Goal: Task Accomplishment & Management: Manage account settings

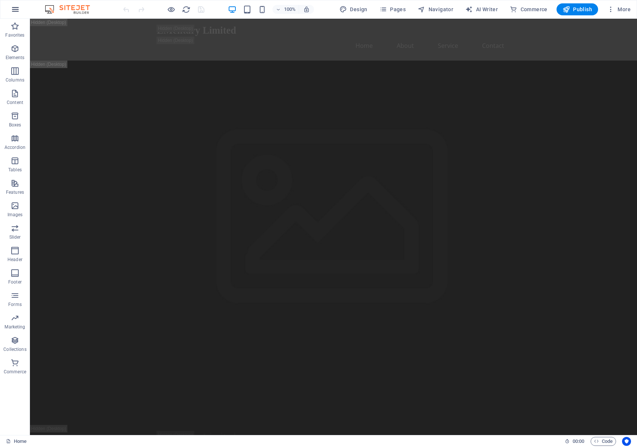
click at [17, 9] on icon "button" at bounding box center [15, 9] width 9 height 9
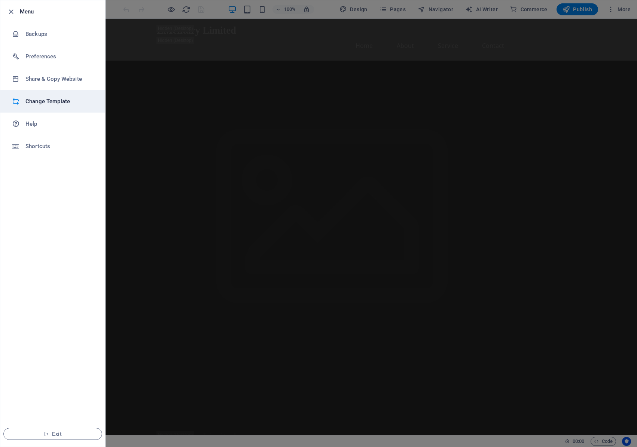
click at [53, 104] on h6 "Change Template" at bounding box center [59, 101] width 69 height 9
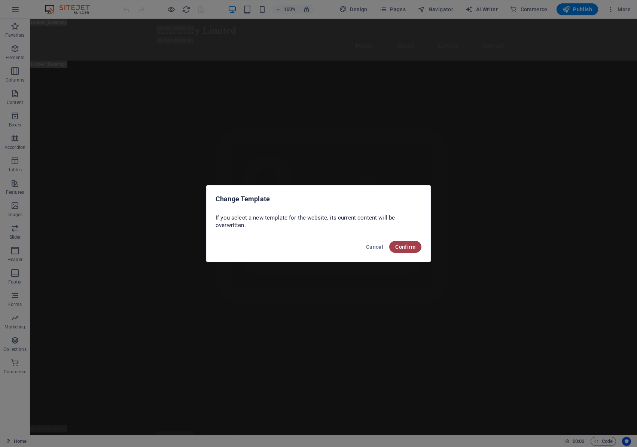
click at [400, 246] on span "Confirm" at bounding box center [405, 247] width 20 height 6
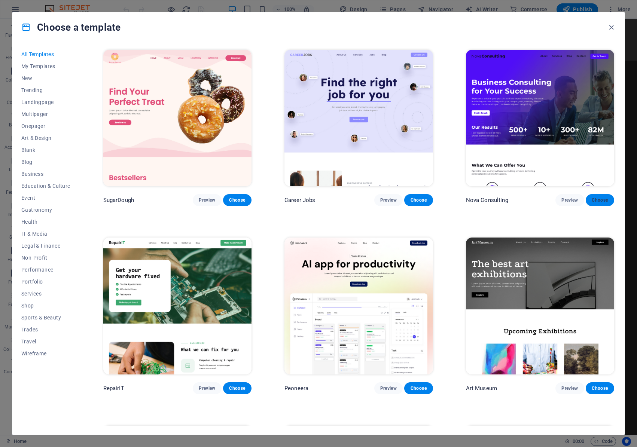
click at [595, 199] on span "Choose" at bounding box center [599, 200] width 16 height 6
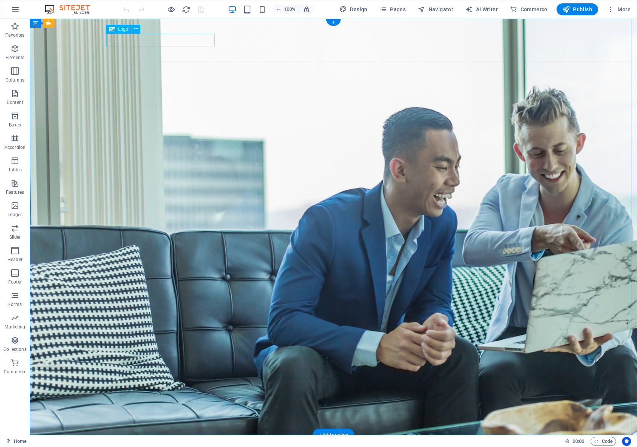
click at [151, 447] on div at bounding box center [333, 453] width 449 height 13
click at [124, 27] on span "Logo" at bounding box center [123, 29] width 10 height 4
click at [122, 28] on span "Logo" at bounding box center [123, 29] width 10 height 4
select select "px"
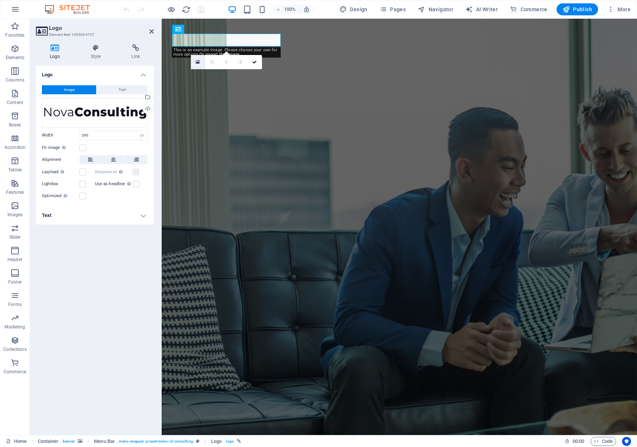
click at [194, 63] on link at bounding box center [198, 62] width 14 height 14
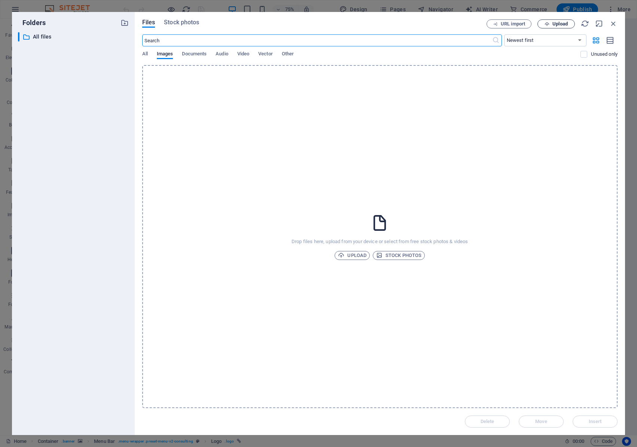
click at [557, 23] on span "Upload" at bounding box center [559, 24] width 15 height 4
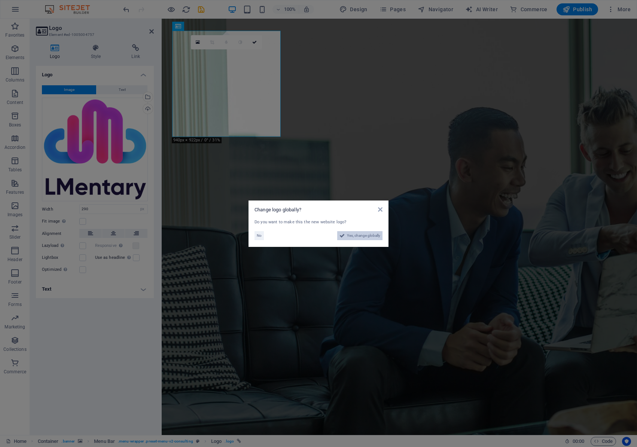
click at [351, 236] on span "Yes, change globally" at bounding box center [363, 235] width 33 height 9
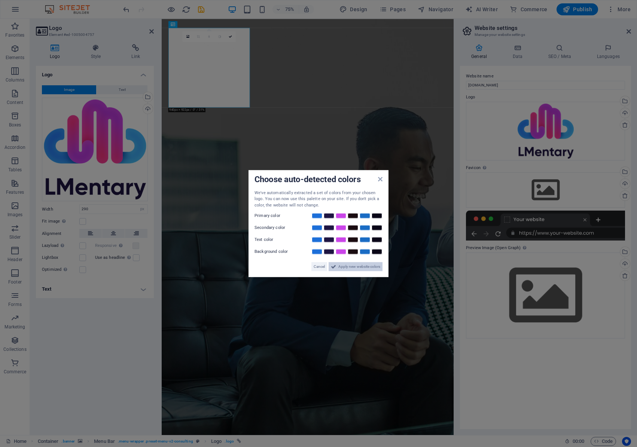
click at [341, 263] on span "Apply new website colors" at bounding box center [359, 266] width 42 height 9
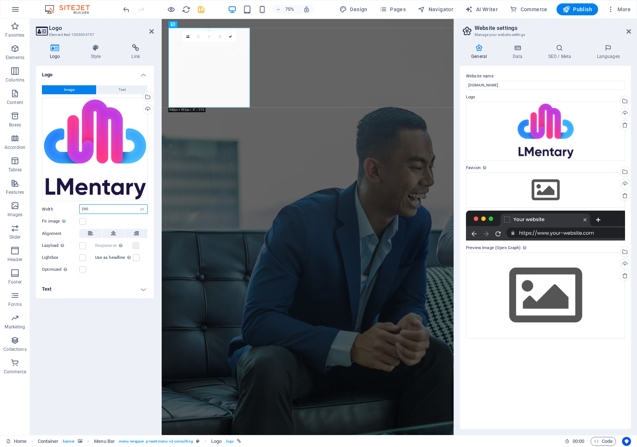
drag, startPoint x: 119, startPoint y: 208, endPoint x: 67, endPoint y: 204, distance: 52.5
click at [67, 204] on div "Width 290 Default auto px rem % em vh vw" at bounding box center [95, 209] width 106 height 10
type input "150"
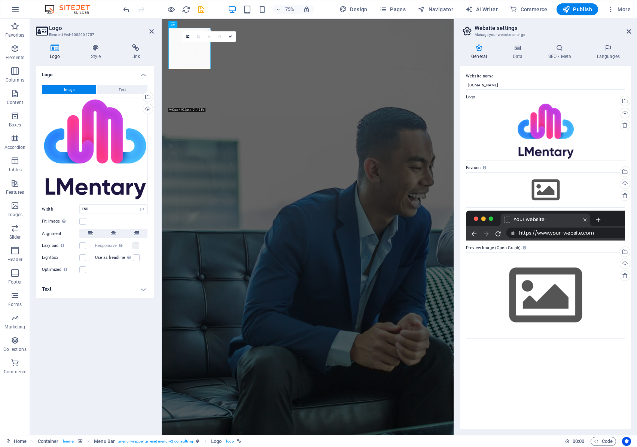
click at [96, 333] on div "Logo Image Text Drag files here, click to choose files or select files from Fil…" at bounding box center [95, 247] width 118 height 363
click at [577, 9] on span "Publish" at bounding box center [577, 9] width 30 height 7
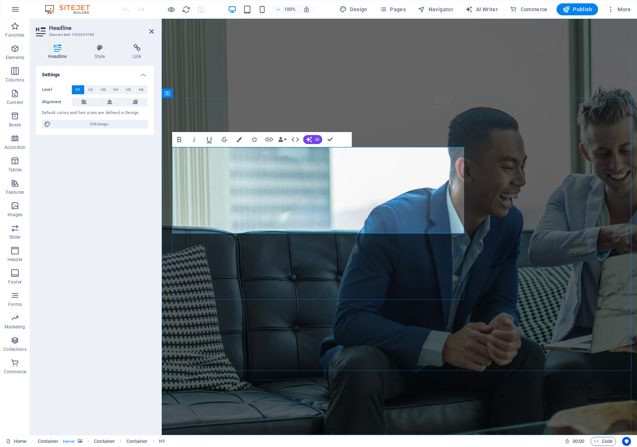
drag, startPoint x: 320, startPoint y: 193, endPoint x: 354, endPoint y: 192, distance: 34.0
drag, startPoint x: 319, startPoint y: 192, endPoint x: 350, endPoint y: 190, distance: 31.1
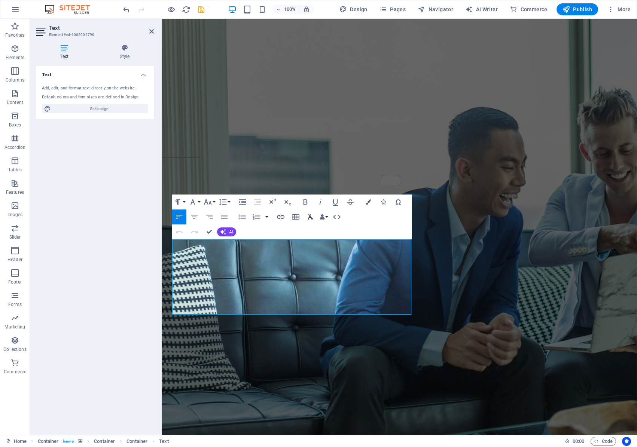
click at [311, 218] on icon "button" at bounding box center [310, 216] width 6 height 5
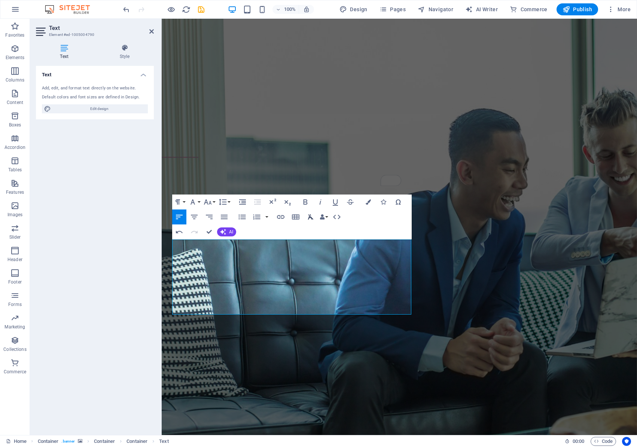
click at [311, 218] on icon "button" at bounding box center [310, 216] width 6 height 5
click at [243, 202] on icon "button" at bounding box center [242, 201] width 9 height 9
click at [256, 202] on icon "button" at bounding box center [257, 201] width 9 height 9
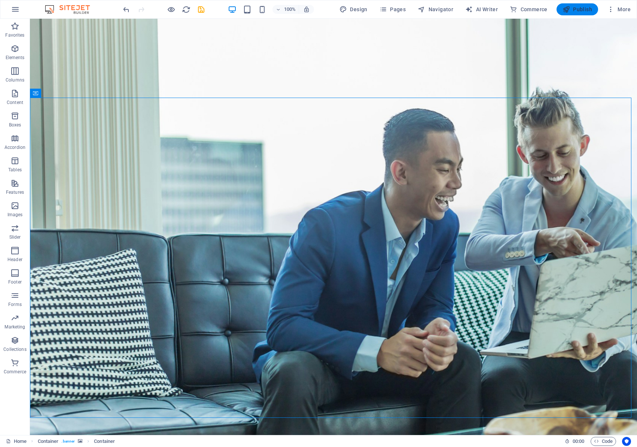
click at [582, 12] on span "Publish" at bounding box center [577, 9] width 30 height 7
click at [132, 233] on icon at bounding box center [133, 235] width 4 height 8
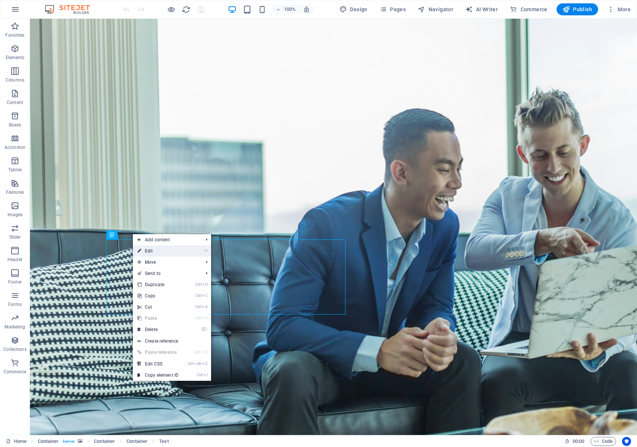
click at [158, 252] on link "⏎ Edit" at bounding box center [158, 250] width 50 height 11
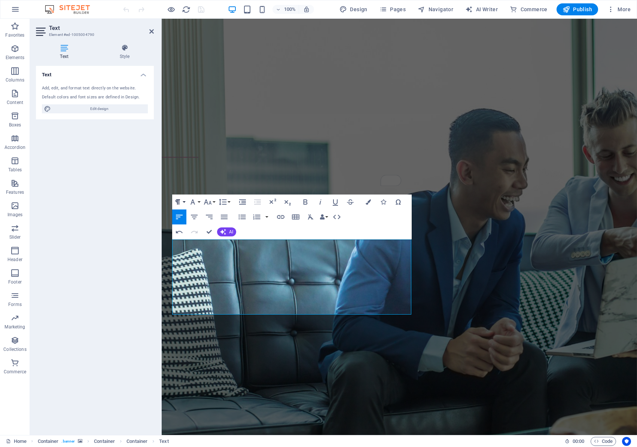
click at [182, 203] on icon "button" at bounding box center [177, 201] width 9 height 9
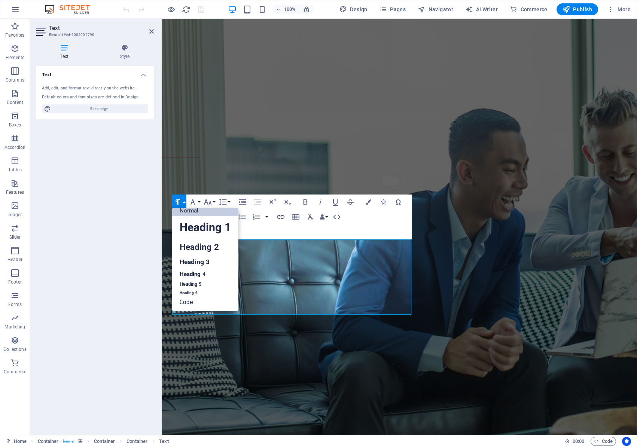
scroll to position [6, 0]
click at [200, 292] on link "Heading 6" at bounding box center [205, 292] width 66 height 7
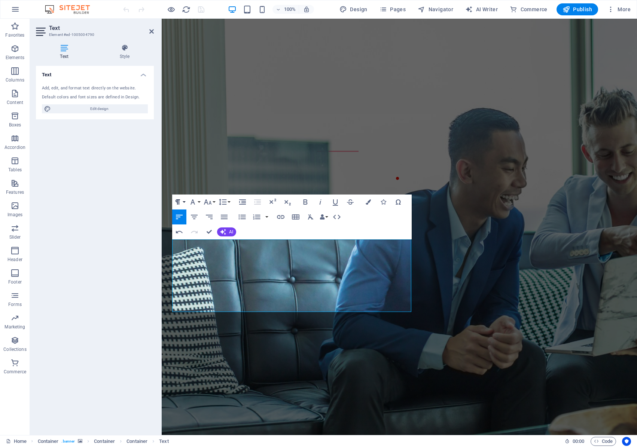
click at [183, 202] on button "Paragraph Format" at bounding box center [179, 201] width 14 height 15
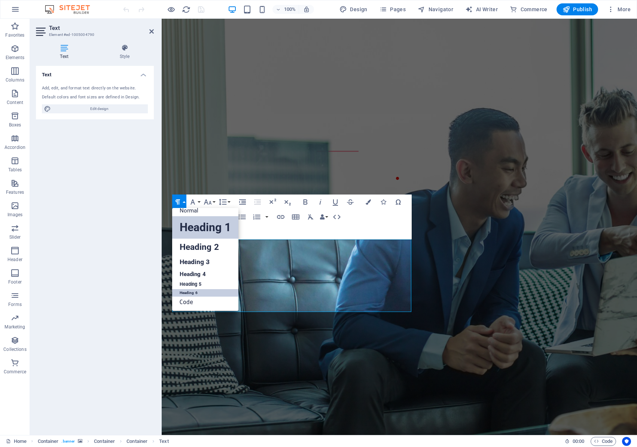
click at [193, 237] on link "Heading 1" at bounding box center [205, 227] width 66 height 22
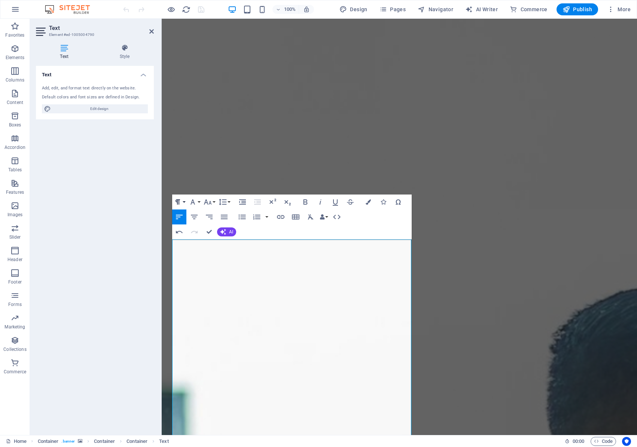
click at [184, 203] on button "Paragraph Format" at bounding box center [179, 201] width 14 height 15
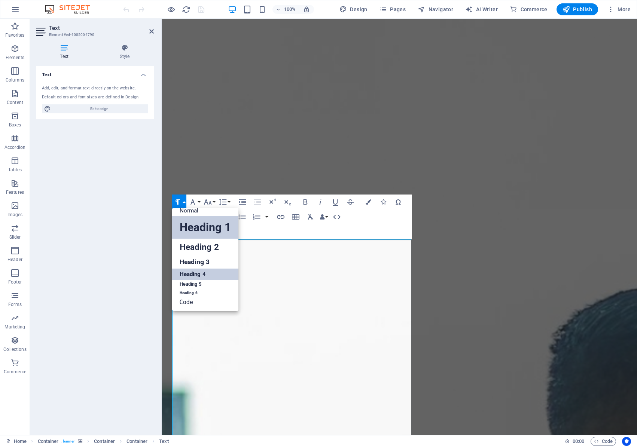
click at [191, 272] on link "Heading 4" at bounding box center [205, 274] width 66 height 11
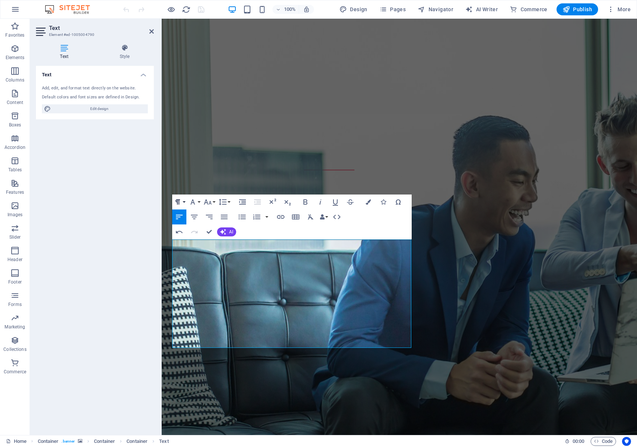
click at [184, 203] on button "Paragraph Format" at bounding box center [179, 201] width 14 height 15
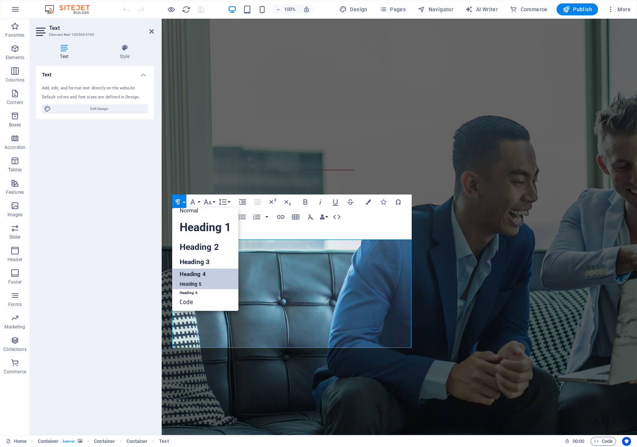
click at [196, 283] on link "Heading 5" at bounding box center [205, 284] width 66 height 9
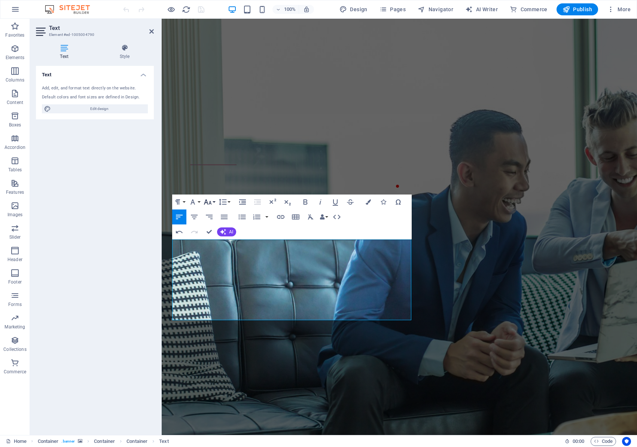
click at [210, 203] on icon "button" at bounding box center [207, 201] width 9 height 9
click at [323, 231] on div "Paragraph Format Normal Heading 1 Heading 2 Heading 3 Heading 4 Heading 5 Headi…" at bounding box center [291, 216] width 239 height 45
click at [292, 230] on div "Paragraph Format Normal Heading 1 Heading 2 Heading 3 Heading 4 Heading 5 Headi…" at bounding box center [291, 216] width 239 height 45
click at [306, 236] on div "Paragraph Format Normal Heading 1 Heading 2 Heading 3 Heading 4 Heading 5 Headi…" at bounding box center [291, 216] width 239 height 45
click at [211, 202] on icon "button" at bounding box center [207, 201] width 9 height 9
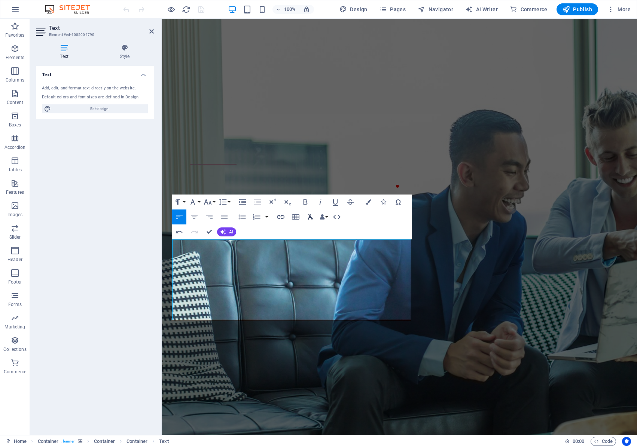
click at [311, 217] on icon "button" at bounding box center [310, 216] width 6 height 5
click at [325, 216] on button "Data Bindings" at bounding box center [323, 216] width 10 height 15
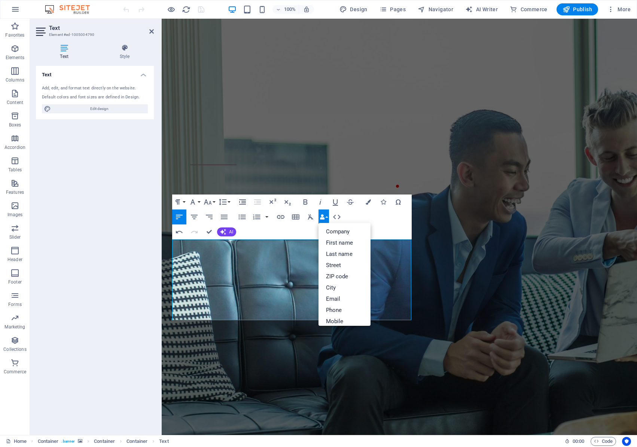
click at [278, 231] on div "Paragraph Format Normal Heading 1 Heading 2 Heading 3 Heading 4 Heading 5 Headi…" at bounding box center [291, 216] width 239 height 45
click at [366, 203] on icon "button" at bounding box center [367, 201] width 5 height 5
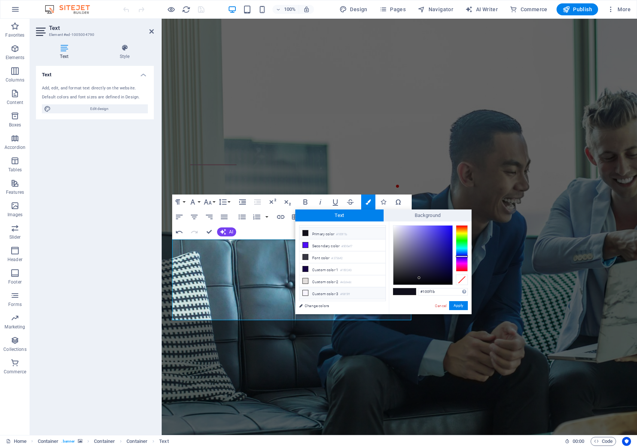
scroll to position [0, 0]
click at [306, 233] on icon at bounding box center [305, 231] width 5 height 5
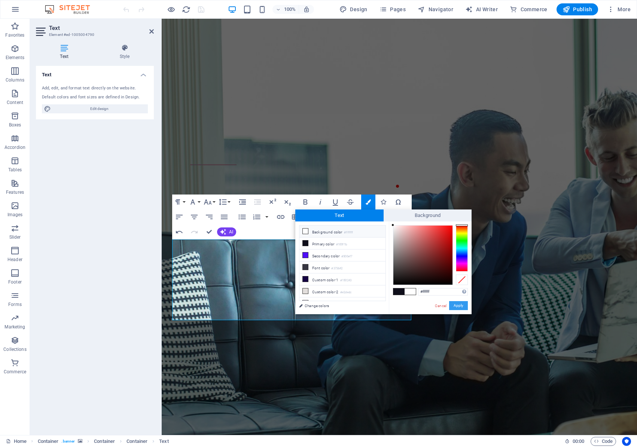
click at [461, 305] on button "Apply" at bounding box center [458, 305] width 19 height 9
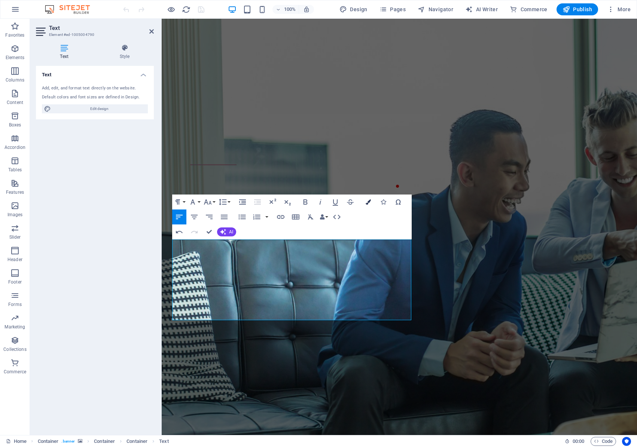
click at [368, 204] on icon "button" at bounding box center [367, 201] width 5 height 5
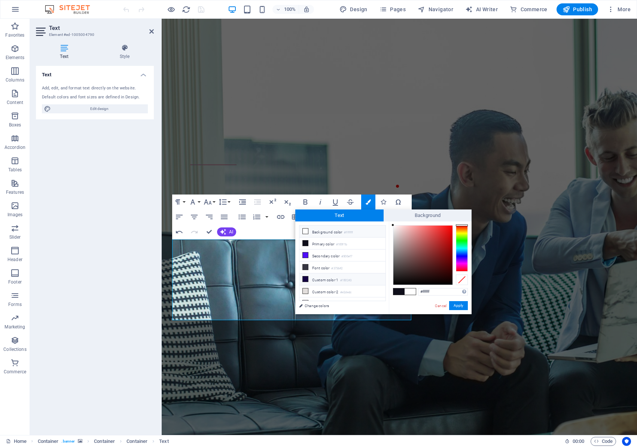
scroll to position [29, 0]
drag, startPoint x: 402, startPoint y: 235, endPoint x: 366, endPoint y: 197, distance: 52.6
click at [366, 197] on body "LMentary Limited Home Favorites Elements Columns Content Boxes Accordion Tables…" at bounding box center [318, 223] width 637 height 447
click at [347, 216] on span "Text" at bounding box center [339, 215] width 88 height 12
click at [417, 216] on span "Background" at bounding box center [427, 215] width 88 height 12
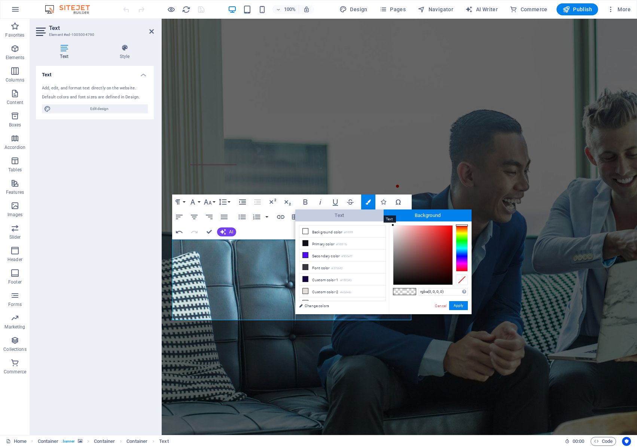
click at [350, 215] on span "Text" at bounding box center [339, 215] width 88 height 12
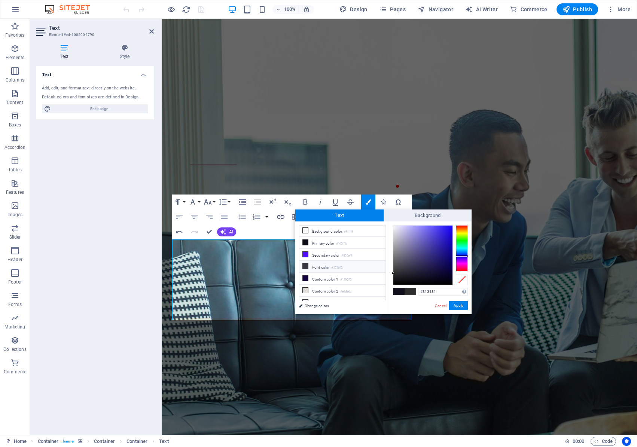
scroll to position [0, 0]
click at [306, 232] on icon at bounding box center [305, 231] width 5 height 5
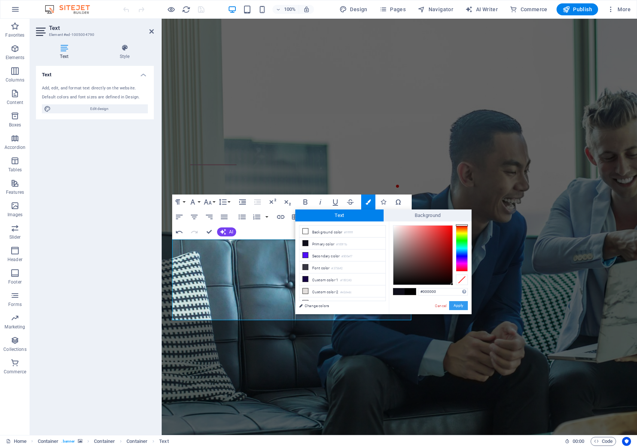
click at [458, 304] on button "Apply" at bounding box center [458, 305] width 19 height 9
click at [328, 234] on li "Background color #ffffff" at bounding box center [342, 232] width 86 height 12
click at [307, 231] on icon at bounding box center [305, 231] width 5 height 5
click at [381, 224] on div "less Background color #ffffff Primary color #100f1b Secondary color #500ef7 Fon…" at bounding box center [383, 267] width 176 height 93
type input "#ffffff"
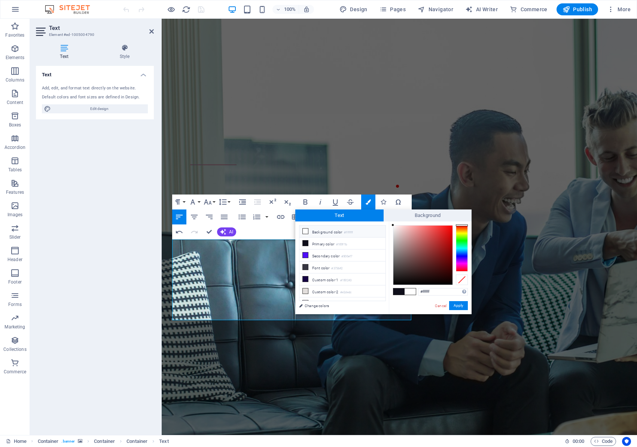
click at [350, 193] on div "Drag here to replace the existing content. Press “Ctrl” if you want to create a…" at bounding box center [399, 227] width 475 height 416
click at [460, 305] on button "Apply" at bounding box center [458, 305] width 19 height 9
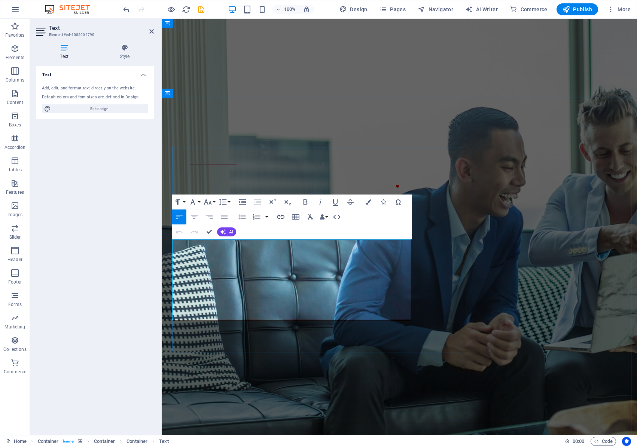
drag, startPoint x: 409, startPoint y: 253, endPoint x: 188, endPoint y: 250, distance: 220.3
drag, startPoint x: 174, startPoint y: 243, endPoint x: 258, endPoint y: 256, distance: 85.2
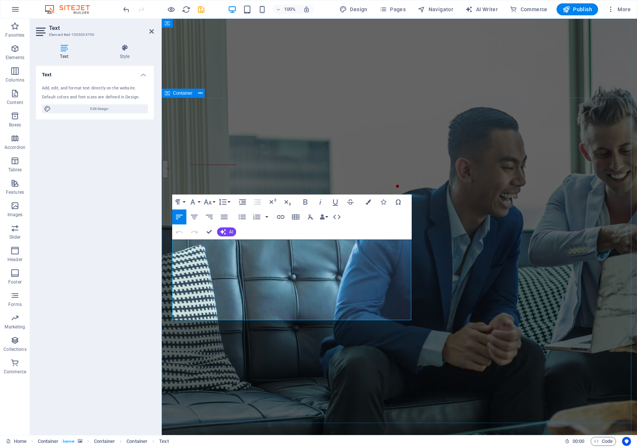
drag, startPoint x: 408, startPoint y: 254, endPoint x: 162, endPoint y: 245, distance: 246.6
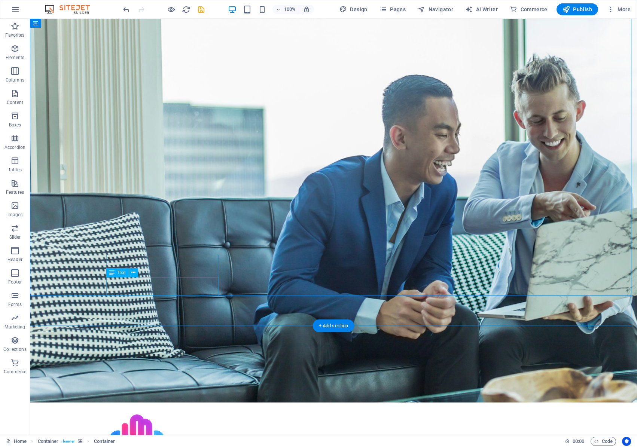
scroll to position [112, 0]
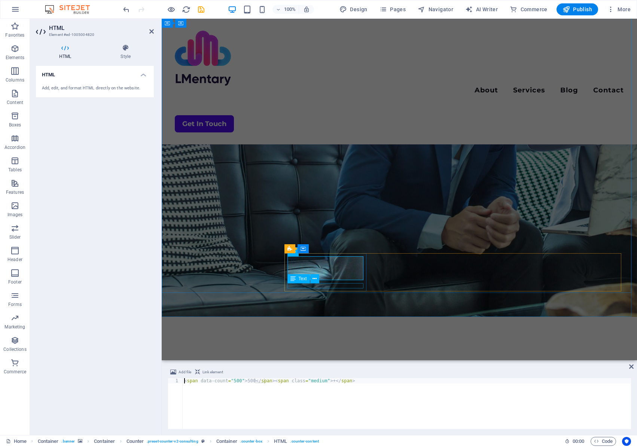
click at [315, 283] on div "Text" at bounding box center [305, 278] width 37 height 9
click at [323, 283] on div "Text" at bounding box center [305, 278] width 37 height 9
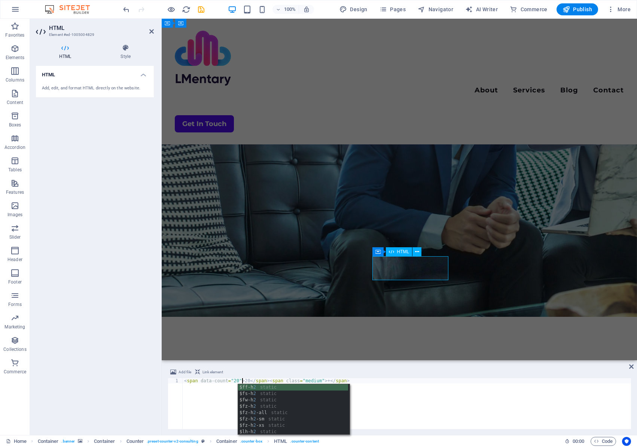
scroll to position [0, 4]
click at [229, 380] on div "< span data-count = "20" > 20 </ span > < span class = "medium" > + </ span >" at bounding box center [407, 408] width 448 height 61
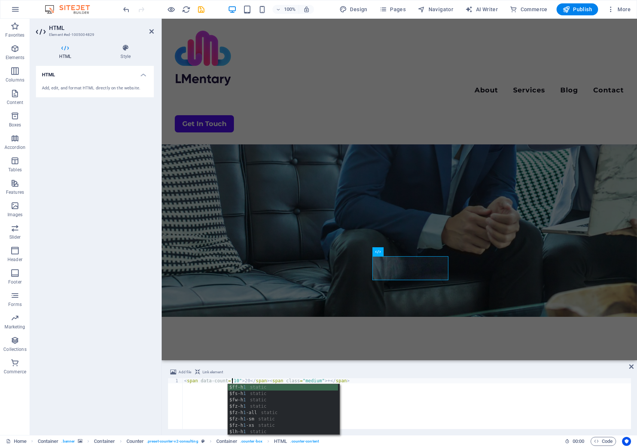
scroll to position [0, 4]
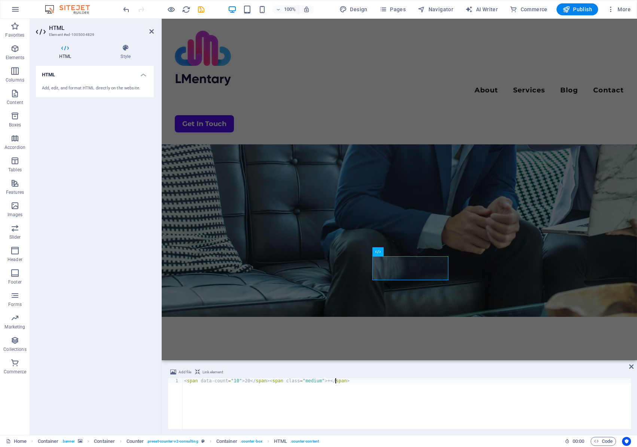
click at [427, 381] on div "< span data-count = "10" > 20 </ span > < span class = "medium" > + </ span >" at bounding box center [407, 408] width 448 height 61
type textarea "<span data-count="10">20</span><span class="medium">+</span>"
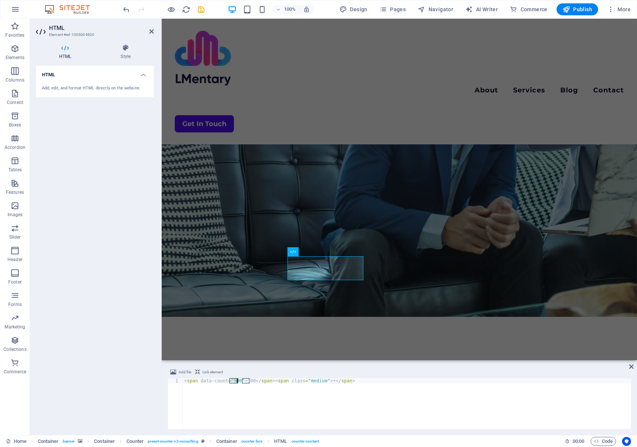
drag, startPoint x: 230, startPoint y: 380, endPoint x: 237, endPoint y: 380, distance: 7.5
click at [237, 380] on div "< span data-count = "500" > 500 </ span > < span class = "medium" > + </ span >" at bounding box center [407, 408] width 448 height 61
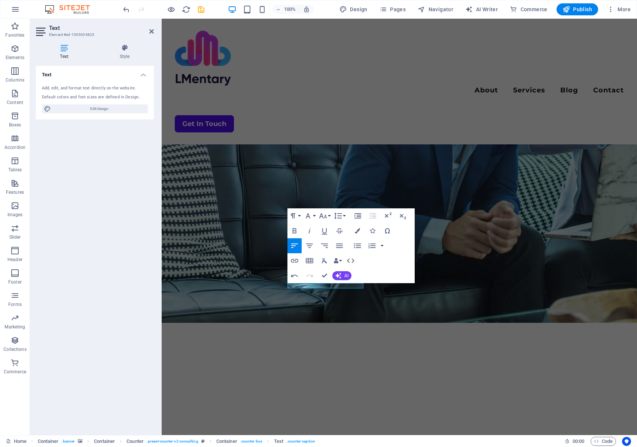
click at [353, 308] on figure at bounding box center [399, 114] width 475 height 416
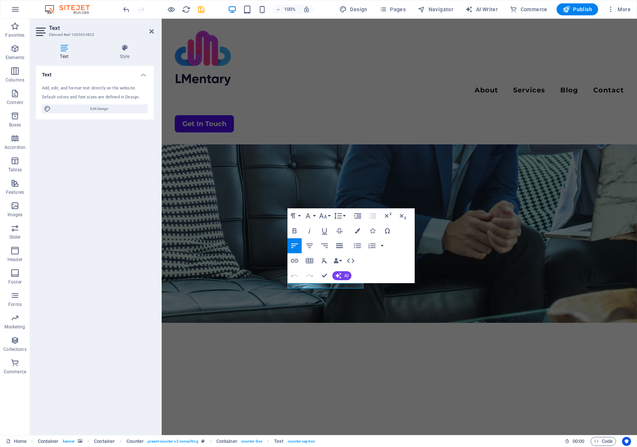
click at [337, 243] on icon "button" at bounding box center [339, 245] width 9 height 9
click at [324, 246] on icon "button" at bounding box center [324, 245] width 7 height 4
click at [313, 246] on icon "button" at bounding box center [309, 245] width 9 height 9
click at [337, 305] on figure at bounding box center [399, 114] width 475 height 416
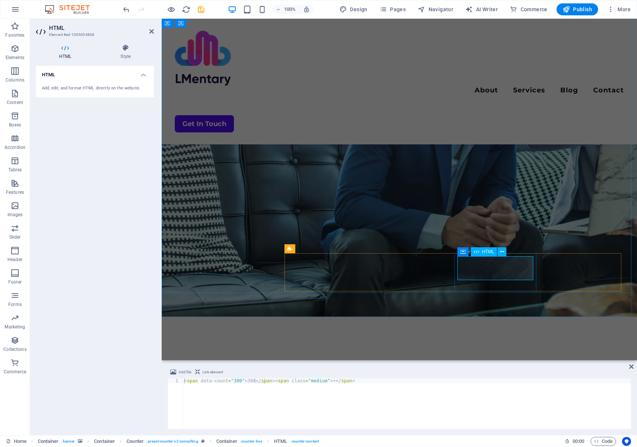
drag, startPoint x: 250, startPoint y: 380, endPoint x: 241, endPoint y: 380, distance: 8.6
click at [241, 380] on div "< span data-count = "300" > 300 </ span > < span class = "medium" > + </ span >" at bounding box center [407, 408] width 448 height 61
type textarea "<span data-count="300">5000</span><span class="medium">+</span>"
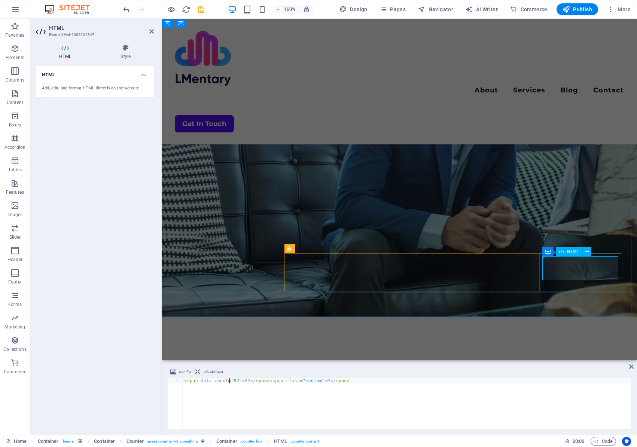
click at [249, 379] on div "< span data-count = "100s" > 82 </ span > < span class = "medium" > M </ span >" at bounding box center [407, 408] width 448 height 61
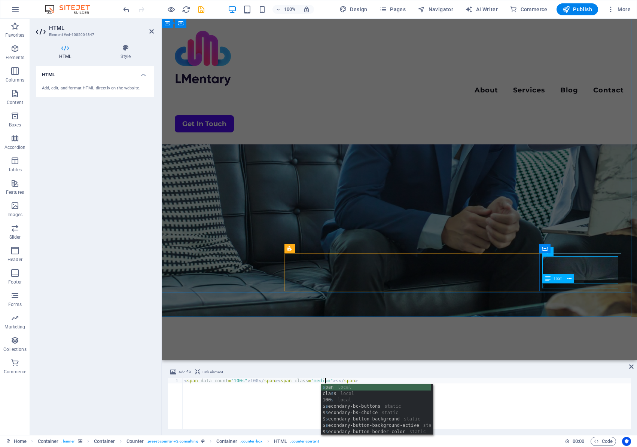
type textarea "<span data-count="100s">100</span><span class="medium">s</span>"
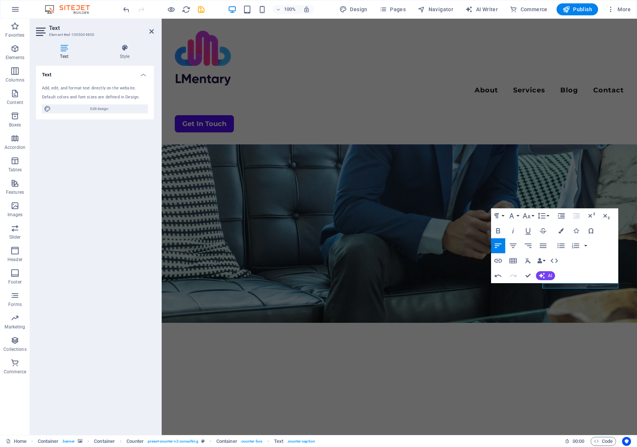
click at [515, 315] on figure at bounding box center [399, 114] width 475 height 416
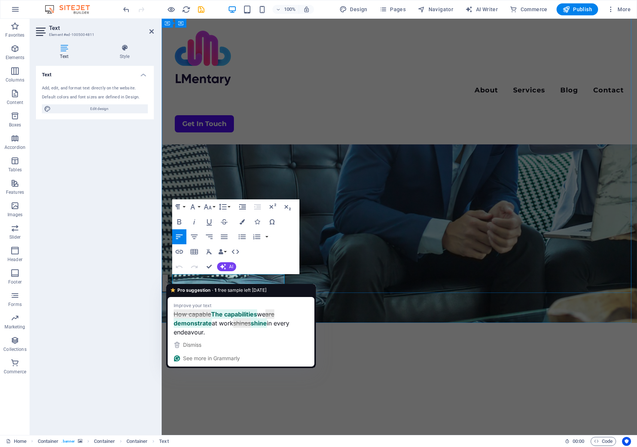
drag, startPoint x: 261, startPoint y: 289, endPoint x: 174, endPoint y: 275, distance: 87.9
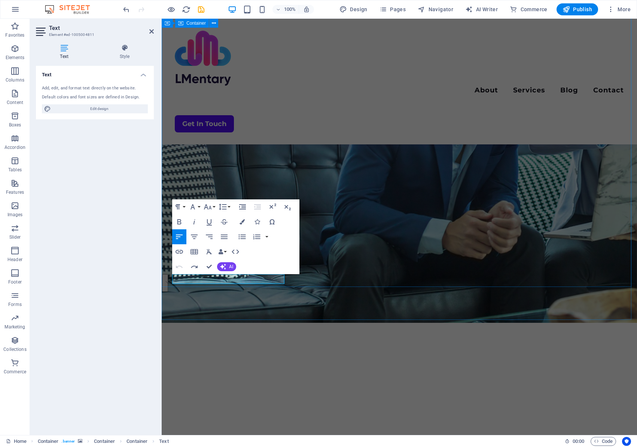
scroll to position [115, 0]
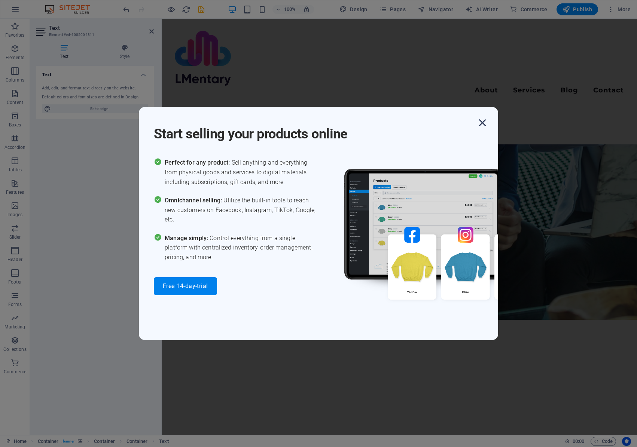
click at [481, 121] on icon "button" at bounding box center [481, 122] width 13 height 13
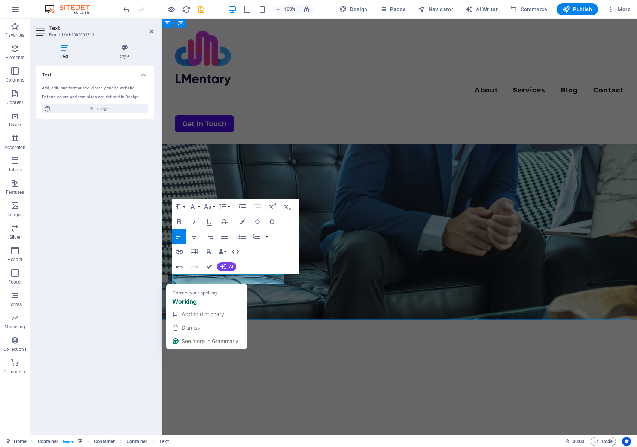
drag, startPoint x: 248, startPoint y: 281, endPoint x: 174, endPoint y: 280, distance: 74.4
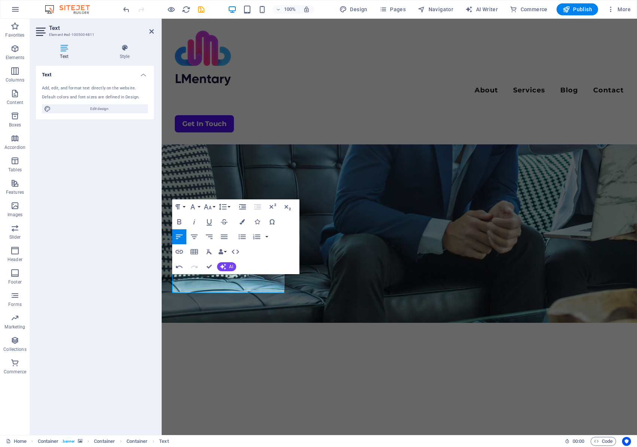
click at [249, 311] on figure at bounding box center [399, 114] width 475 height 416
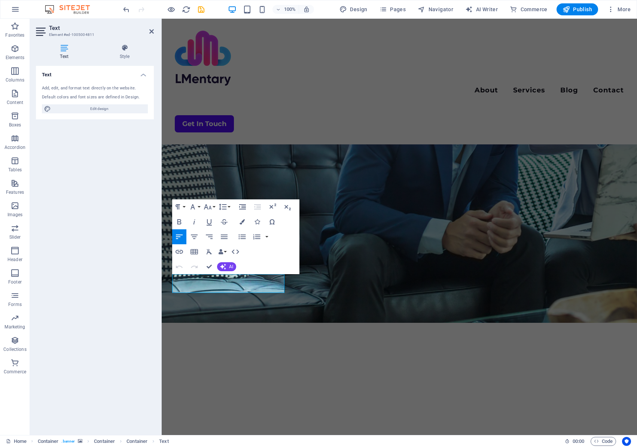
drag, startPoint x: 261, startPoint y: 290, endPoint x: 322, endPoint y: 298, distance: 61.9
click at [242, 222] on icon "button" at bounding box center [241, 221] width 5 height 5
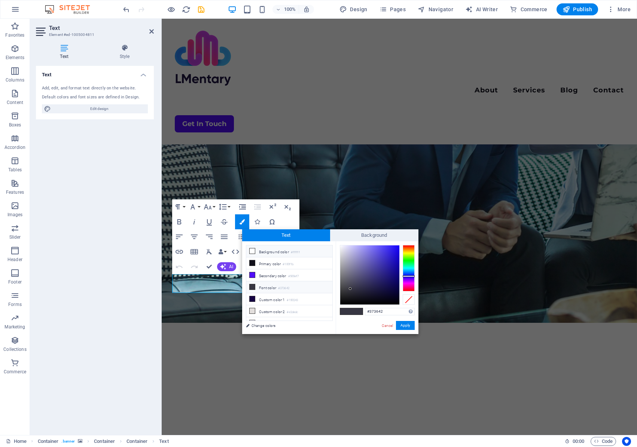
click at [260, 251] on li "Background color #ffffff" at bounding box center [289, 251] width 86 height 12
type input "#ffffff"
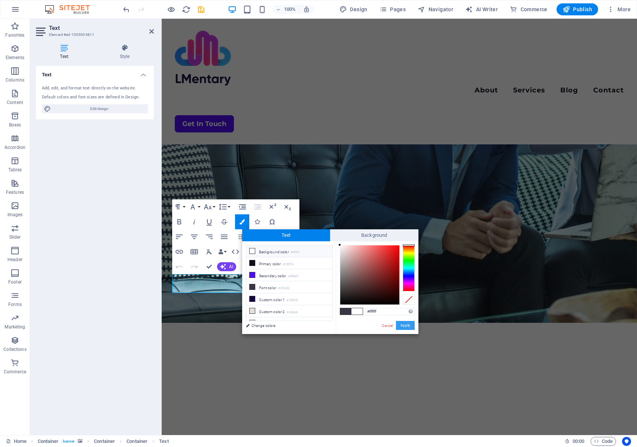
click at [412, 324] on button "Apply" at bounding box center [405, 325] width 19 height 9
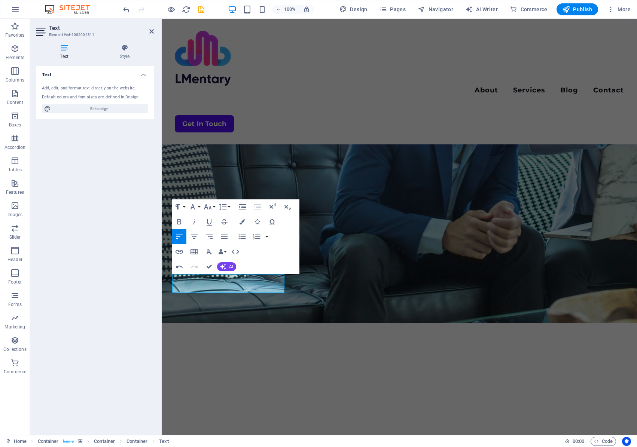
click at [291, 309] on figure at bounding box center [399, 114] width 475 height 416
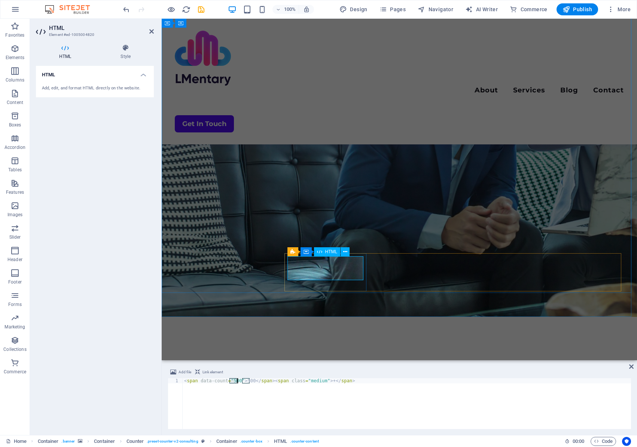
click at [235, 379] on div "< span data-count = "500" > 500 </ span > < span class = "medium" > + </ span >" at bounding box center [407, 403] width 448 height 51
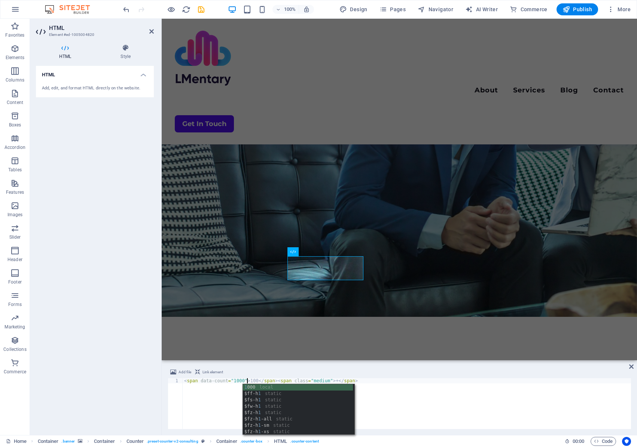
scroll to position [0, 5]
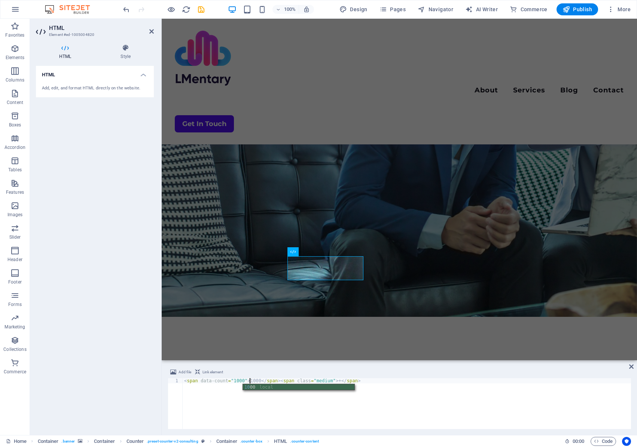
type textarea "<span data-count="1000">1000</span><span class="medium">+</span>"
click at [335, 299] on figure at bounding box center [399, 111] width 475 height 410
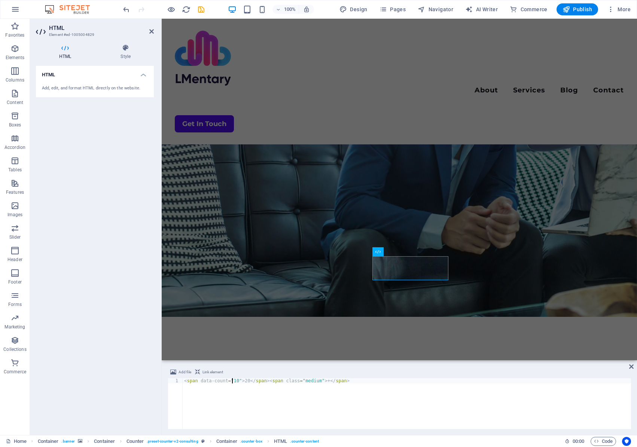
click at [231, 381] on div "< span data-count = "10" > 20 </ span > < span class = "medium" > + </ span >" at bounding box center [407, 408] width 448 height 61
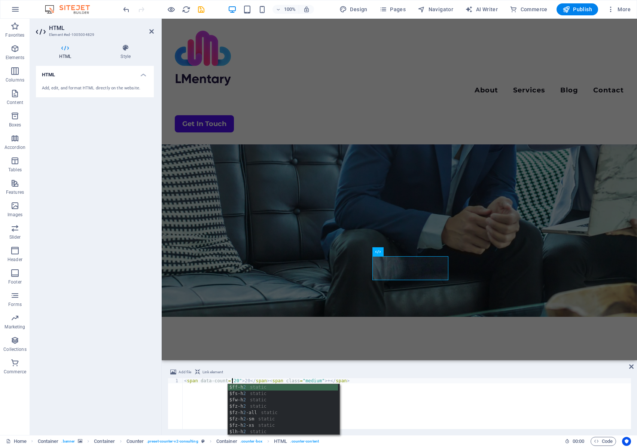
scroll to position [0, 4]
click at [203, 403] on div "< span data-count = "20" > 20 </ span > < span class = "medium" > + </ span >" at bounding box center [407, 408] width 448 height 61
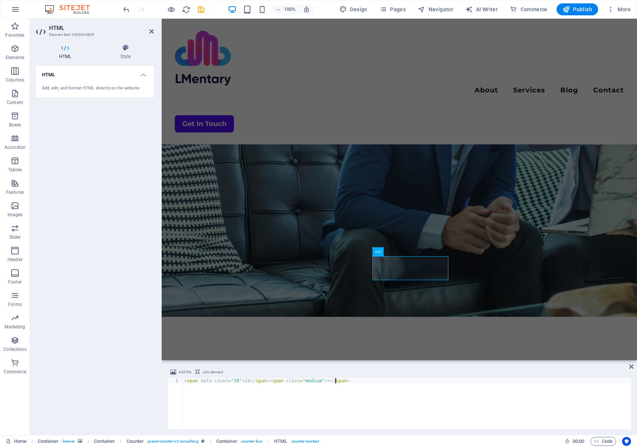
type textarea "<span data-count="20">20</span><span class="medium">+</span>"
click at [119, 336] on div "HTML Add, edit, and format HTML directly on the website." at bounding box center [95, 247] width 118 height 363
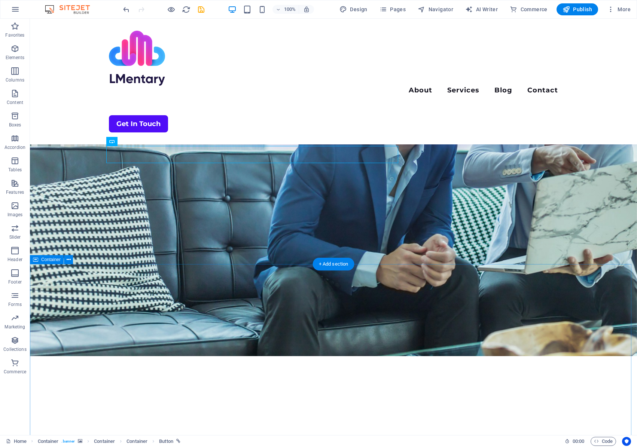
scroll to position [75, 0]
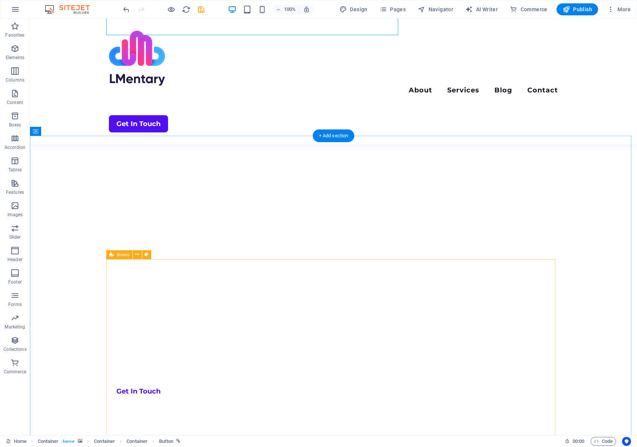
scroll to position [299, 0]
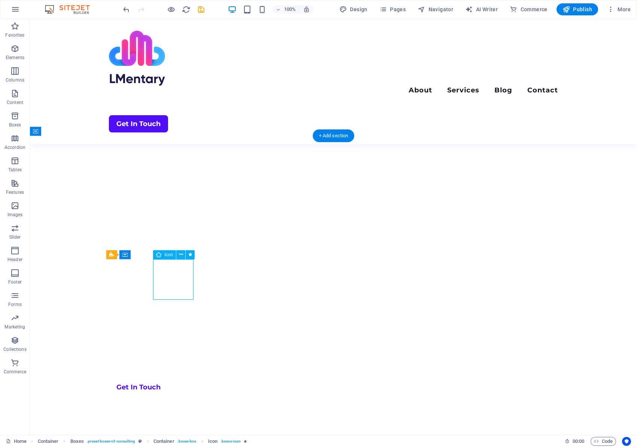
select select "xMidYMid"
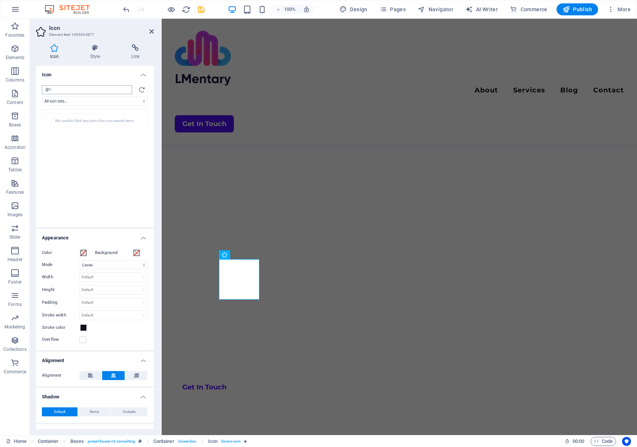
type input "@"
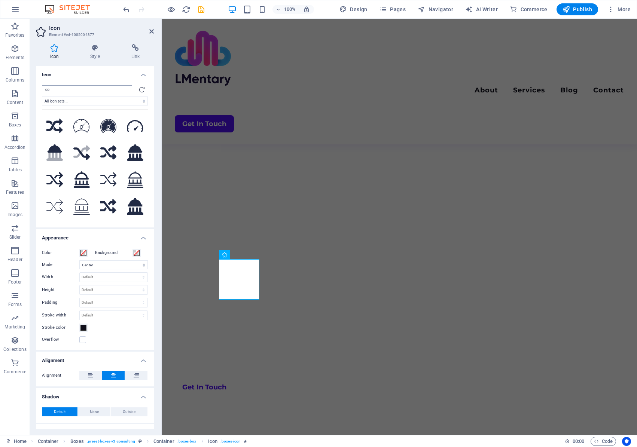
type input "d"
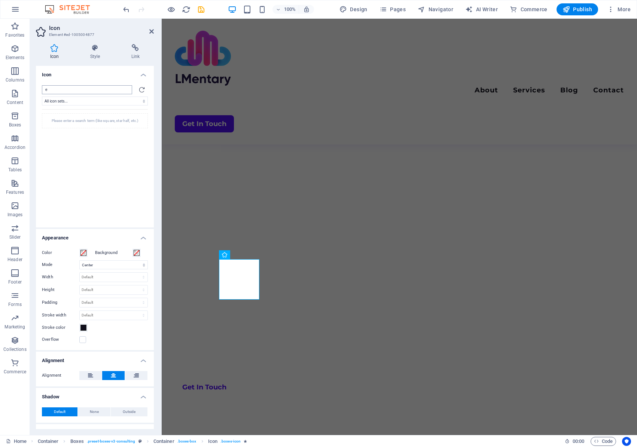
type input "em"
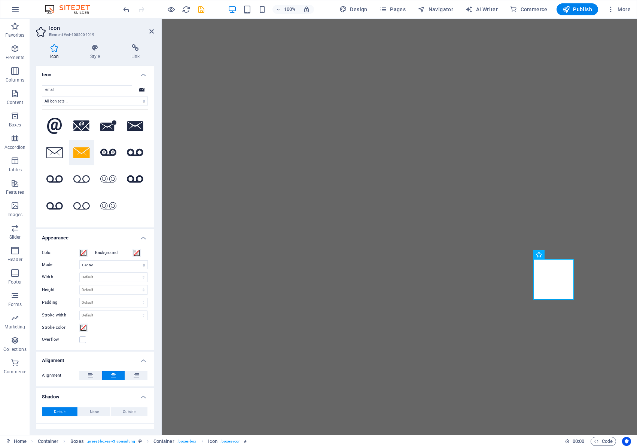
select select "xMidYMid"
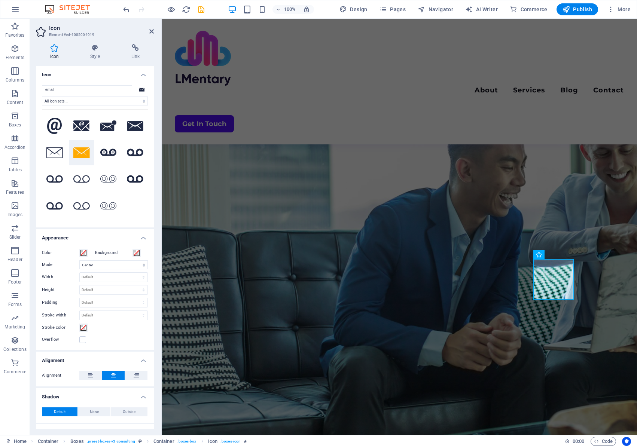
scroll to position [299, 0]
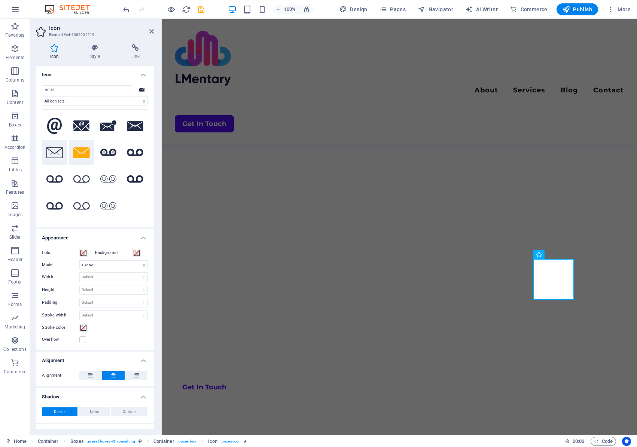
click at [48, 155] on icon at bounding box center [54, 152] width 16 height 11
click at [80, 151] on icon at bounding box center [81, 152] width 16 height 11
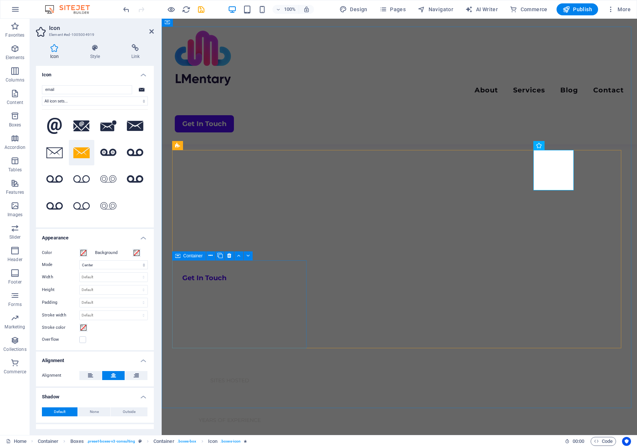
scroll to position [411, 0]
click at [310, 70] on div "Menu About Services Blog Contact Get In Touch" at bounding box center [399, 82] width 475 height 126
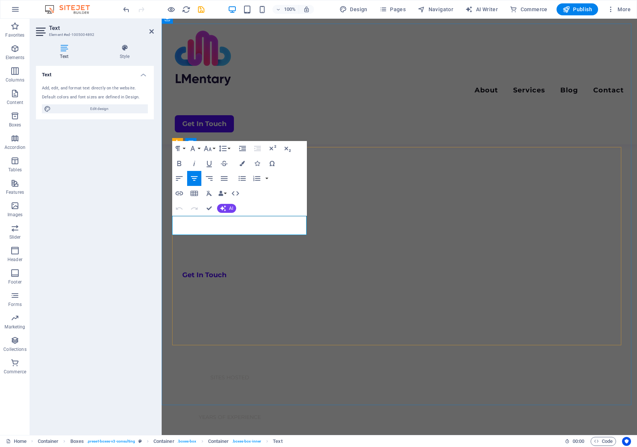
drag, startPoint x: 213, startPoint y: 221, endPoint x: 296, endPoint y: 230, distance: 83.5
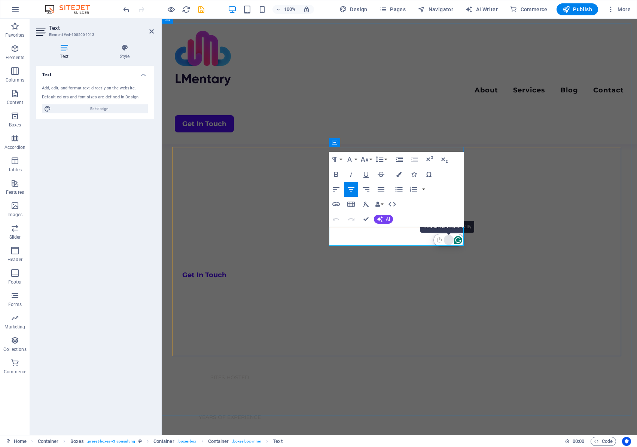
drag, startPoint x: 340, startPoint y: 231, endPoint x: 448, endPoint y: 240, distance: 108.5
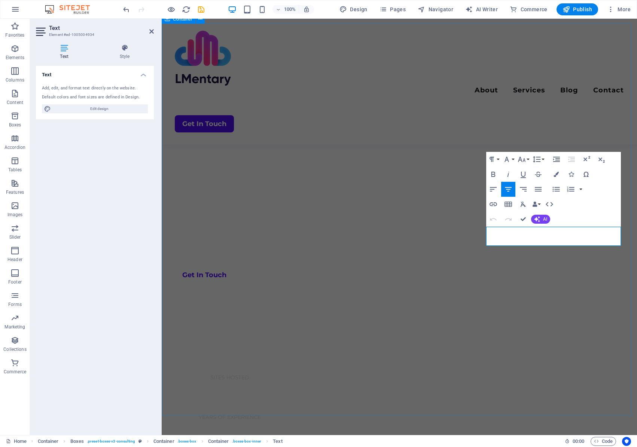
drag, startPoint x: 502, startPoint y: 232, endPoint x: 621, endPoint y: 255, distance: 121.6
drag, startPoint x: 560, startPoint y: 232, endPoint x: 594, endPoint y: 232, distance: 34.4
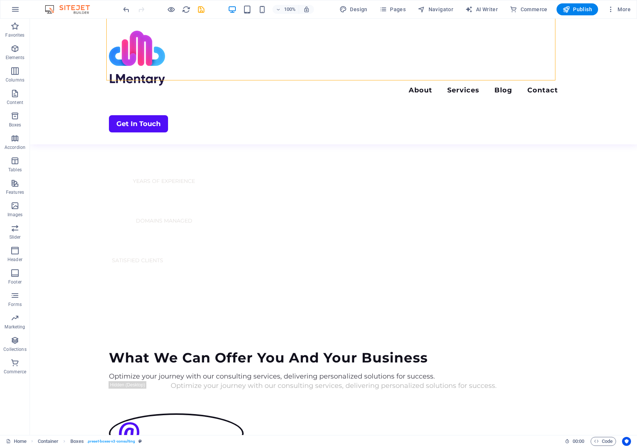
scroll to position [711, 0]
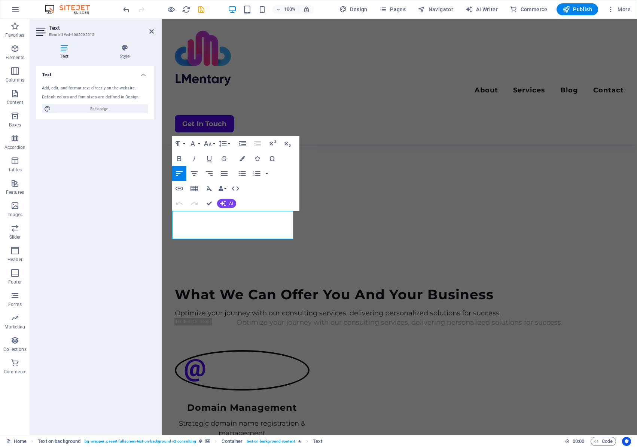
click at [159, 216] on div "Text Style Text Add, edit, and format text directly on the website. Default col…" at bounding box center [95, 236] width 130 height 397
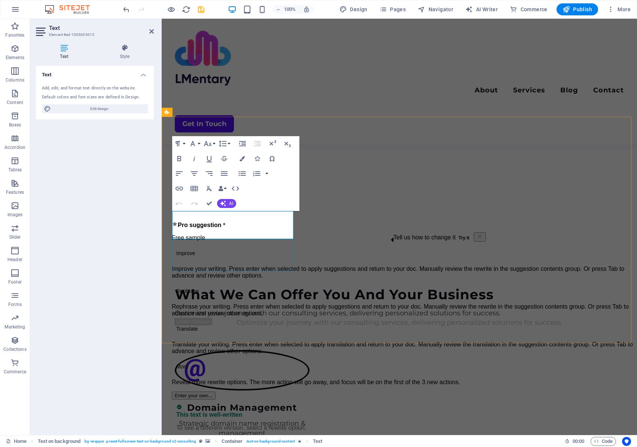
drag, startPoint x: 226, startPoint y: 215, endPoint x: 202, endPoint y: 217, distance: 23.6
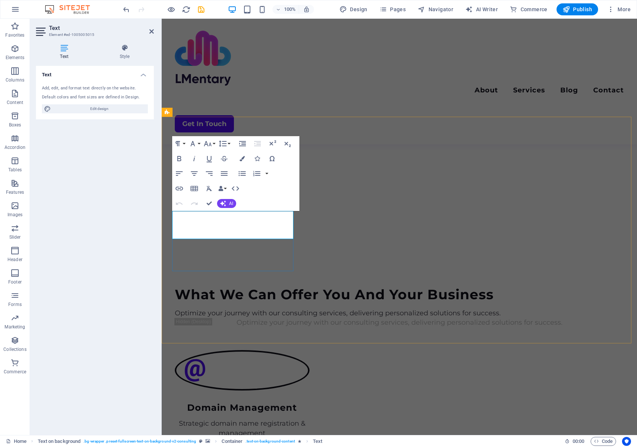
drag, startPoint x: 227, startPoint y: 215, endPoint x: 174, endPoint y: 216, distance: 53.5
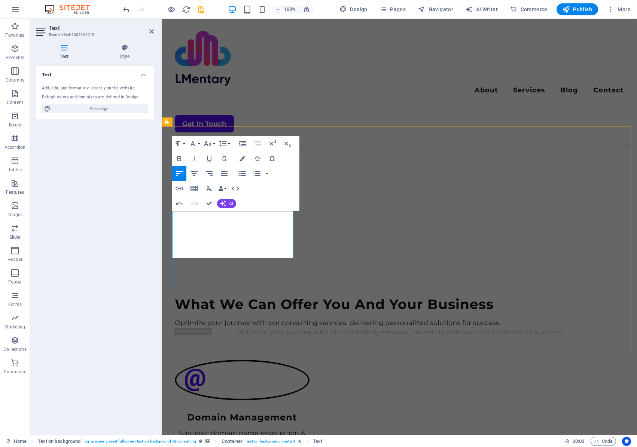
scroll to position [706, 0]
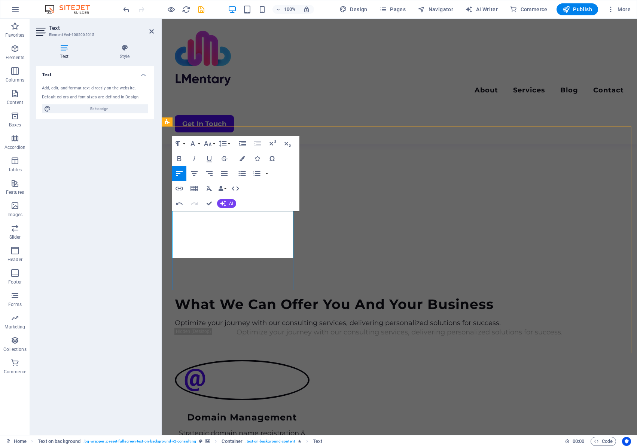
drag, startPoint x: 191, startPoint y: 243, endPoint x: 172, endPoint y: 234, distance: 20.6
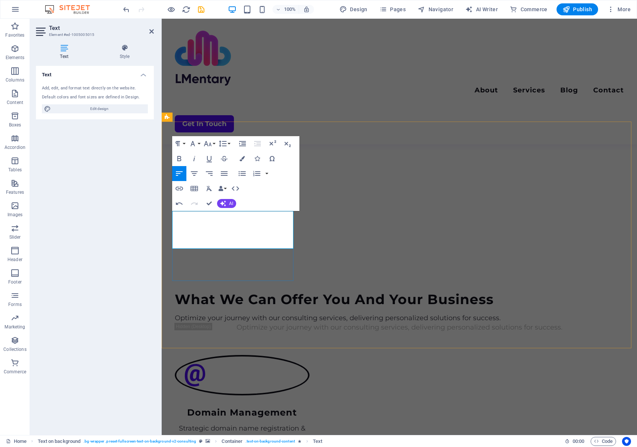
drag, startPoint x: 246, startPoint y: 245, endPoint x: 173, endPoint y: 244, distance: 72.9
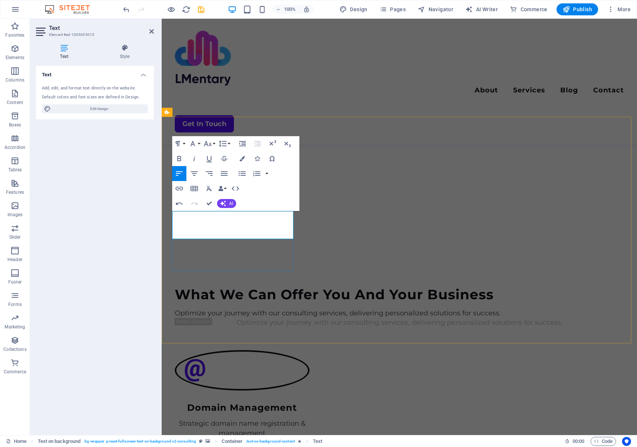
drag, startPoint x: 188, startPoint y: 214, endPoint x: 172, endPoint y: 214, distance: 16.8
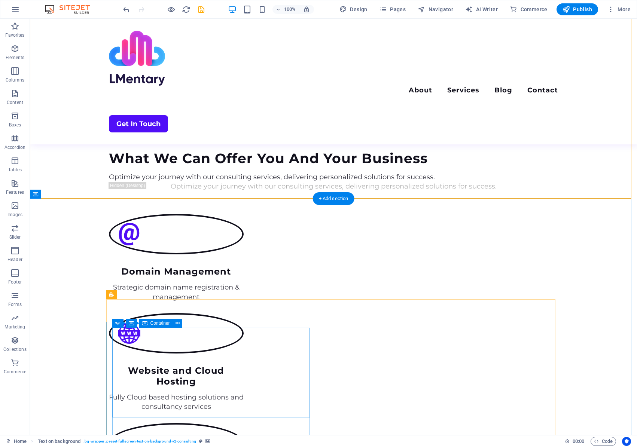
scroll to position [855, 0]
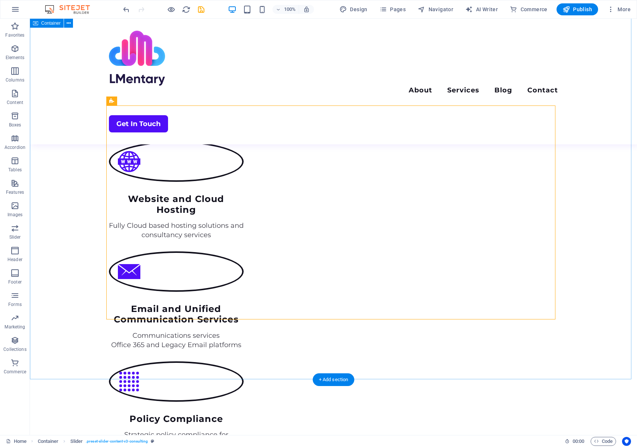
scroll to position [1005, 0]
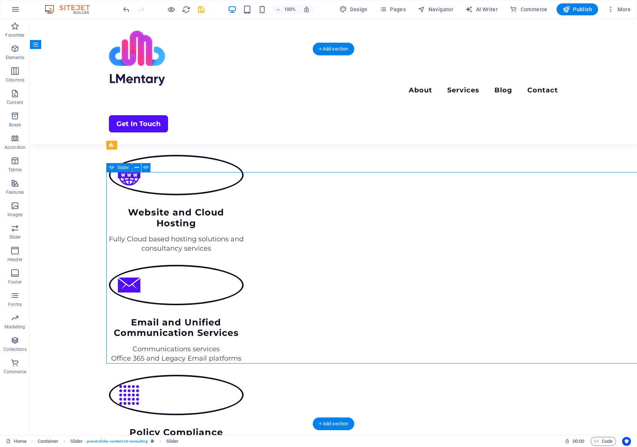
select select "ms"
select select "s"
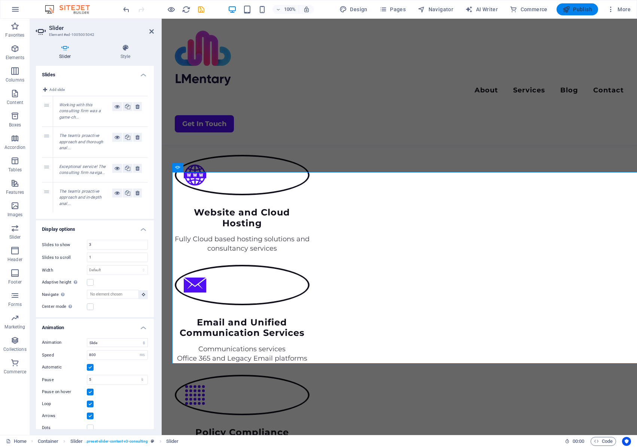
click at [582, 7] on span "Publish" at bounding box center [577, 9] width 30 height 7
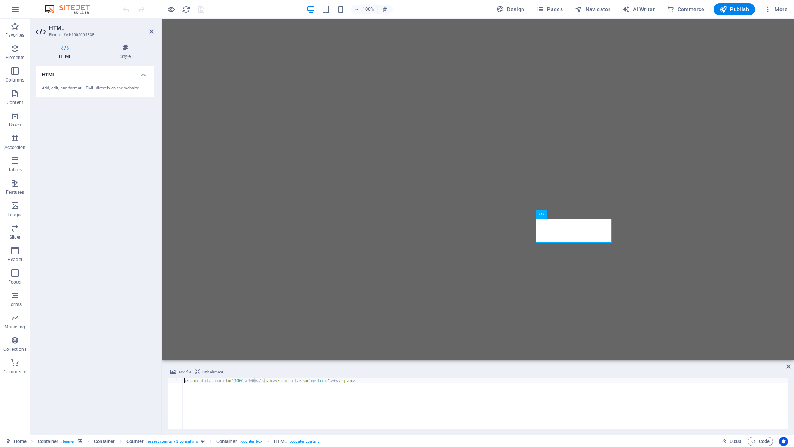
click at [248, 379] on div "< span data-count = "300" > 300 </ span > < span class = "medium" > + </ span >" at bounding box center [485, 408] width 605 height 61
type textarea "<span data-count="3000">3000</span><span class="medium">+</span>"
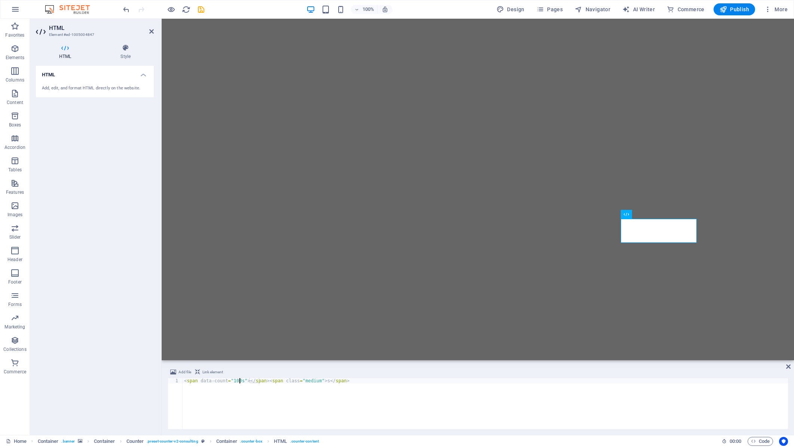
click at [238, 382] on div "< span data-count = "100s" > </ span > < span class = "medium" > s </ span >" at bounding box center [485, 408] width 605 height 61
click at [359, 405] on div "< span data-count = "100" > 100 </ span > < span class = "medium" > s </ span >" at bounding box center [485, 408] width 605 height 61
type textarea "<span data-count="100">100</span><span class="medium">s</span>"
click at [732, 7] on span "Publish" at bounding box center [734, 9] width 30 height 7
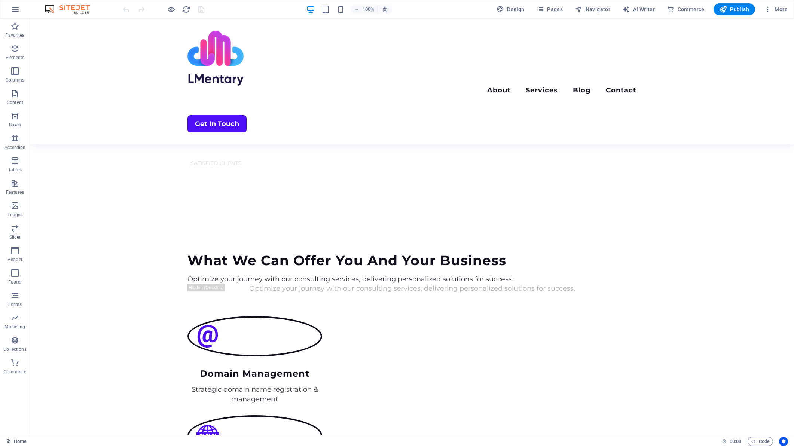
scroll to position [748, 0]
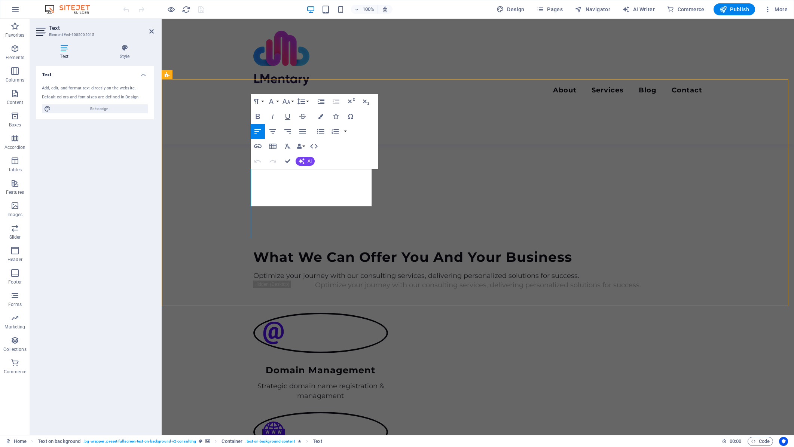
drag, startPoint x: 348, startPoint y: 172, endPoint x: 254, endPoint y: 175, distance: 94.3
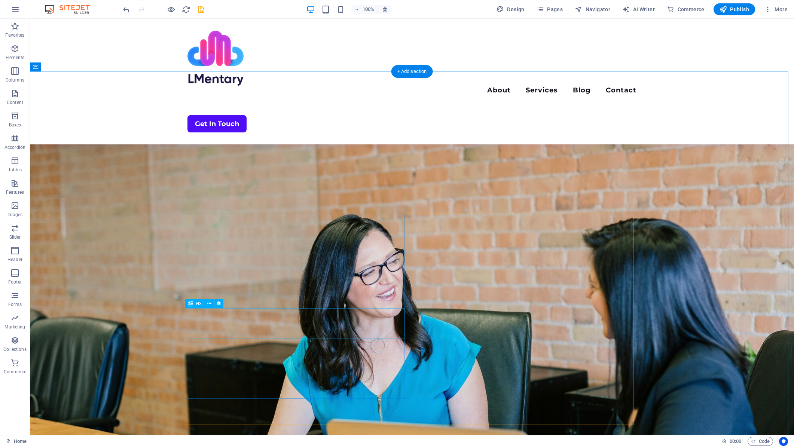
scroll to position [1725, 0]
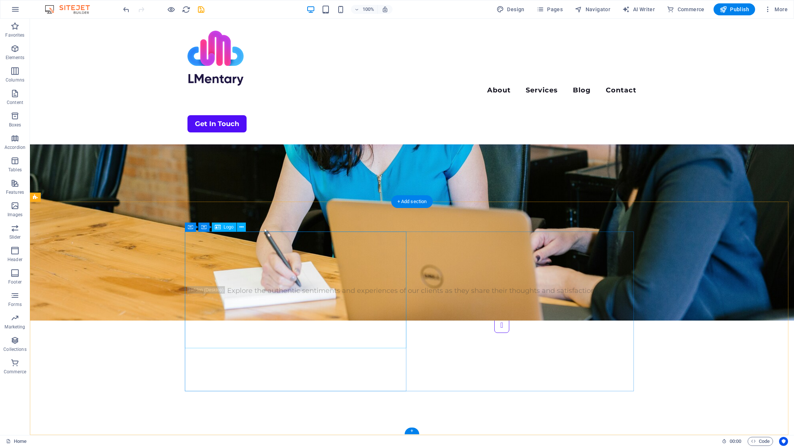
select select "px"
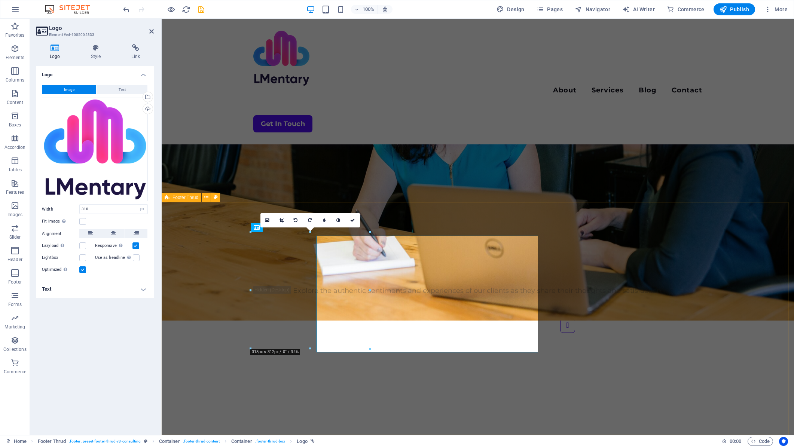
scroll to position [1817, 0]
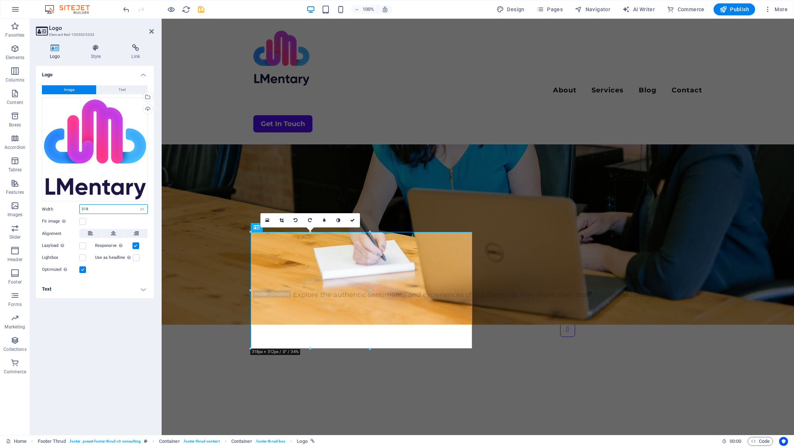
click at [108, 206] on input "318" at bounding box center [114, 209] width 68 height 9
type input "150"
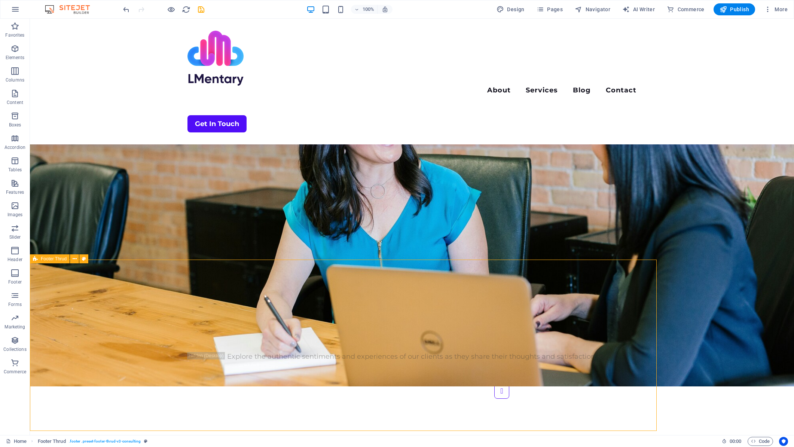
scroll to position [1760, 0]
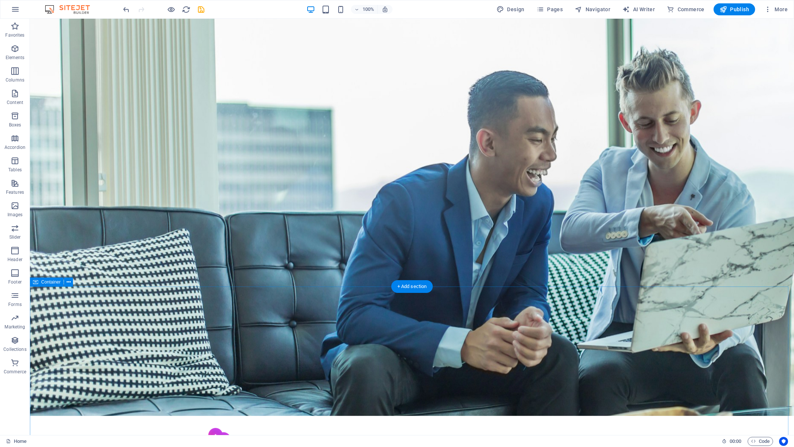
scroll to position [0, 0]
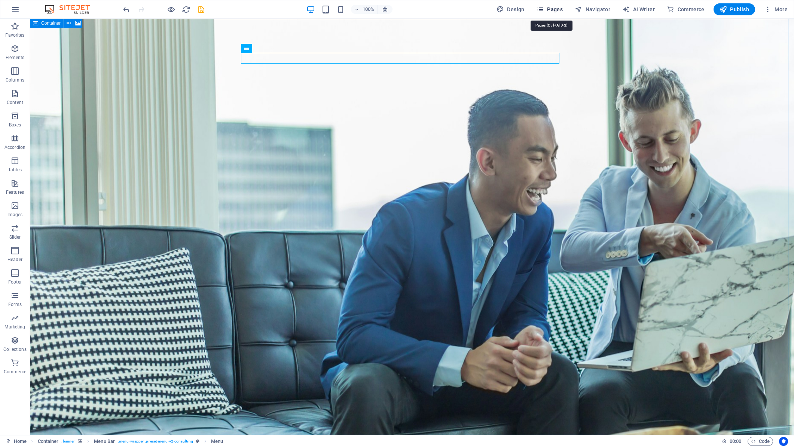
click at [552, 7] on span "Pages" at bounding box center [549, 9] width 26 height 7
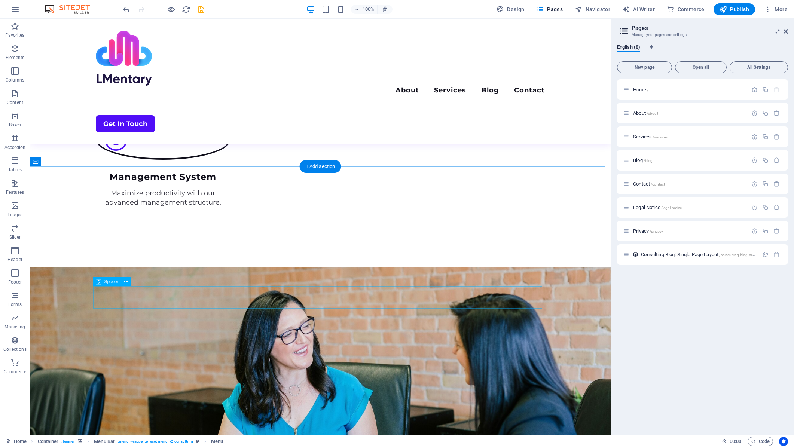
scroll to position [1756, 0]
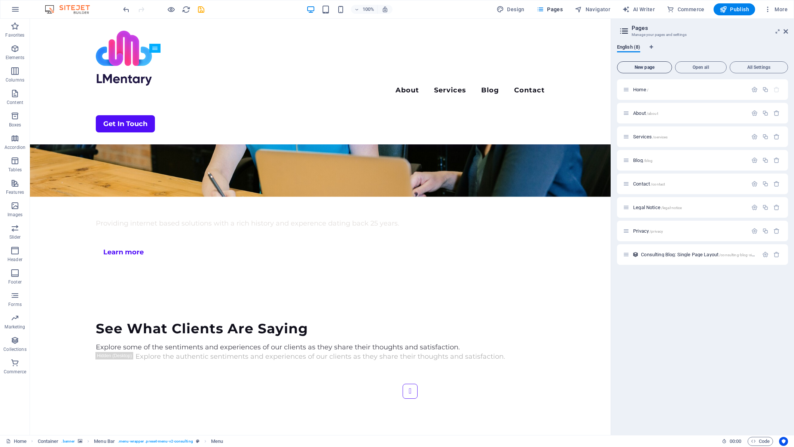
click at [652, 67] on span "New page" at bounding box center [644, 67] width 48 height 4
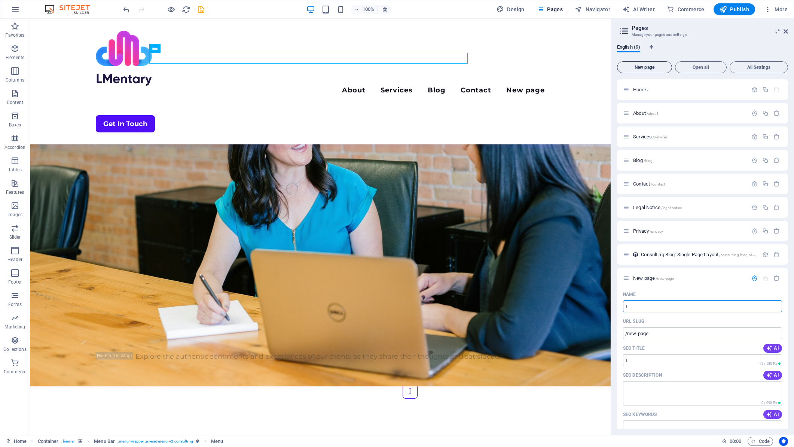
type input "T"
type input "/t"
type input "Terms"
type input "/terms"
type input "Terms of S"
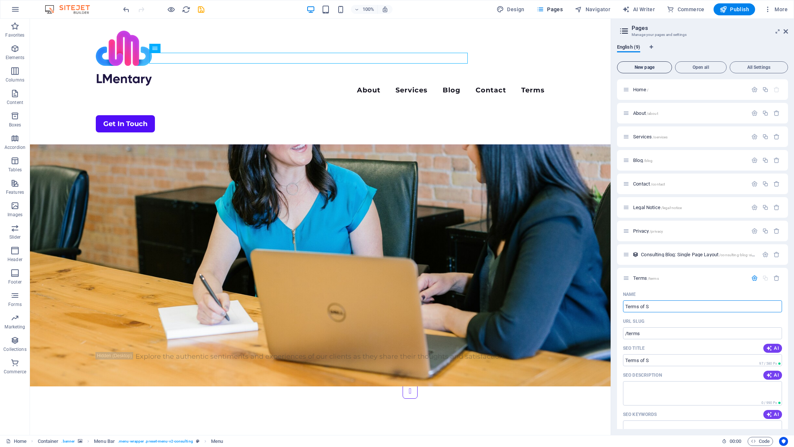
type input "/terms-of-s"
type input "Terms of Service"
type input "/terms-of-serv"
type input "Terms of Service"
type input "/terms-of-service"
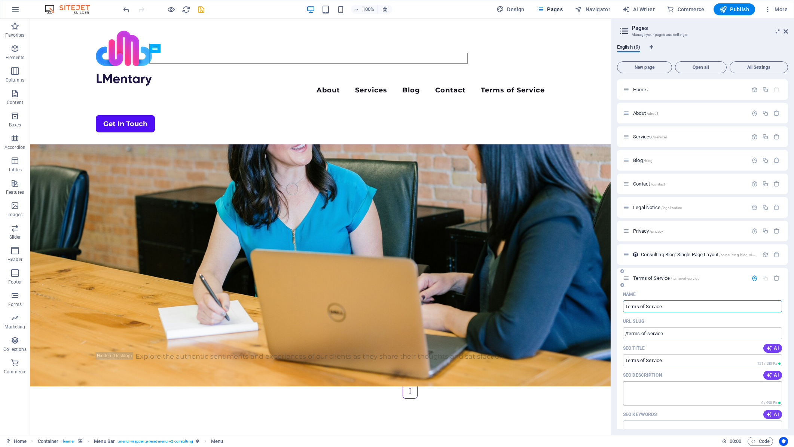
type input "Terms of Service"
click at [670, 393] on textarea "SEO Description" at bounding box center [702, 393] width 159 height 24
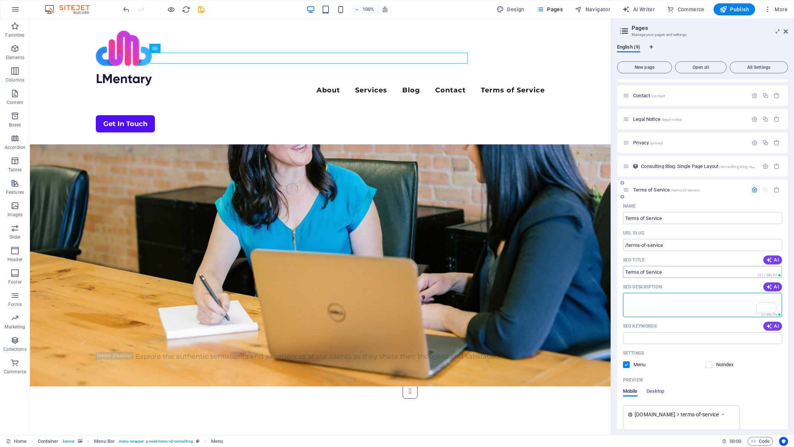
scroll to position [75, 0]
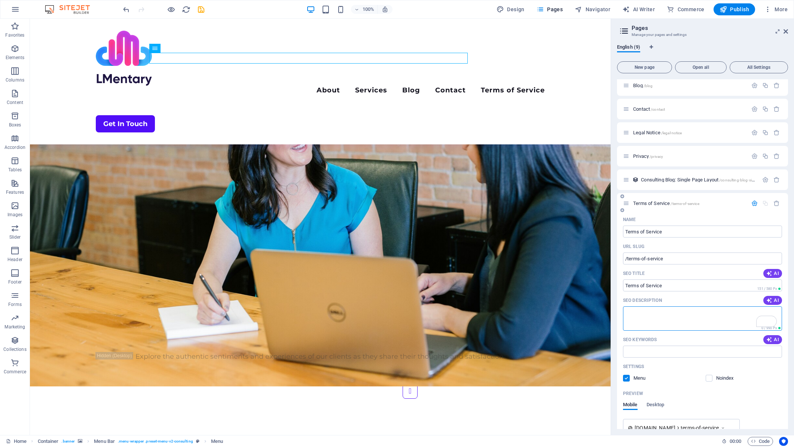
click at [656, 312] on textarea "SEO Description" at bounding box center [702, 318] width 159 height 24
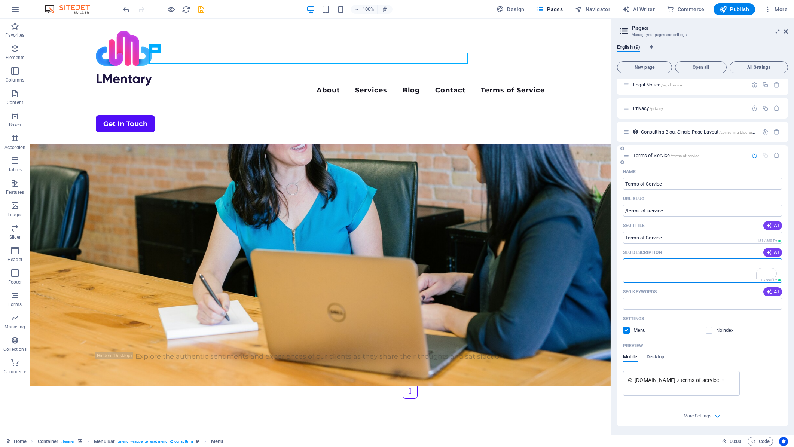
scroll to position [123, 0]
click at [626, 330] on label at bounding box center [626, 330] width 7 height 7
click at [0, 0] on input "checkbox" at bounding box center [0, 0] width 0 height 0
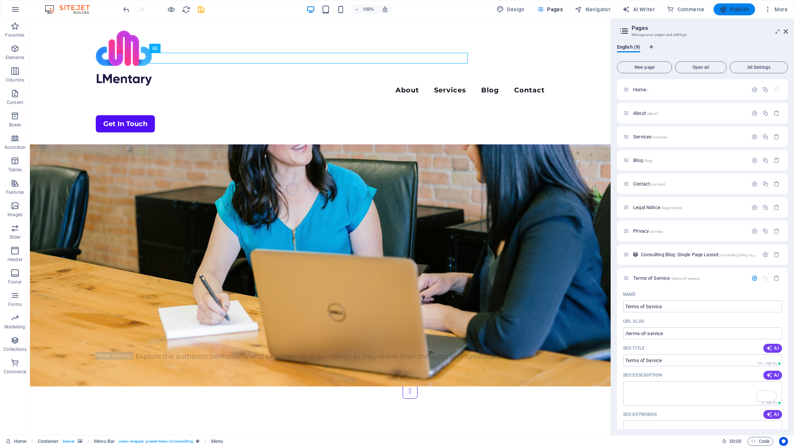
click at [742, 8] on span "Publish" at bounding box center [734, 9] width 30 height 7
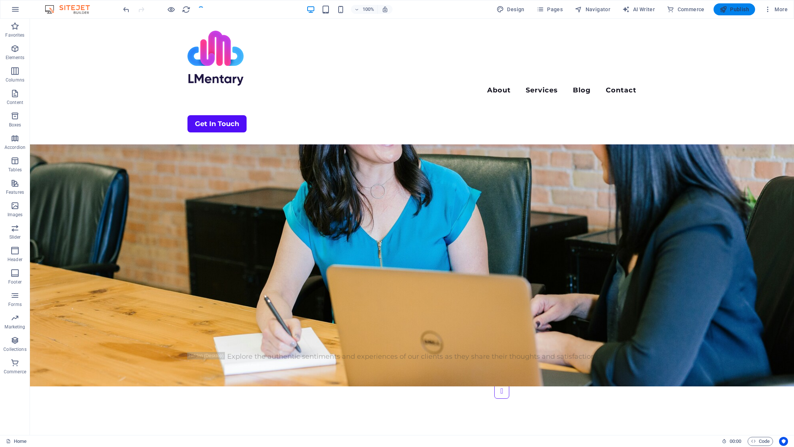
click at [742, 8] on span "Publish" at bounding box center [734, 9] width 30 height 7
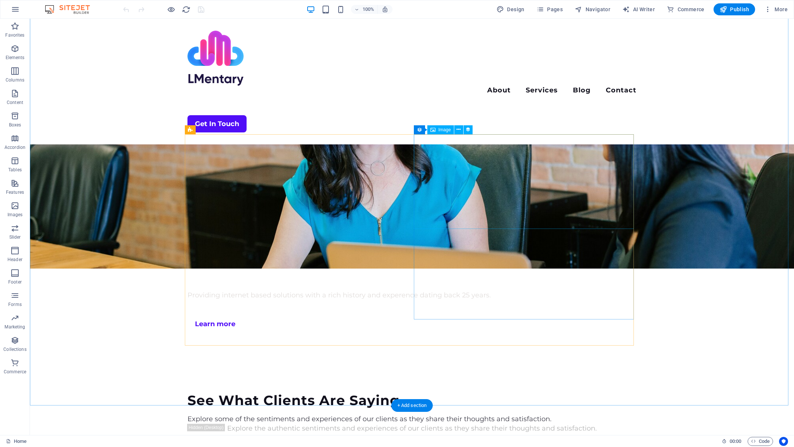
scroll to position [1760, 0]
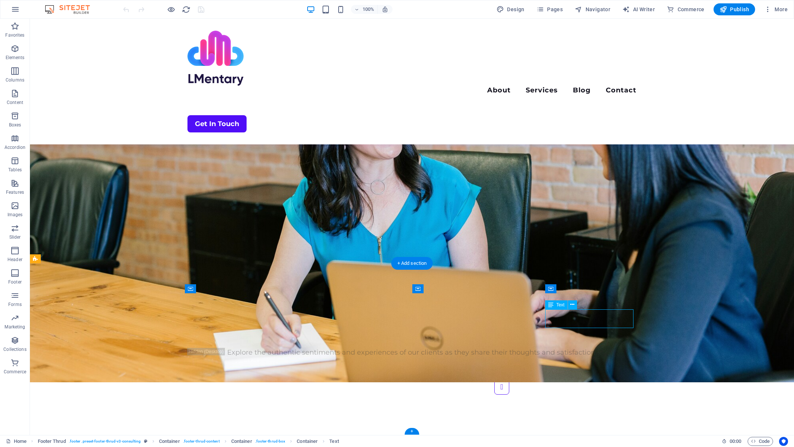
scroll to position [1756, 0]
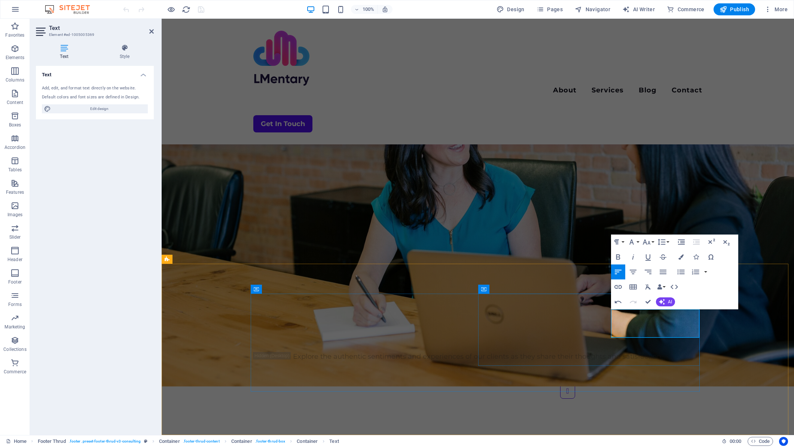
click at [617, 286] on icon "button" at bounding box center [617, 287] width 7 height 4
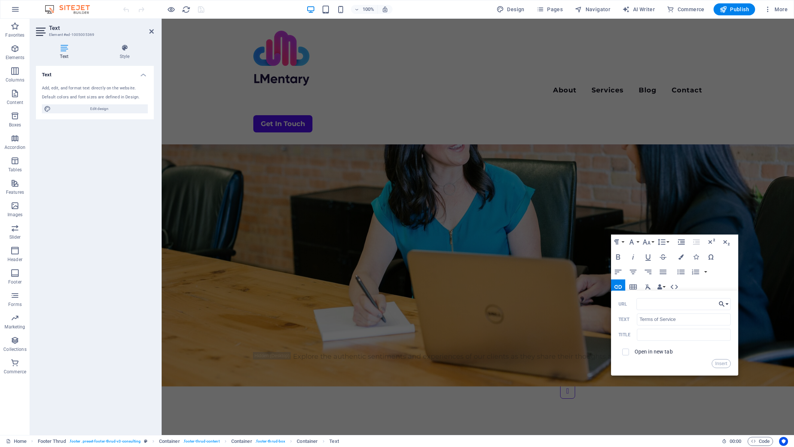
click at [727, 304] on button "Choose Link" at bounding box center [723, 304] width 14 height 12
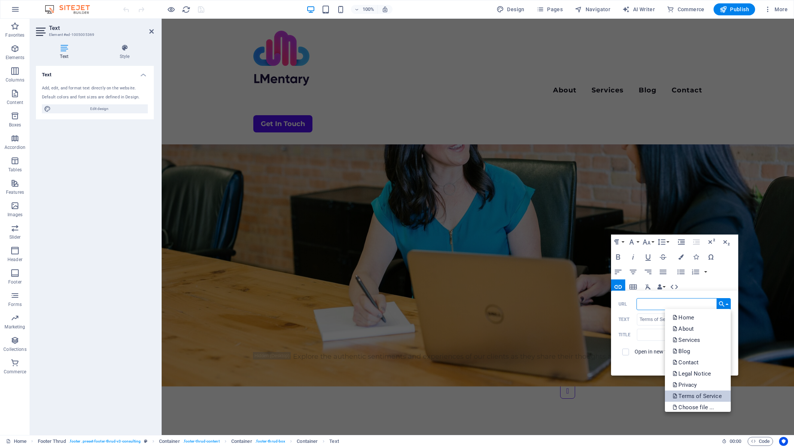
click at [710, 395] on p "Terms of Service" at bounding box center [697, 395] width 50 height 11
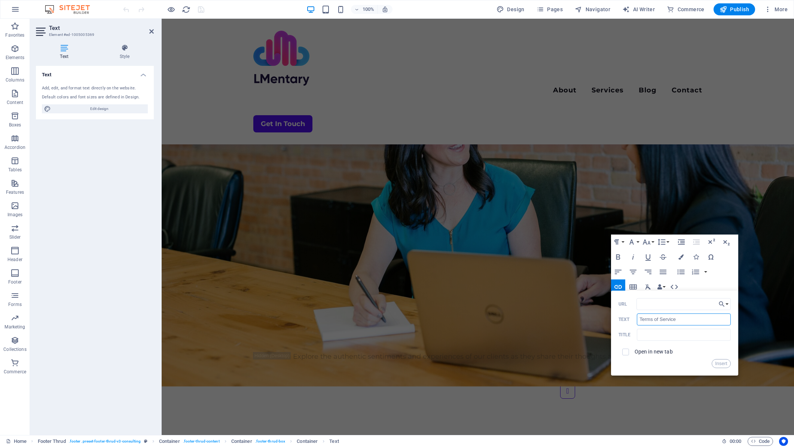
drag, startPoint x: 687, startPoint y: 322, endPoint x: 626, endPoint y: 322, distance: 61.0
click at [626, 322] on div "Terms of Service Text" at bounding box center [674, 319] width 112 height 12
click at [687, 338] on input "text" at bounding box center [684, 335] width 94 height 12
paste input "Terms of Service"
type input "Terms of Service"
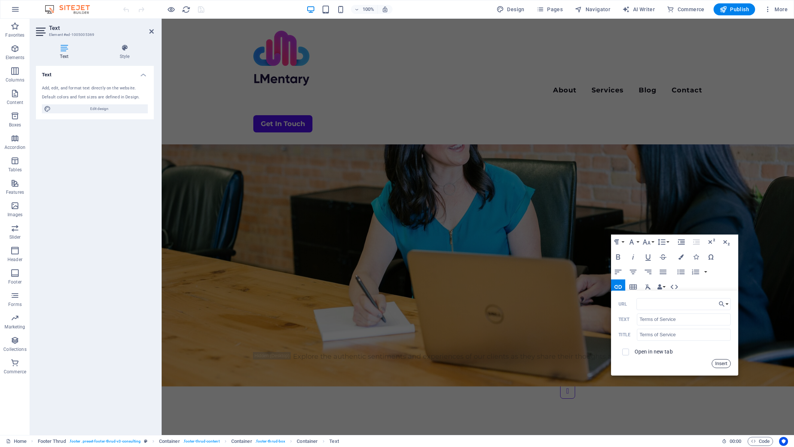
click at [717, 362] on button "Insert" at bounding box center [720, 363] width 19 height 9
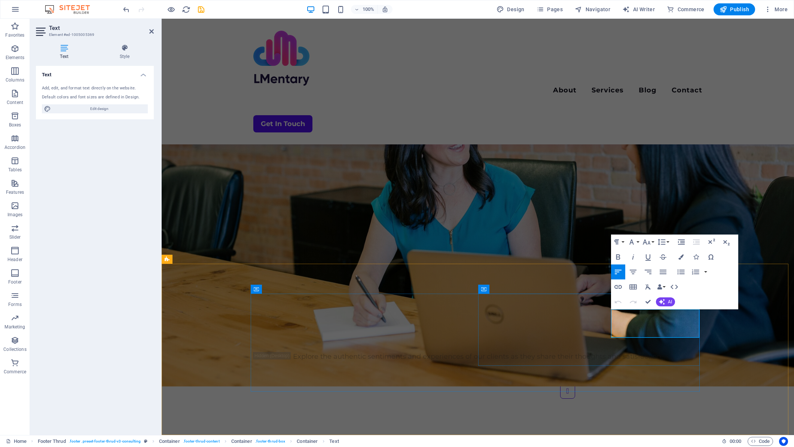
drag, startPoint x: 648, startPoint y: 307, endPoint x: 633, endPoint y: 302, distance: 16.2
click at [633, 301] on div "Open Link Edit Link Unlink" at bounding box center [633, 304] width 44 height 15
click at [633, 304] on icon "button" at bounding box center [633, 304] width 9 height 9
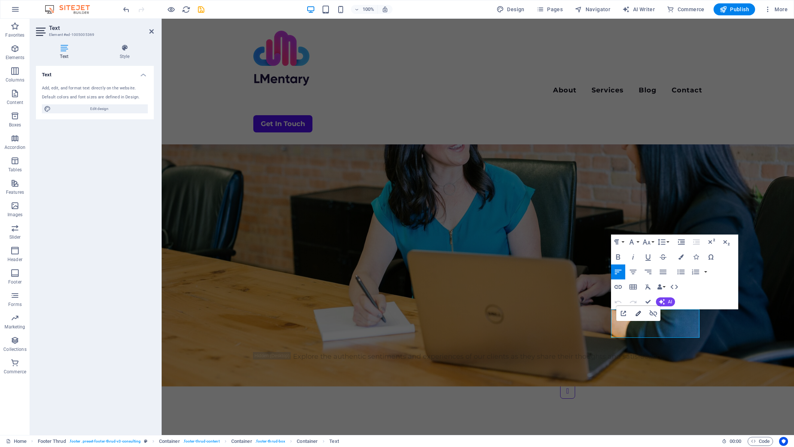
type input "/terms-of-service"
type input "Terms of Service"
click at [635, 312] on icon "button" at bounding box center [638, 313] width 9 height 9
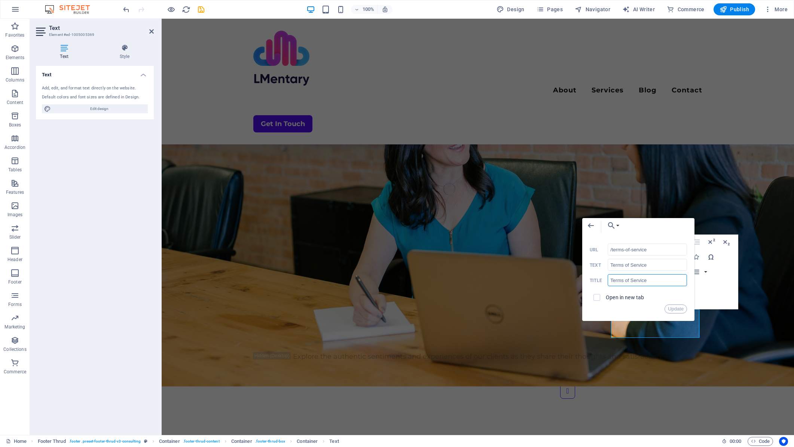
drag, startPoint x: 656, startPoint y: 279, endPoint x: 581, endPoint y: 281, distance: 75.6
click at [587, 281] on div "Back Choose Link Home About Services Blog Contact Legal Notice Privacy Terms of…" at bounding box center [638, 269] width 112 height 103
click at [675, 302] on div "Open in new tab" at bounding box center [637, 297] width 97 height 14
click at [673, 309] on button "Update" at bounding box center [675, 308] width 22 height 9
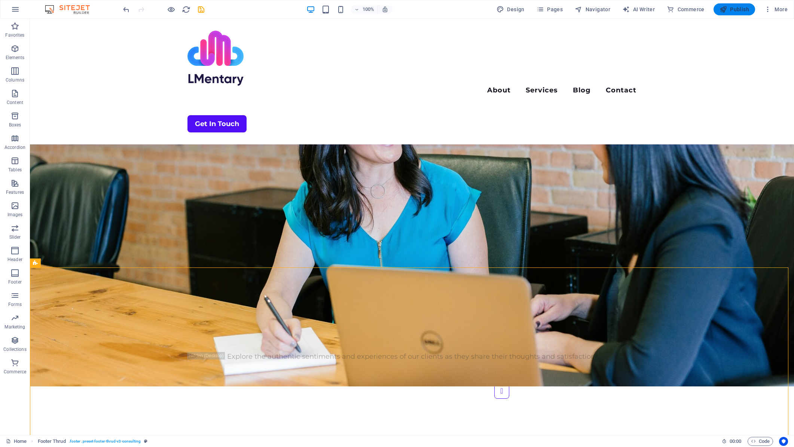
click at [735, 12] on span "Publish" at bounding box center [734, 9] width 30 height 7
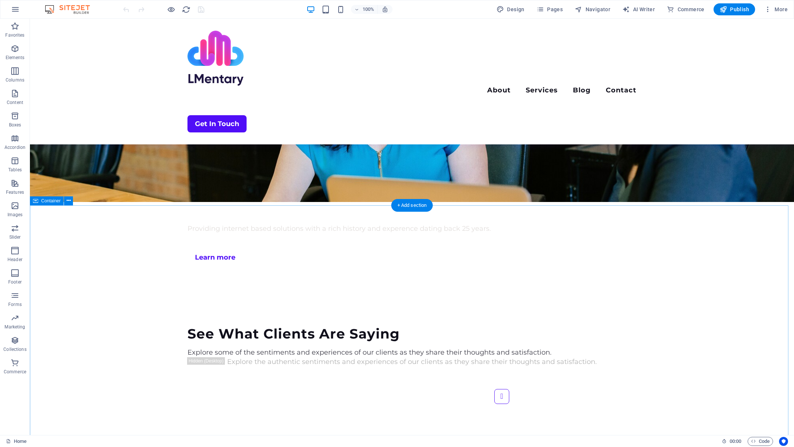
scroll to position [1760, 0]
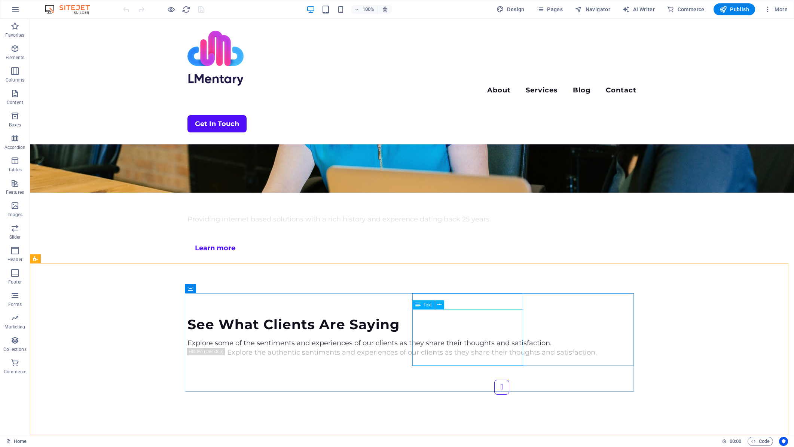
click at [427, 305] on span "Text" at bounding box center [427, 305] width 8 height 4
click at [438, 305] on icon at bounding box center [439, 305] width 4 height 8
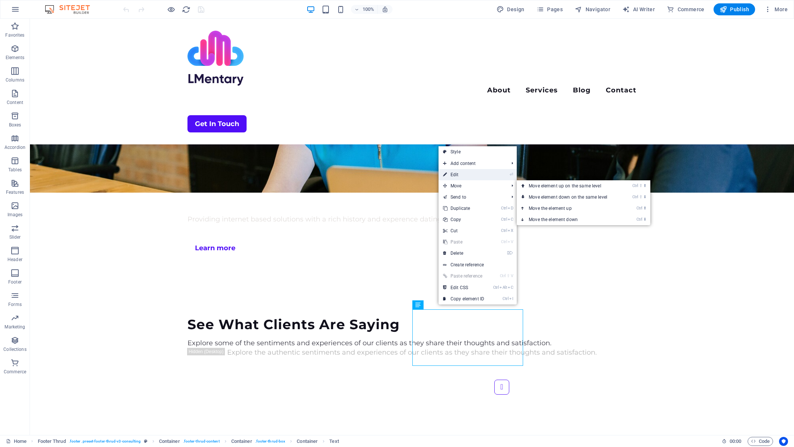
click at [465, 176] on link "⏎ Edit" at bounding box center [463, 174] width 50 height 11
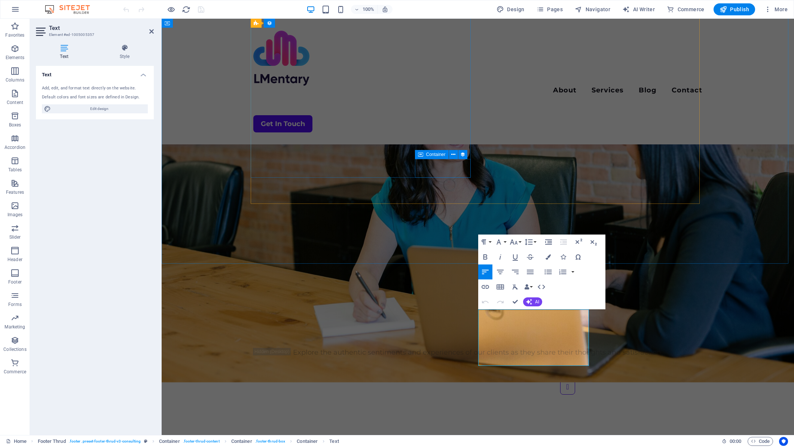
scroll to position [1756, 0]
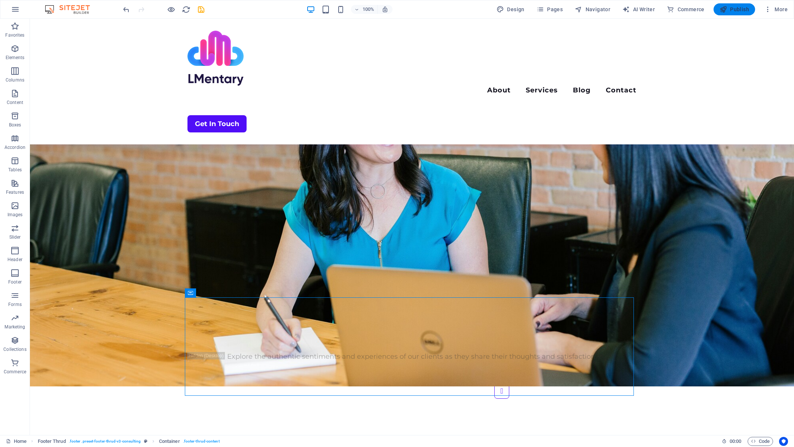
click at [732, 9] on span "Publish" at bounding box center [734, 9] width 30 height 7
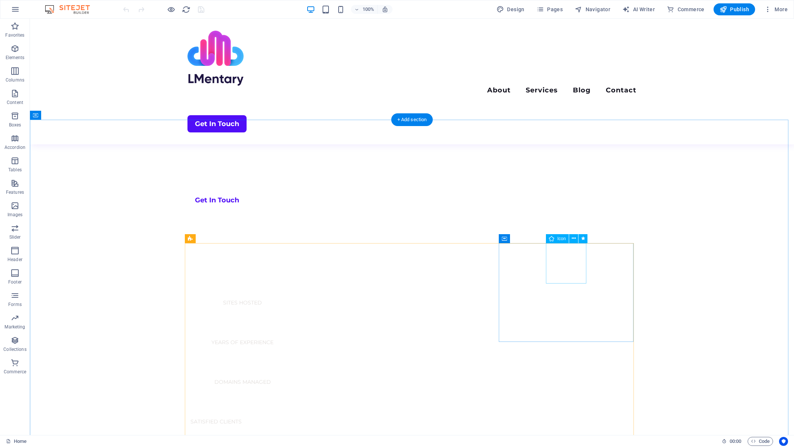
scroll to position [262, 0]
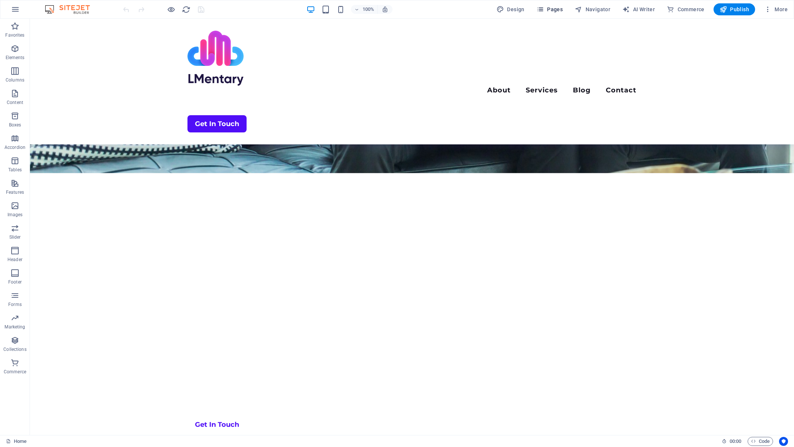
click at [556, 9] on span "Pages" at bounding box center [549, 9] width 26 height 7
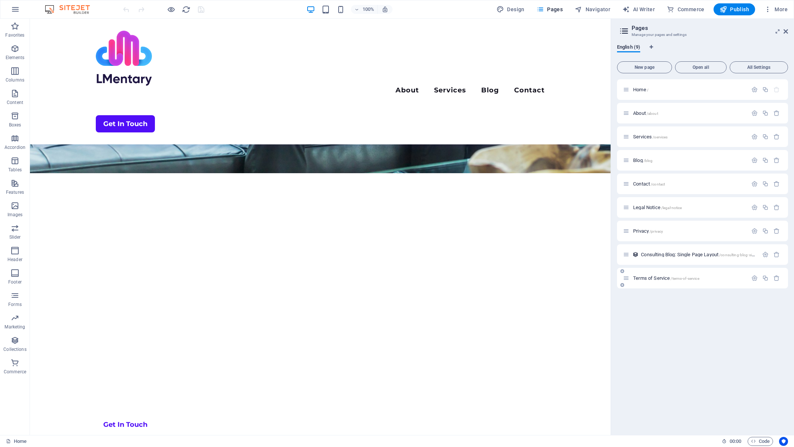
click at [645, 281] on div "Terms of Service /terms-of-service" at bounding box center [685, 278] width 125 height 9
click at [646, 280] on span "Terms of Service /terms-of-service" at bounding box center [666, 278] width 66 height 6
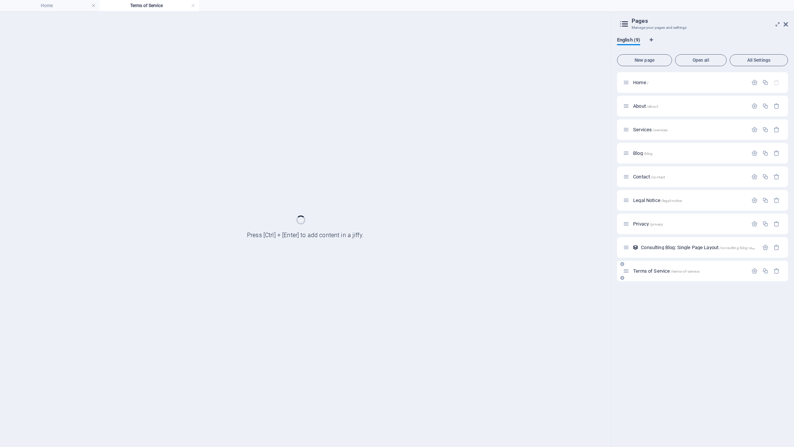
scroll to position [0, 0]
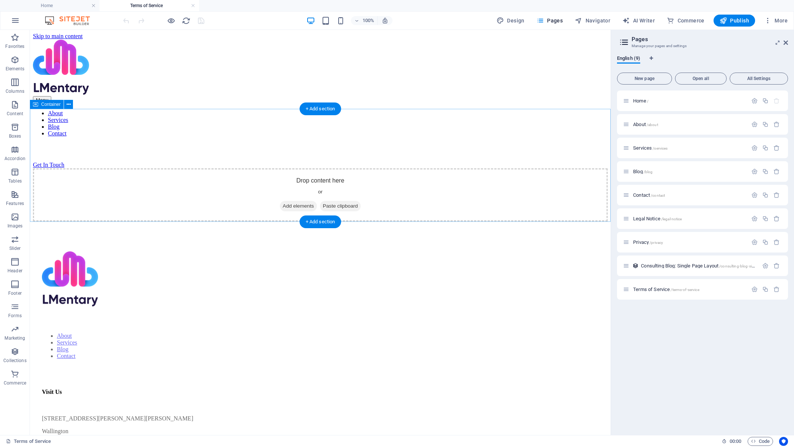
click at [226, 168] on div "Drop content here or Add elements Paste clipboard" at bounding box center [320, 194] width 574 height 53
click at [336, 201] on span "Paste clipboard" at bounding box center [340, 206] width 41 height 10
click at [344, 201] on span "Paste clipboard" at bounding box center [340, 206] width 41 height 10
click at [289, 201] on span "Add elements" at bounding box center [298, 206] width 37 height 10
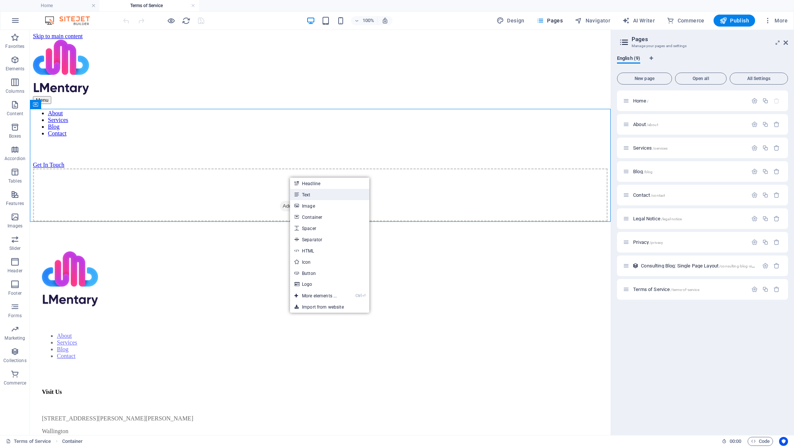
click at [312, 196] on link "Text" at bounding box center [329, 194] width 79 height 11
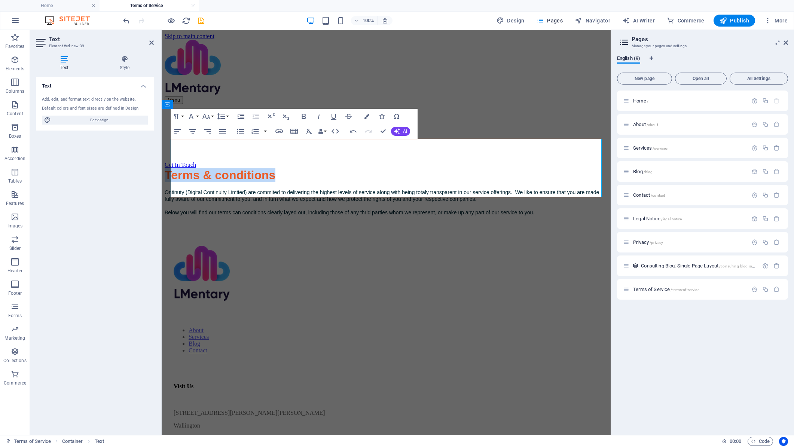
drag, startPoint x: 289, startPoint y: 148, endPoint x: 322, endPoint y: 179, distance: 45.0
click at [183, 116] on button "Paragraph Format" at bounding box center [178, 116] width 14 height 15
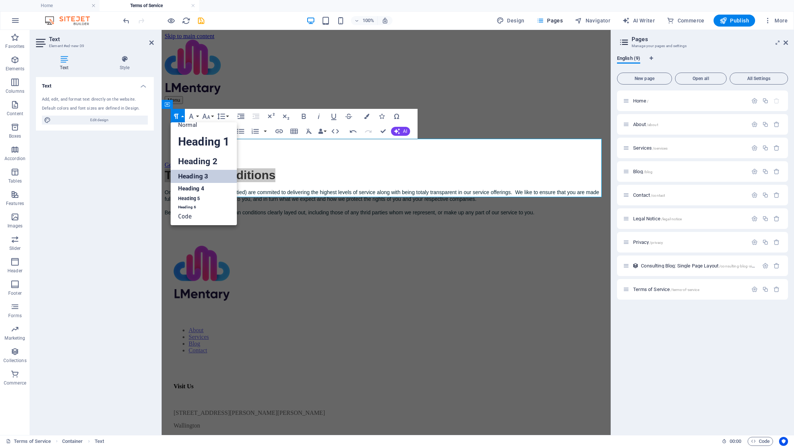
scroll to position [6, 0]
click at [192, 142] on link "Heading 1" at bounding box center [204, 142] width 66 height 22
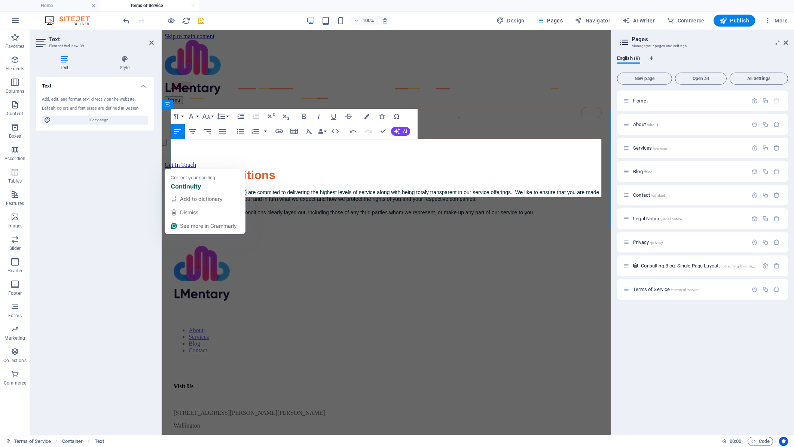
drag, startPoint x: 257, startPoint y: 162, endPoint x: 171, endPoint y: 165, distance: 86.1
click at [171, 189] on span "Ontinuty (Digital Continuity Limtied) are commited to delivering the highest le…" at bounding box center [382, 195] width 434 height 13
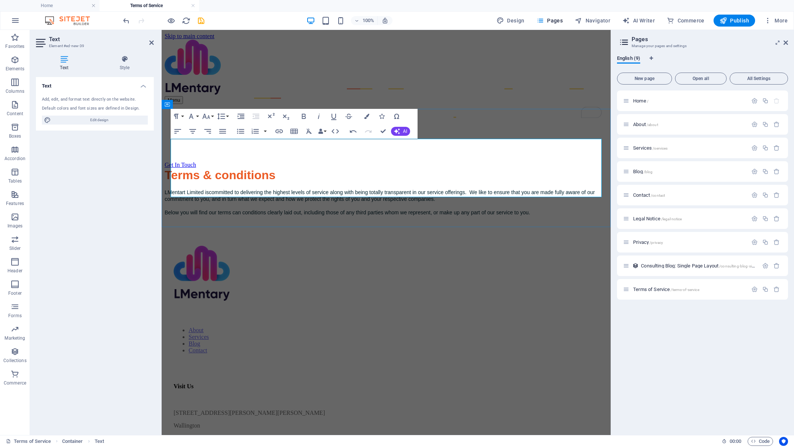
click at [565, 191] on div "Terms & conditions LMentart Limited is committed to delivering the highest leve…" at bounding box center [386, 191] width 443 height 47
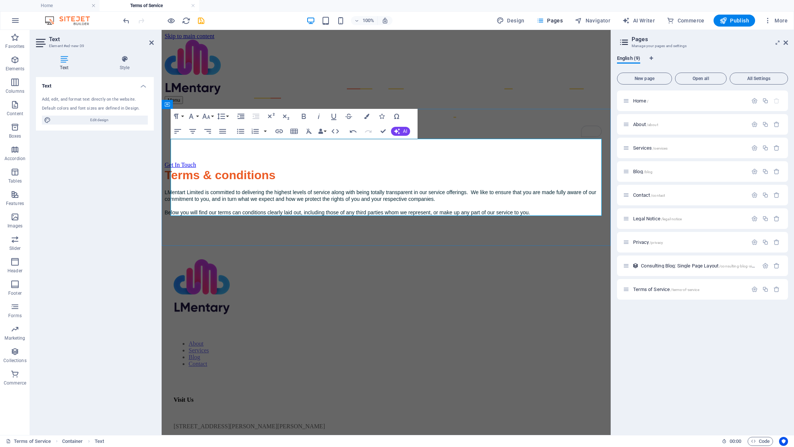
click at [362, 208] on div "Terms & conditions LMentart Limited is committed to delivering the highest leve…" at bounding box center [386, 198] width 443 height 61
click at [737, 20] on span "Publish" at bounding box center [734, 20] width 30 height 7
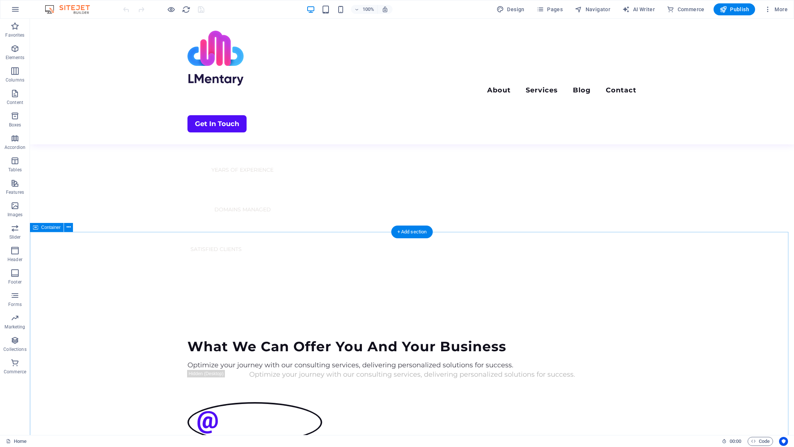
scroll to position [823, 0]
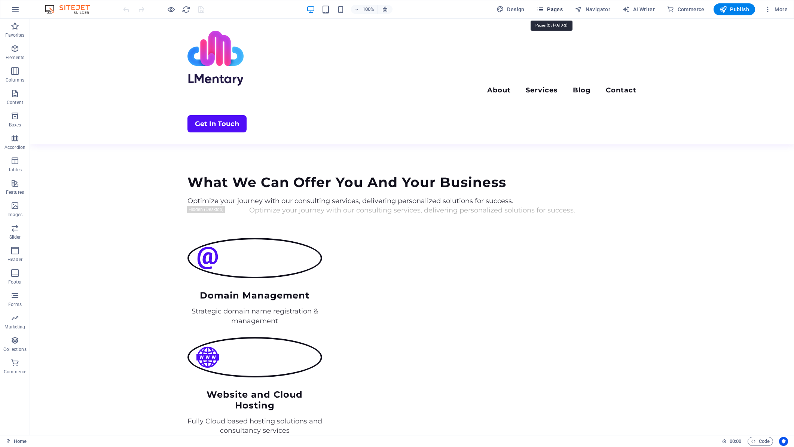
click at [552, 10] on span "Pages" at bounding box center [549, 9] width 26 height 7
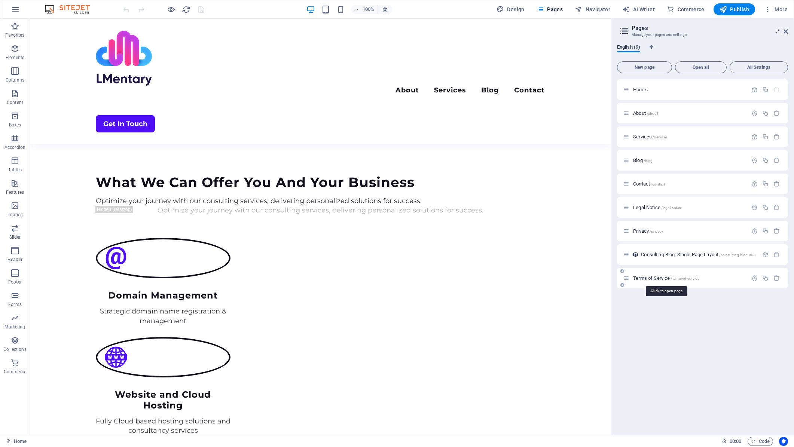
click at [652, 279] on span "Terms of Service /terms-of-service" at bounding box center [666, 278] width 66 height 6
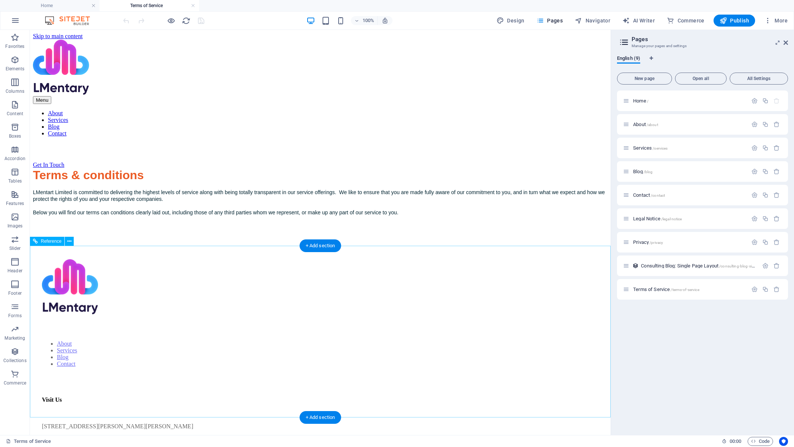
scroll to position [0, 0]
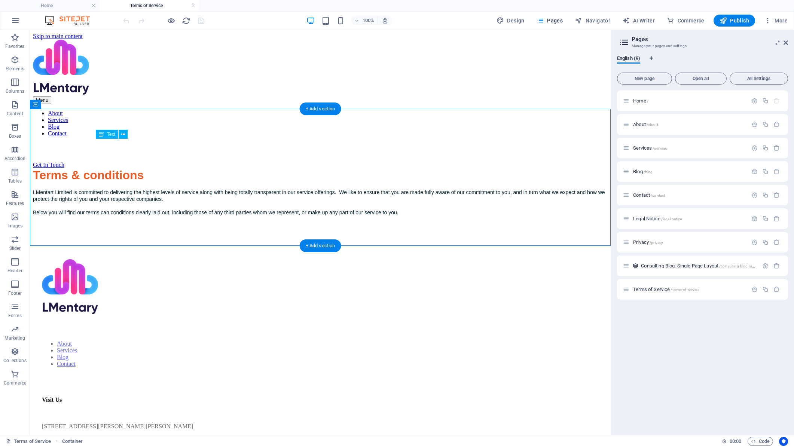
drag, startPoint x: 221, startPoint y: 150, endPoint x: 111, endPoint y: 147, distance: 109.6
click at [111, 168] on div "Terms & conditions LMentart Limited is committed to delivering the highest leve…" at bounding box center [320, 198] width 574 height 61
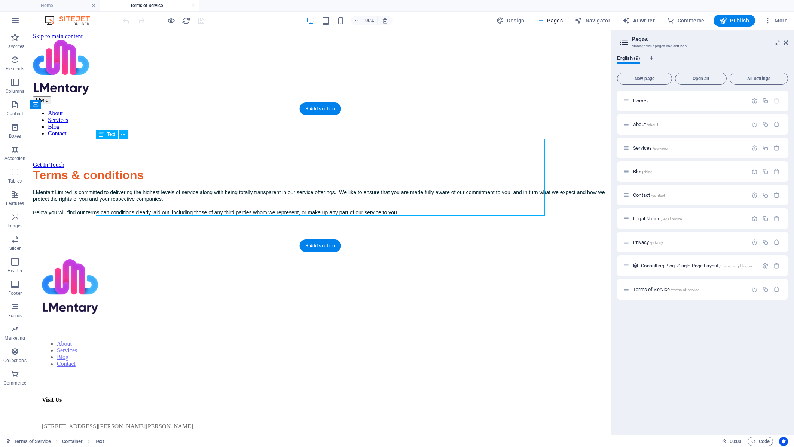
click at [111, 168] on div "Terms & conditions LMentart Limited is committed to delivering the highest leve…" at bounding box center [320, 198] width 574 height 61
click at [111, 147] on div "Drag here to replace the existing content. Press “Ctrl” if you want to create a…" at bounding box center [320, 232] width 580 height 405
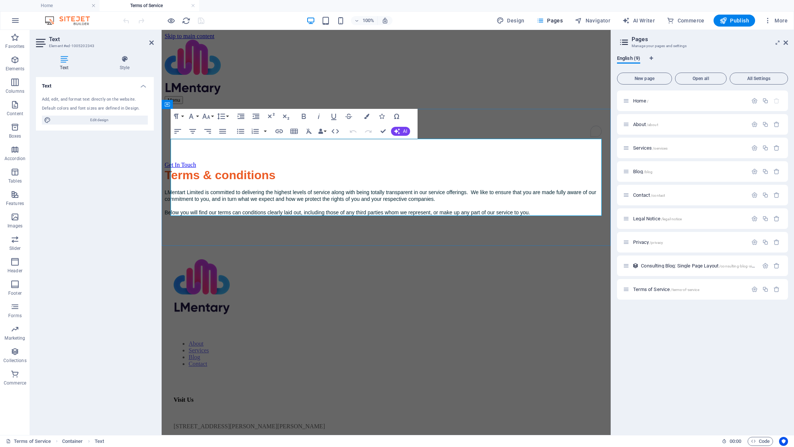
click at [208, 168] on h1 "Terms & conditions" at bounding box center [386, 175] width 443 height 14
drag, startPoint x: 260, startPoint y: 147, endPoint x: 400, endPoint y: 169, distance: 141.6
click at [367, 116] on icon "button" at bounding box center [366, 116] width 5 height 5
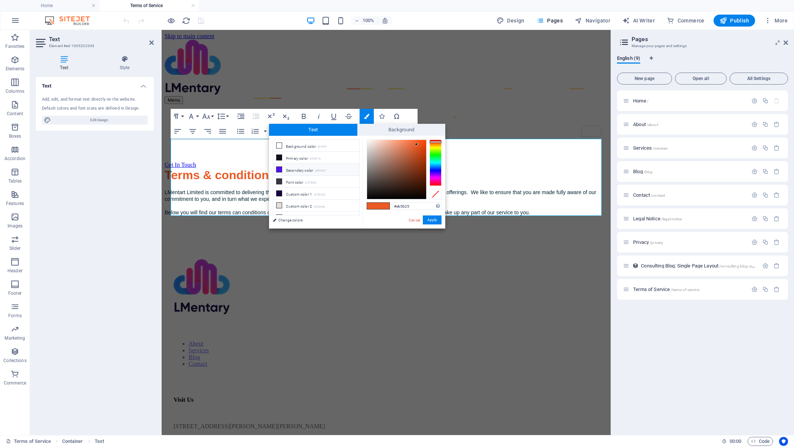
click at [280, 169] on icon at bounding box center [278, 169] width 5 height 5
type input "#500ef7"
click at [432, 220] on button "Apply" at bounding box center [432, 219] width 19 height 9
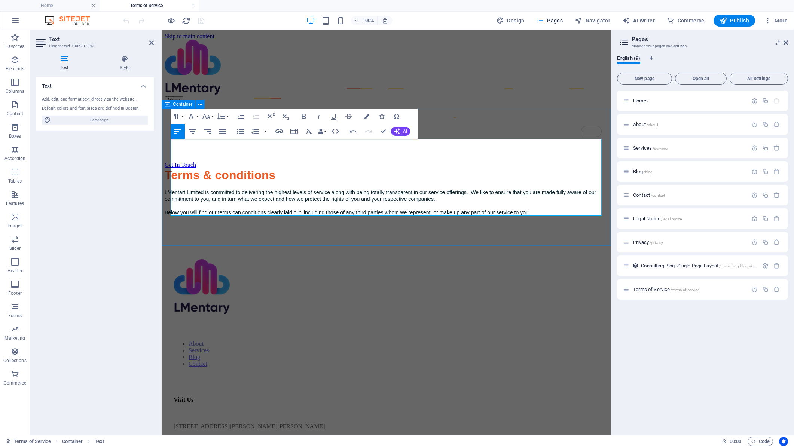
click at [432, 227] on div "Terms & conditions LMentart Limited is committed to delivering the highest leve…" at bounding box center [386, 198] width 443 height 61
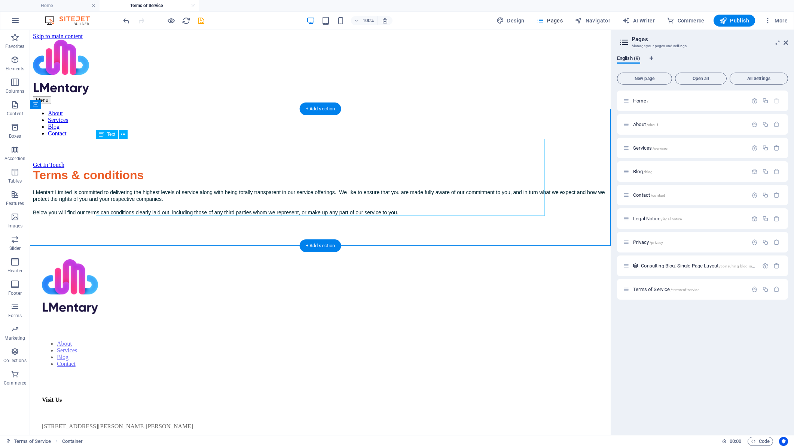
click at [205, 168] on div "Terms & conditions LMentart Limited is committed to delivering the highest leve…" at bounding box center [320, 198] width 574 height 61
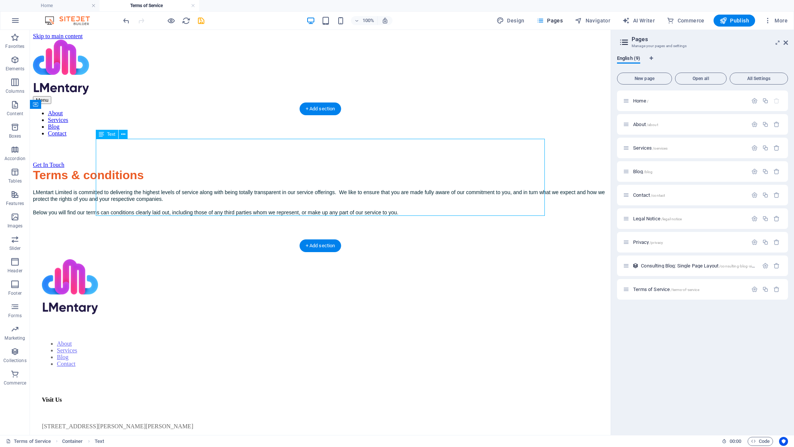
click at [205, 168] on div "Terms & conditions LMentart Limited is committed to delivering the highest leve…" at bounding box center [320, 198] width 574 height 61
click at [73, 168] on span "Terms & conditions" at bounding box center [88, 174] width 111 height 13
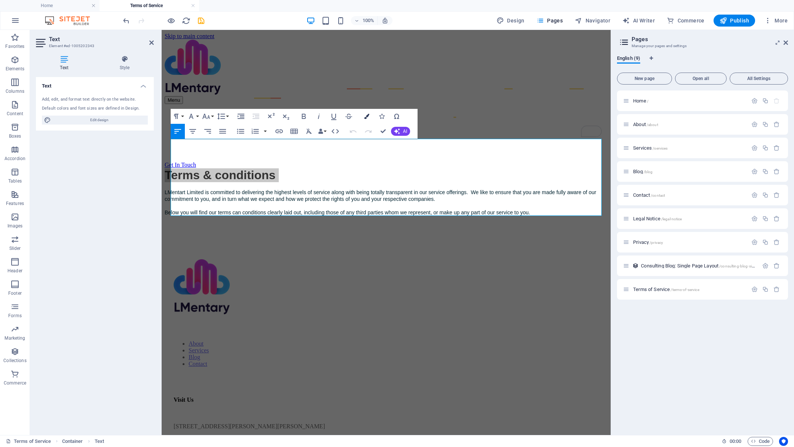
click at [368, 117] on icon "button" at bounding box center [366, 116] width 5 height 5
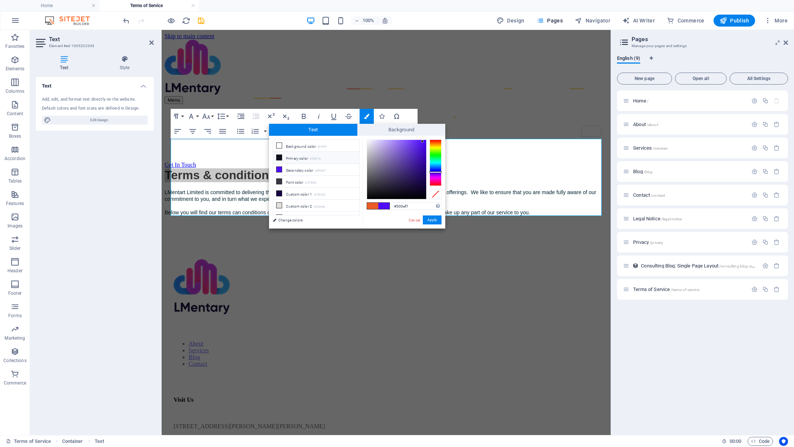
click at [291, 159] on li "Primary color #100f1b" at bounding box center [316, 158] width 86 height 12
type input "#100f1b"
click at [296, 159] on li "Primary color #100f1b" at bounding box center [316, 158] width 86 height 12
click at [428, 217] on button "Apply" at bounding box center [432, 219] width 19 height 9
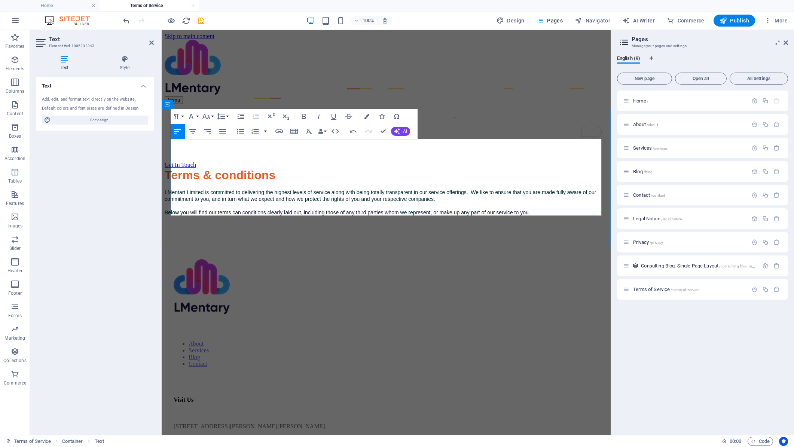
click at [339, 205] on div "Terms & conditions LMentart Limited is committed to delivering the highest leve…" at bounding box center [386, 198] width 443 height 61
click at [341, 229] on div "Terms & conditions LMentart Limited is committed to delivering the highest leve…" at bounding box center [386, 198] width 443 height 61
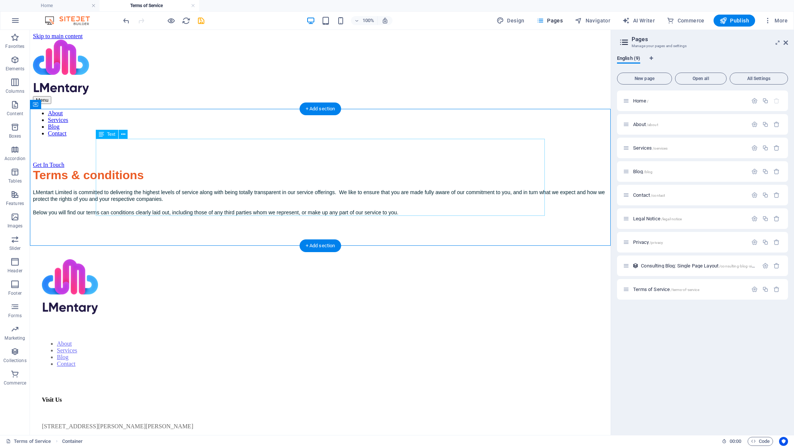
click at [180, 168] on div "Terms & conditions LMentart Limited is committed to delivering the highest leve…" at bounding box center [320, 198] width 574 height 61
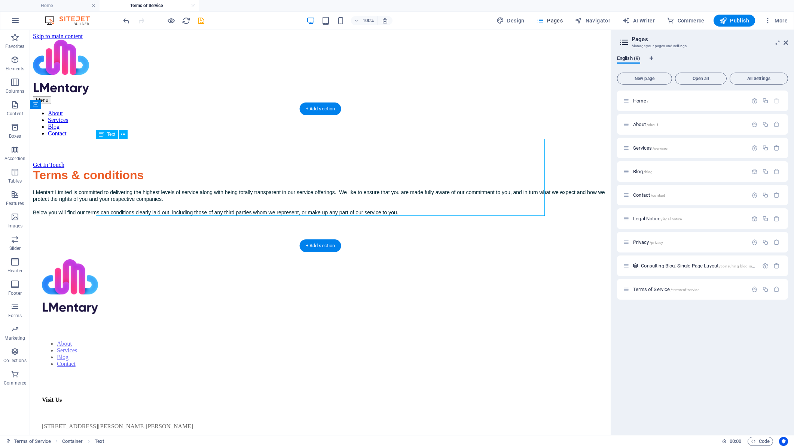
click at [180, 168] on div "Terms & conditions LMentart Limited is committed to delivering the highest leve…" at bounding box center [320, 198] width 574 height 61
click at [48, 168] on span "Terms & conditions" at bounding box center [88, 174] width 111 height 13
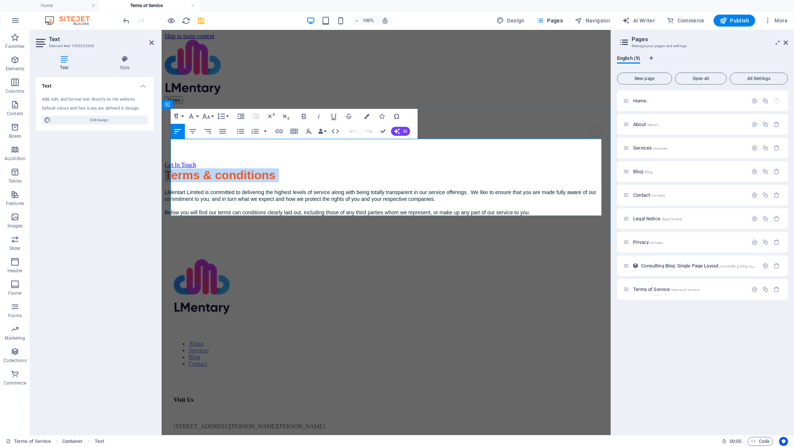
click at [265, 168] on span "Terms & conditions" at bounding box center [220, 174] width 111 height 13
drag, startPoint x: 226, startPoint y: 148, endPoint x: 210, endPoint y: 148, distance: 15.7
click at [210, 168] on h1 "Terms & conditions" at bounding box center [386, 175] width 443 height 14
click at [191, 189] on span "LMentart Limited is committed to delivering the highest levels of service along…" at bounding box center [381, 195] width 432 height 13
click at [266, 226] on div "Termsof Service LMentary Limited is committed to delivering the highest levels …" at bounding box center [386, 198] width 443 height 61
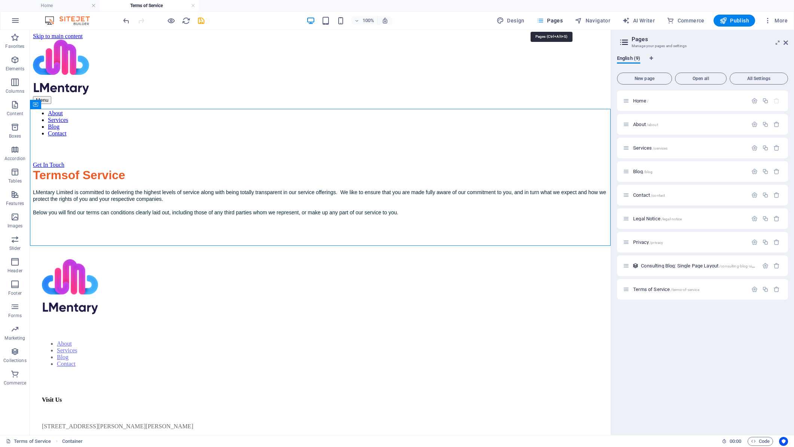
click at [561, 23] on span "Pages" at bounding box center [549, 20] width 26 height 7
click at [652, 81] on span "New page" at bounding box center [644, 78] width 48 height 4
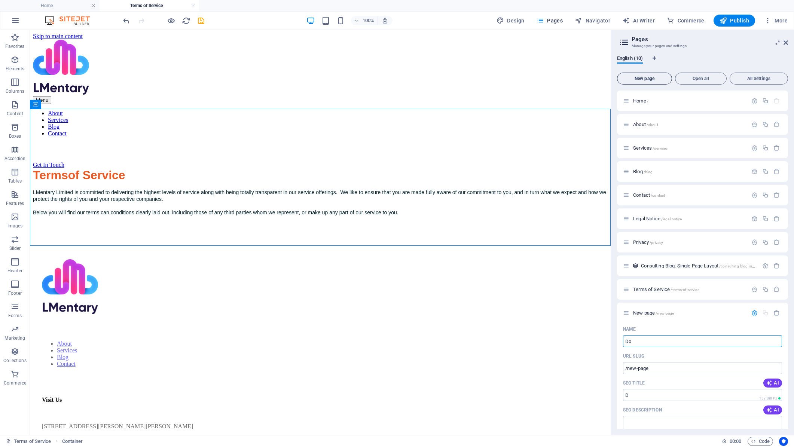
type input "Dom"
type input "/d"
type input "Domain name"
type input "/domain-name"
type input "Domain name"
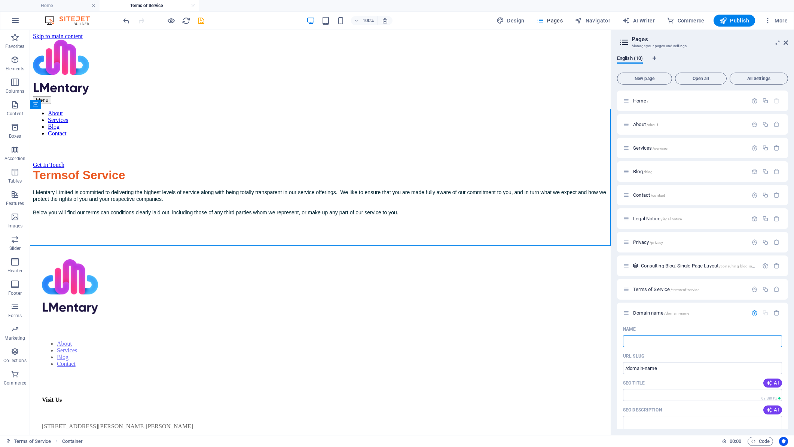
type input "G"
type input "/"
type input "Gen"
type input "/ge"
type input "Ge"
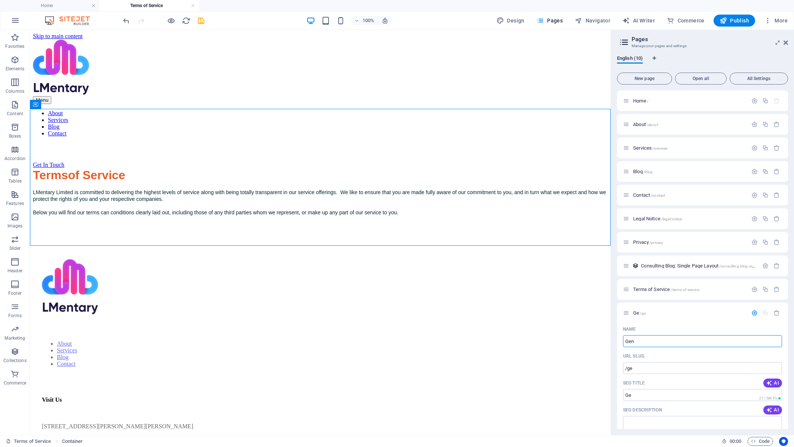
type input "Gen"
type input "/gen"
type input "Gen"
type input "General"
type input "/general"
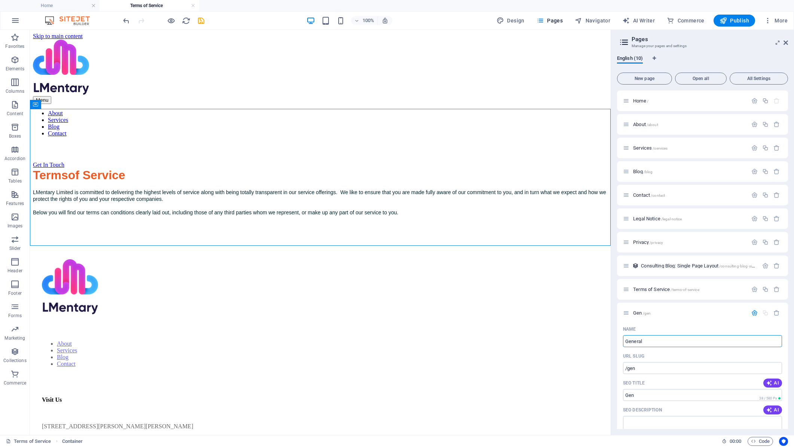
type input "General"
type input "General T"
type input "/general-t"
type input "General T"
type input "General Ter"
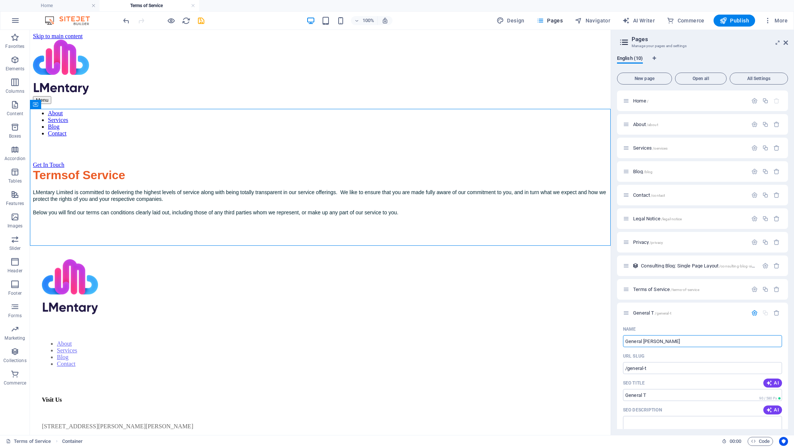
type input "/general-te"
type input "General Te"
type input "General Terms"
type input "/general-ter"
type input "General Ter"
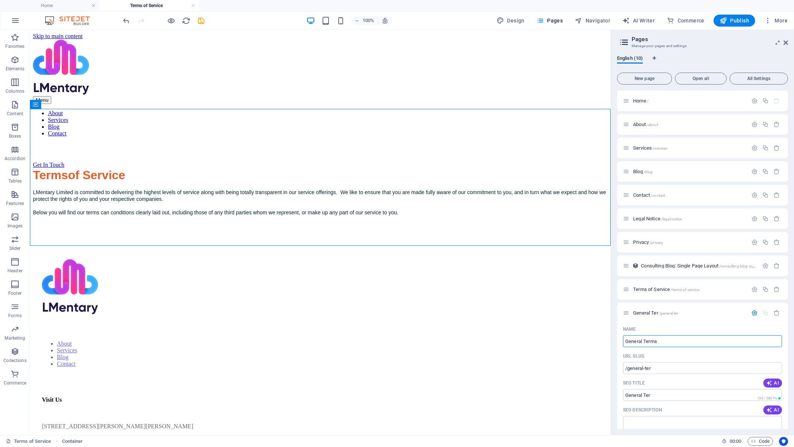
type input "General Terms"
type input "/general-terms"
type input "General Terms"
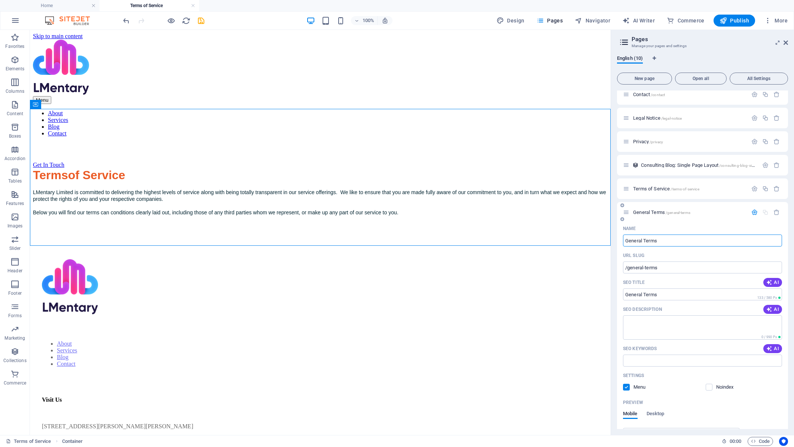
scroll to position [112, 0]
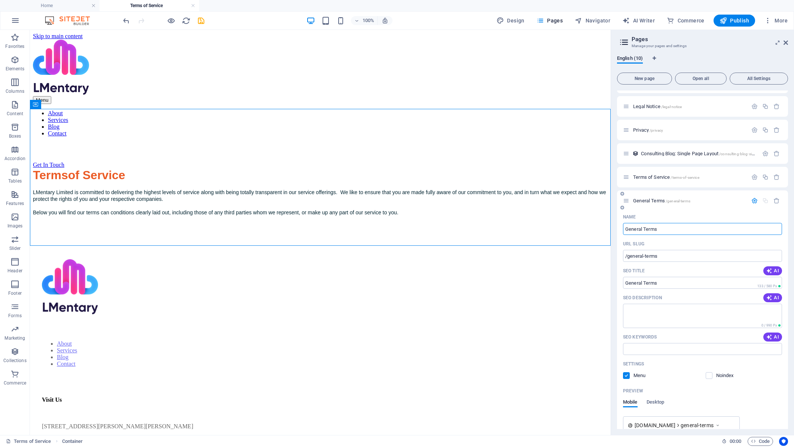
drag, startPoint x: 665, startPoint y: 229, endPoint x: 623, endPoint y: 229, distance: 41.9
click at [623, 229] on input "General Terms" at bounding box center [702, 229] width 159 height 12
type input "General Terms"
click at [668, 313] on textarea "SEO Description" at bounding box center [702, 316] width 159 height 24
paste textarea "General Terms"
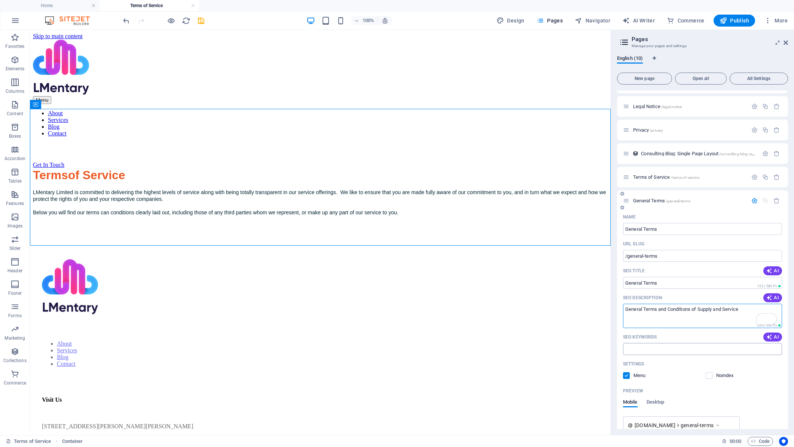
type textarea "General Terms and Conditions of Supply and Service"
click at [673, 351] on input "SEO Keywords" at bounding box center [702, 349] width 159 height 12
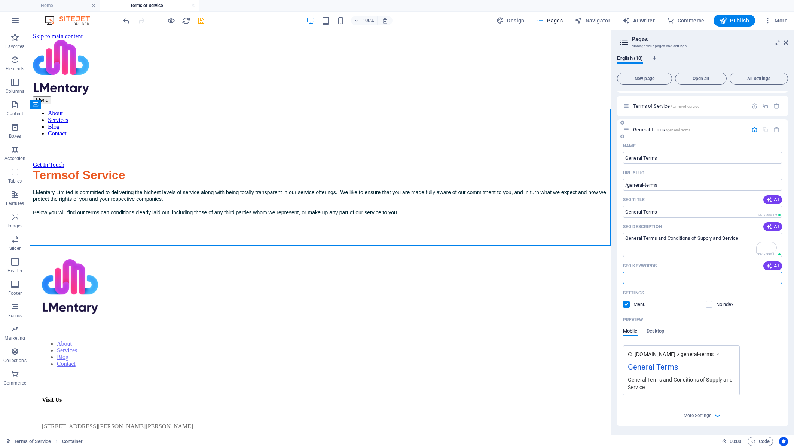
click at [627, 303] on label at bounding box center [626, 304] width 7 height 7
click at [0, 0] on input "checkbox" at bounding box center [0, 0] width 0 height 0
click at [711, 57] on div "English (10)" at bounding box center [702, 62] width 171 height 14
click at [615, 119] on div "English (10) New page Open all All Settings Home / About /about Services /servi…" at bounding box center [702, 242] width 183 height 386
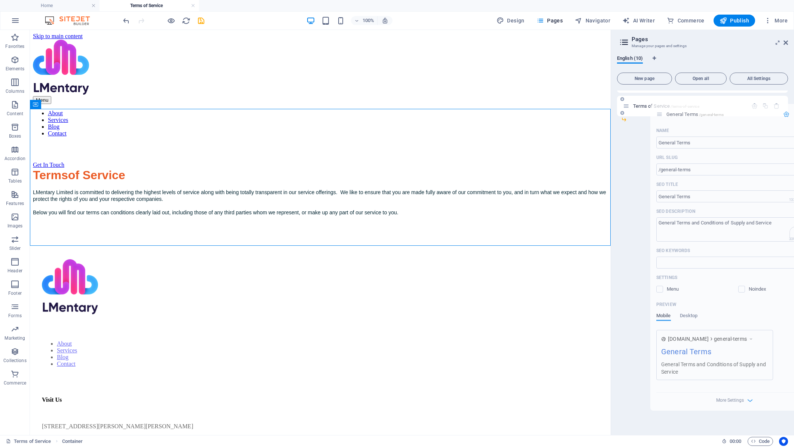
drag, startPoint x: 626, startPoint y: 316, endPoint x: 660, endPoint y: 115, distance: 203.3
click at [660, 115] on div "Home / About /about Services /services Blog /blog Contact /contact Legal Notice…" at bounding box center [702, 11] width 171 height 209
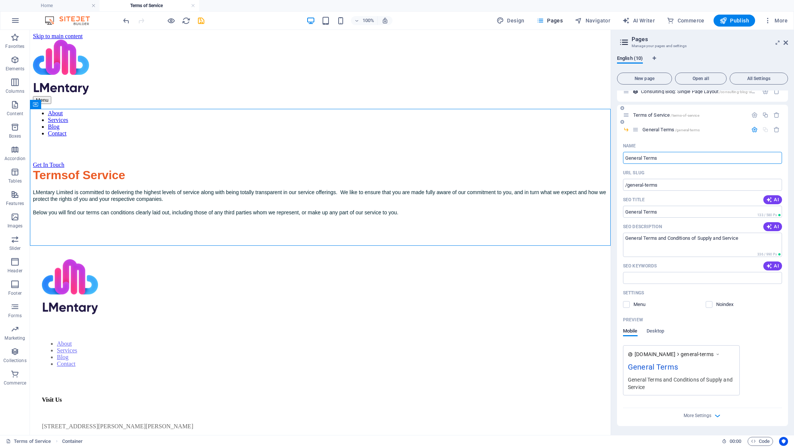
scroll to position [174, 0]
click at [727, 21] on span "Publish" at bounding box center [734, 20] width 30 height 7
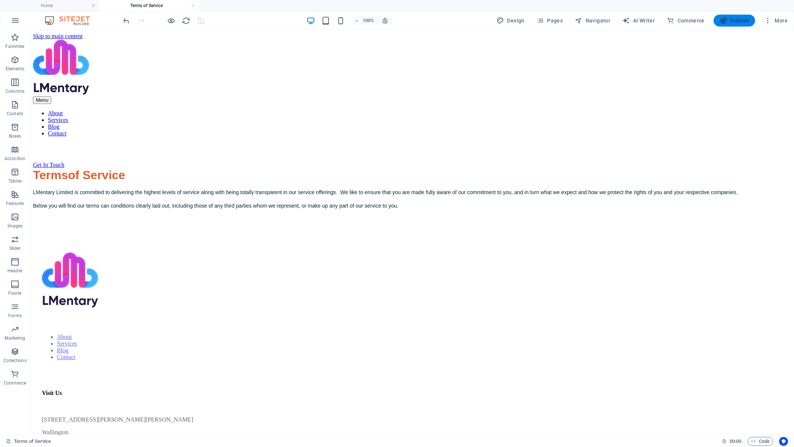
click at [738, 22] on span "Publish" at bounding box center [734, 20] width 30 height 7
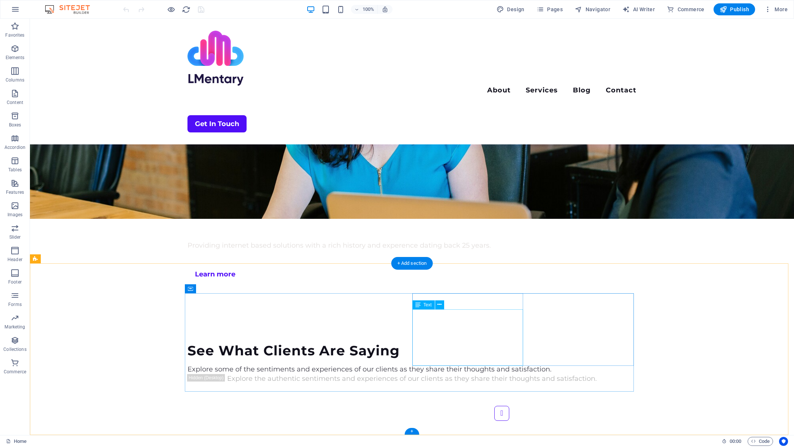
scroll to position [1760, 0]
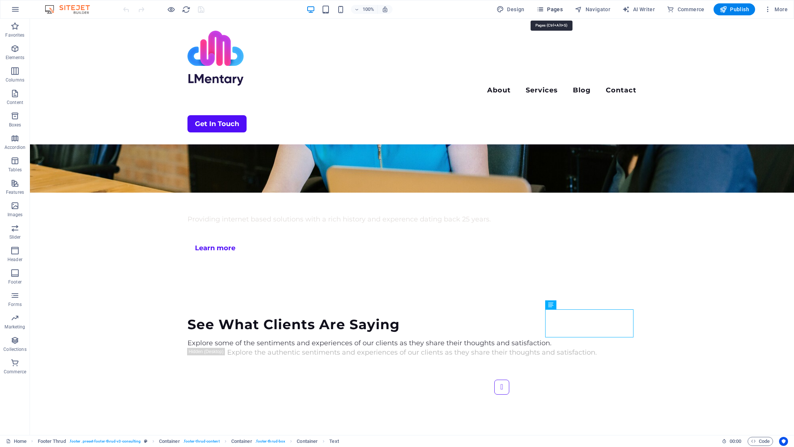
click at [555, 8] on span "Pages" at bounding box center [549, 9] width 26 height 7
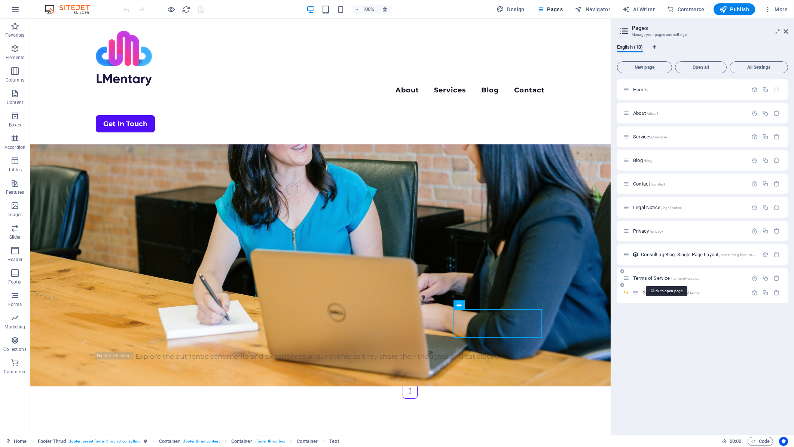
click at [661, 280] on span "Terms of Service /terms-of-service" at bounding box center [666, 278] width 66 height 6
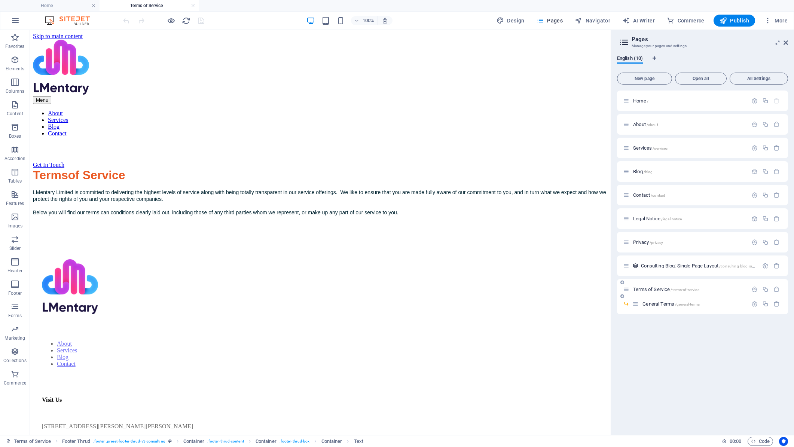
scroll to position [0, 0]
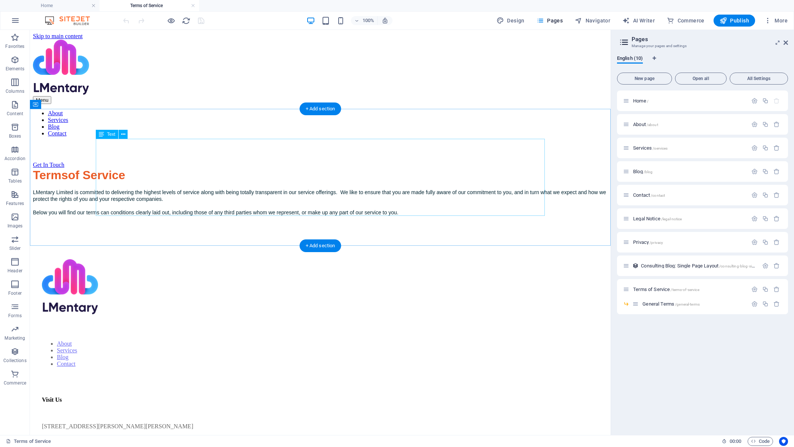
click at [137, 168] on div "Termsof Service LMentary Limited is committed to delivering the highest levels …" at bounding box center [320, 198] width 574 height 61
click at [135, 168] on div "Termsof Service LMentary Limited is committed to delivering the highest levels …" at bounding box center [320, 198] width 574 height 61
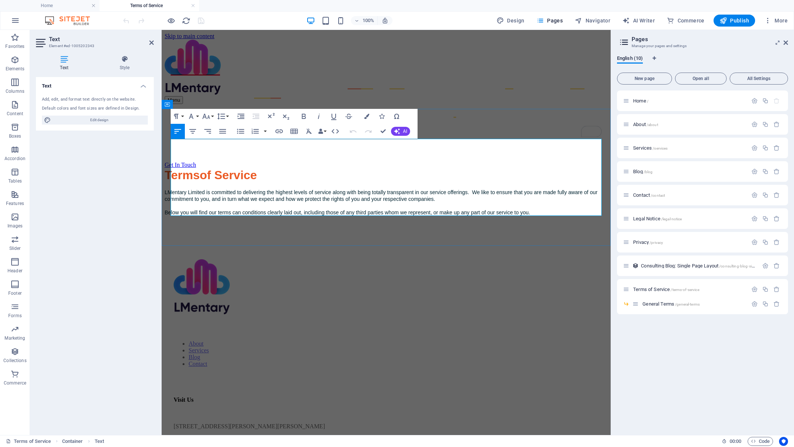
click at [211, 168] on span "Termsof Service" at bounding box center [211, 174] width 92 height 13
click at [468, 209] on div "Terms of Service LMentary Limited is committed to delivering the highest levels…" at bounding box center [386, 198] width 443 height 61
click at [372, 208] on div "Terms of Service LMentary Limited is committed to delivering the highest levels…" at bounding box center [386, 198] width 443 height 61
click at [372, 210] on div "Terms of Service LMentary Limited is committed to delivering the highest levels…" at bounding box center [386, 198] width 443 height 61
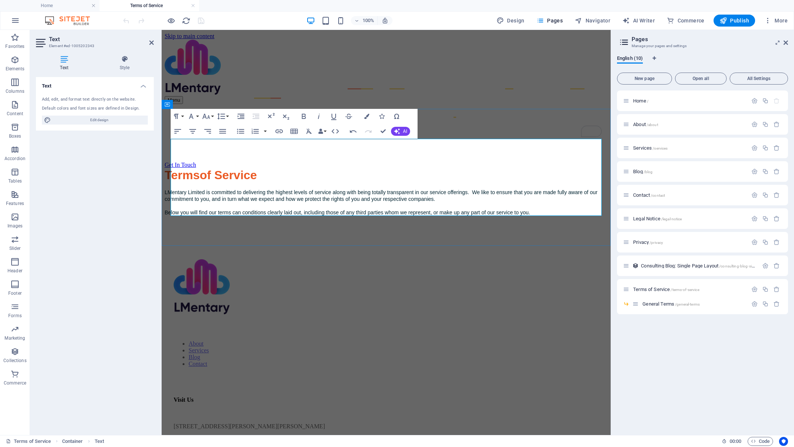
click at [372, 210] on div "Terms of Service LMentary Limited is committed to delivering the highest levels…" at bounding box center [386, 198] width 443 height 61
click at [373, 210] on div "Terms of Service LMentary Limited is committed to delivering the highest levels…" at bounding box center [386, 198] width 443 height 61
click at [183, 208] on div "Terms of Service LMentary Limited is committed to delivering the highest levels…" at bounding box center [386, 198] width 443 height 61
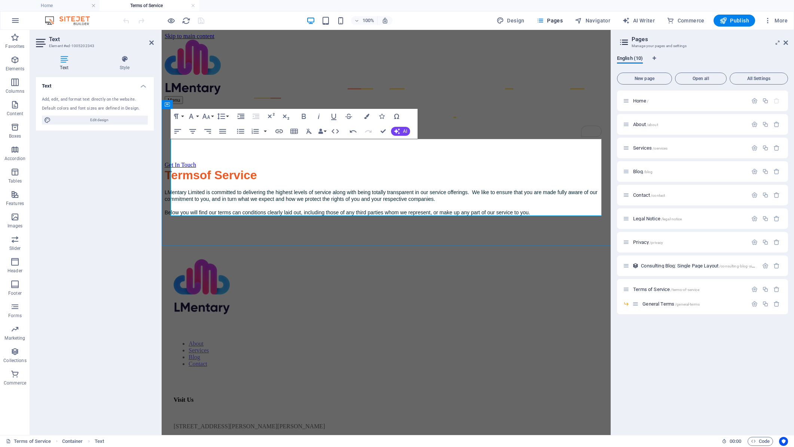
click at [560, 192] on div "Terms of Service LMentary Limited is committed to delivering the highest levels…" at bounding box center [386, 198] width 443 height 61
click at [434, 227] on div "Terms of Service LMentary Limited is committed to delivering the highest levels…" at bounding box center [386, 198] width 443 height 61
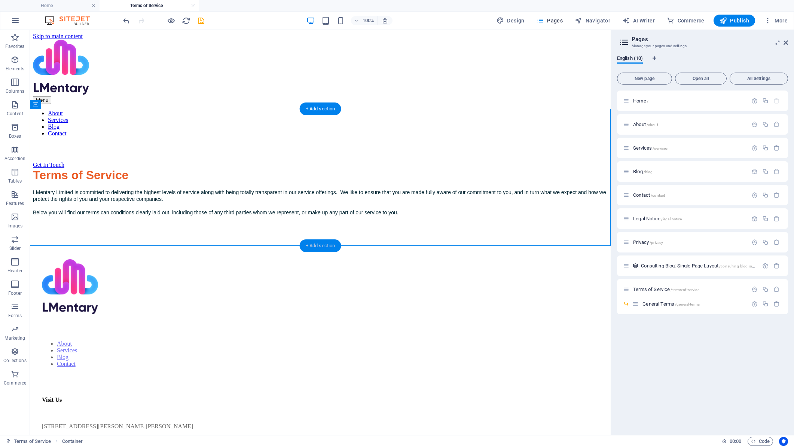
click at [321, 244] on div "+ Add section" at bounding box center [321, 245] width 42 height 13
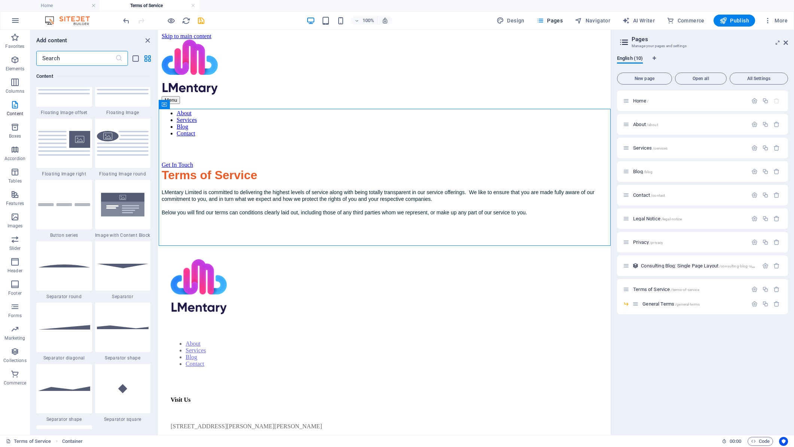
scroll to position [1683, 0]
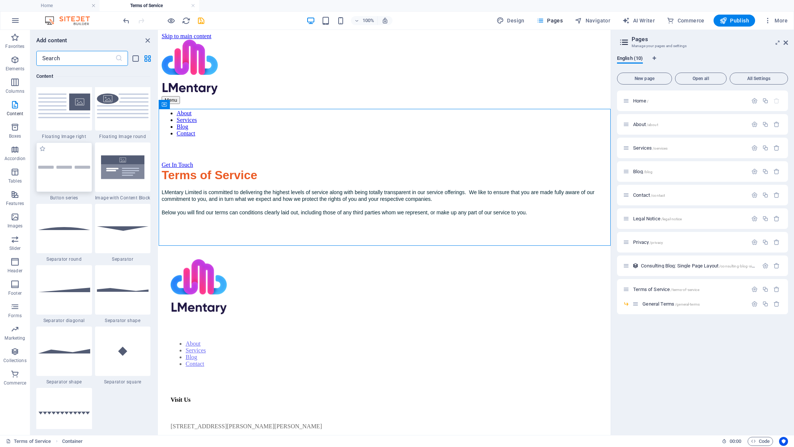
click at [73, 168] on img at bounding box center [64, 167] width 52 height 3
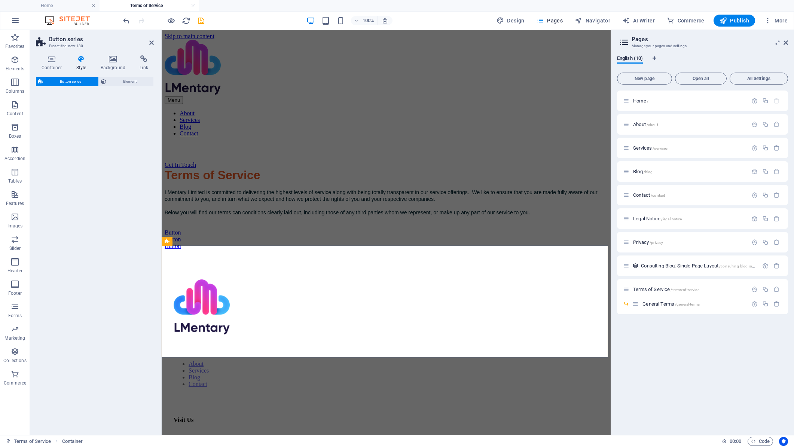
select select "rem"
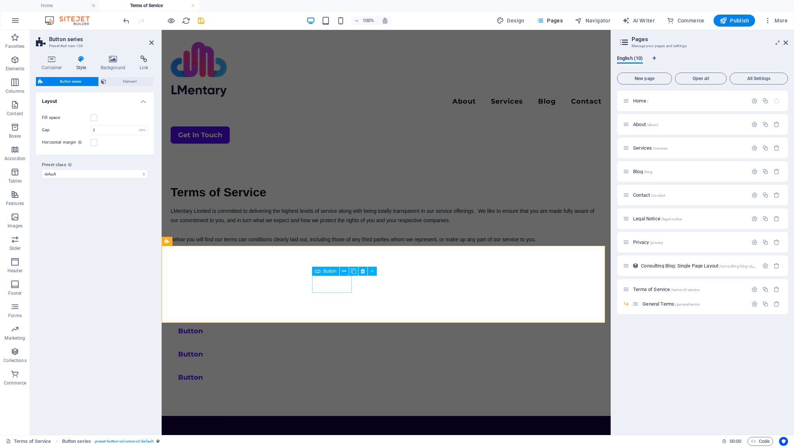
click at [333, 322] on div "Button" at bounding box center [386, 330] width 431 height 17
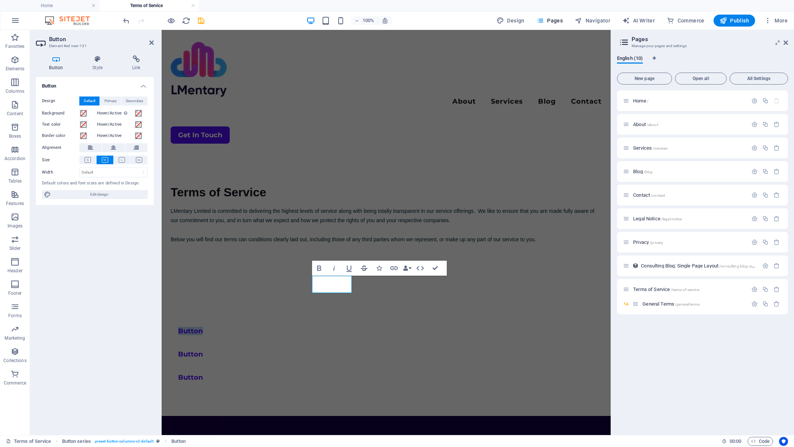
click at [366, 266] on icon "button" at bounding box center [363, 268] width 9 height 9
click at [363, 267] on icon "button" at bounding box center [364, 268] width 7 height 5
click at [395, 267] on icon "button" at bounding box center [393, 268] width 7 height 4
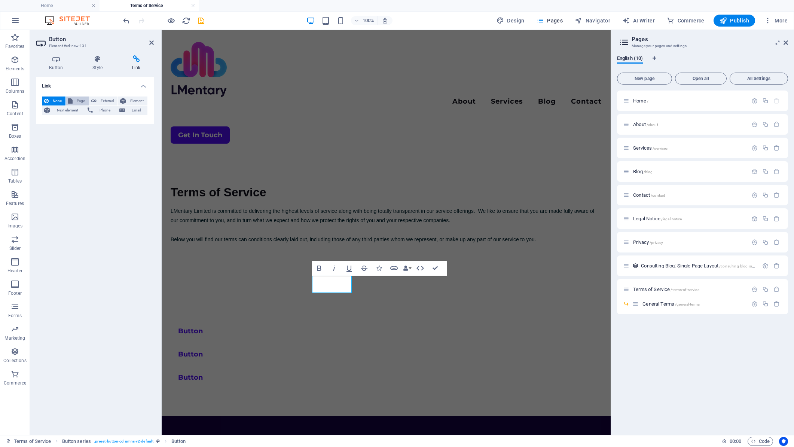
click at [77, 99] on span "Page" at bounding box center [81, 100] width 12 height 9
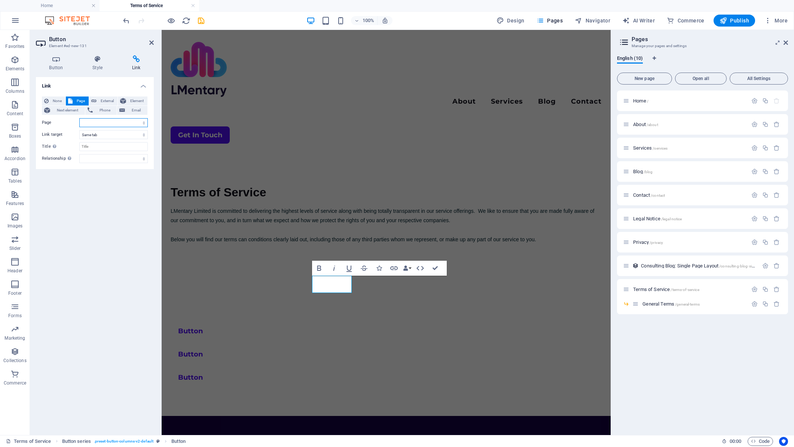
click at [125, 122] on select "Home About Services Blog Contact Legal Notice Privacy Terms of Service -- Gener…" at bounding box center [113, 122] width 68 height 9
select select "8"
click at [79, 118] on select "Home About Services Blog Contact Legal Notice Privacy Terms of Service -- Gener…" at bounding box center [113, 122] width 68 height 9
click at [110, 136] on select "New tab Same tab Overlay" at bounding box center [113, 134] width 68 height 9
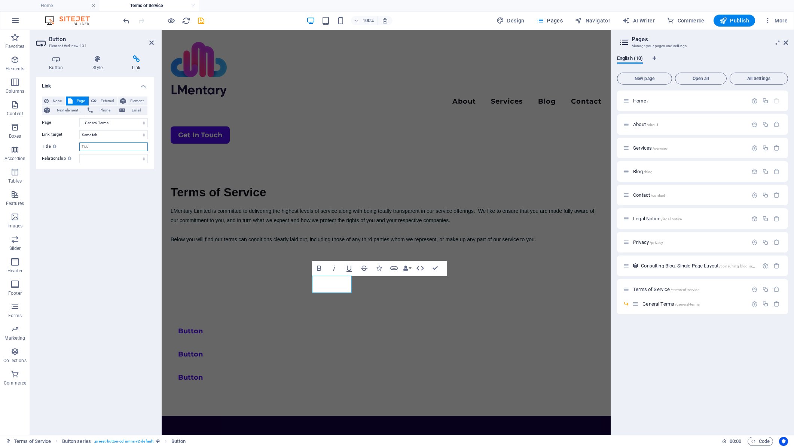
click at [108, 145] on input "Title Additional link description, should not be the same as the link text. The…" at bounding box center [113, 146] width 68 height 9
click at [210, 322] on link "Button" at bounding box center [191, 330] width 40 height 17
click at [332, 304] on div "General Terms Button Button" at bounding box center [386, 353] width 449 height 123
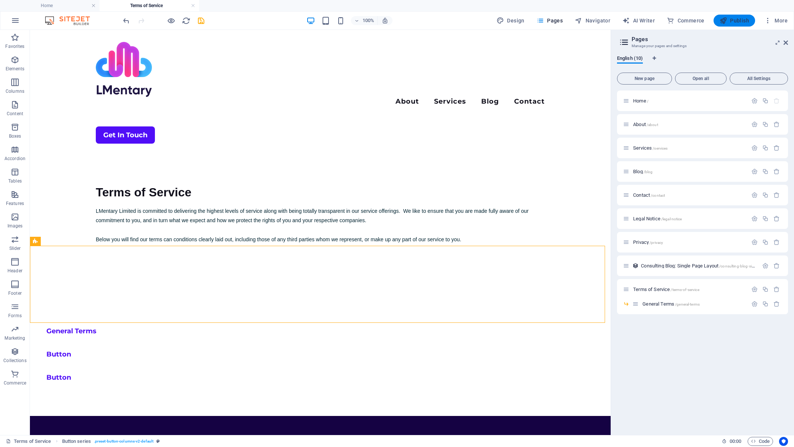
click at [735, 19] on span "Publish" at bounding box center [734, 20] width 30 height 7
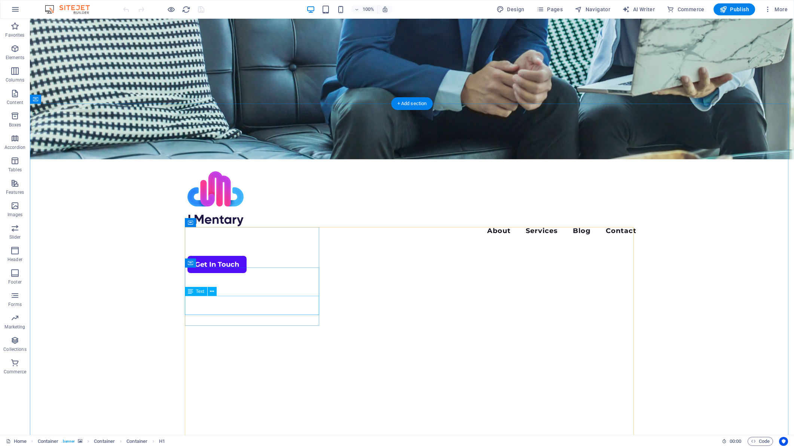
scroll to position [337, 0]
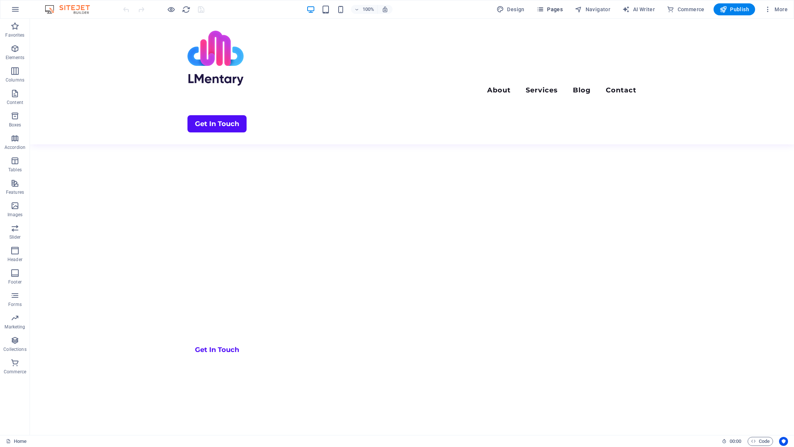
click at [552, 8] on span "Pages" at bounding box center [549, 9] width 26 height 7
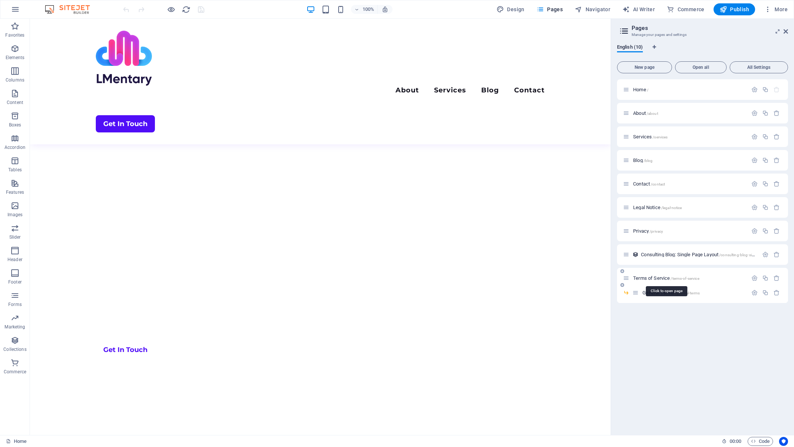
click at [650, 278] on span "Terms of Service /terms-of-service" at bounding box center [666, 278] width 66 height 6
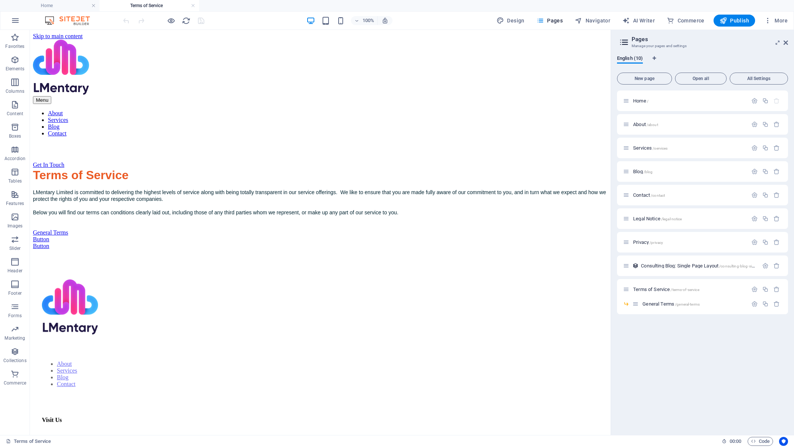
scroll to position [0, 0]
click at [217, 220] on div "Terms of Service LMentary Limited is committed to delivering the highest levels…" at bounding box center [320, 198] width 574 height 61
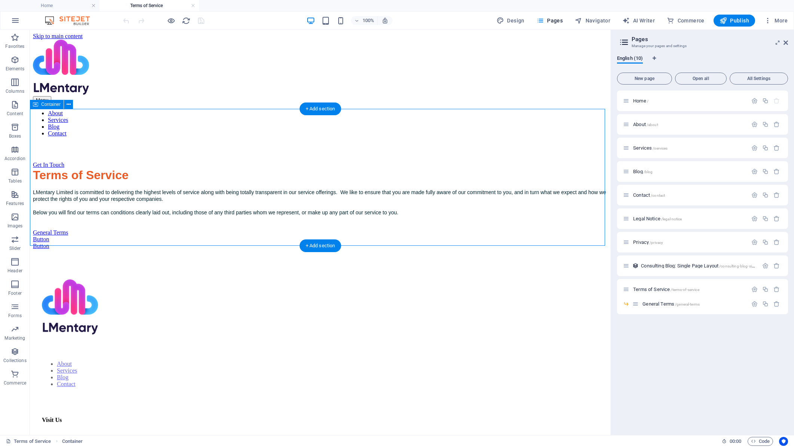
click at [217, 220] on div "Terms of Service LMentary Limited is committed to delivering the highest levels…" at bounding box center [320, 198] width 574 height 61
click at [85, 220] on div "Terms of Service LMentary Limited is committed to delivering the highest levels…" at bounding box center [320, 198] width 574 height 61
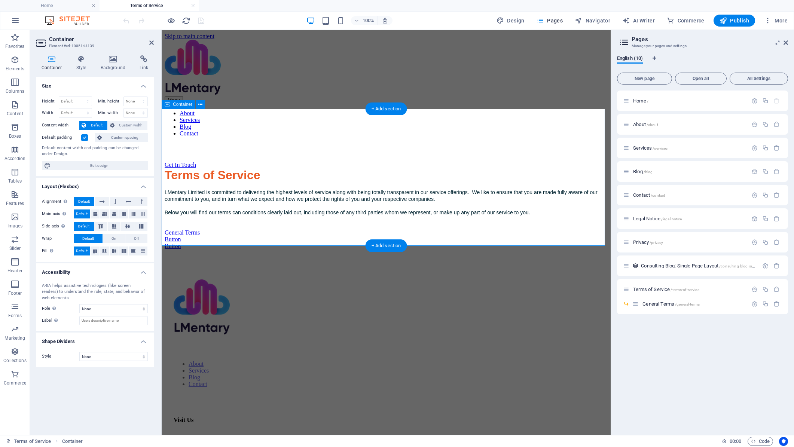
click at [275, 217] on div "Terms of Service LMentary Limited is committed to delivering the highest levels…" at bounding box center [386, 198] width 443 height 61
click at [325, 204] on div "Terms of Service LMentary Limited is committed to delivering the highest levels…" at bounding box center [386, 198] width 443 height 61
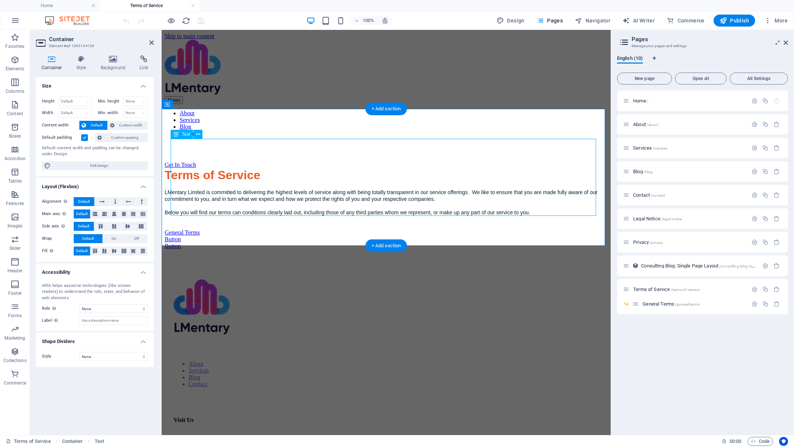
click at [576, 195] on div "Terms of Service LMentary Limited is committed to delivering the highest levels…" at bounding box center [386, 198] width 443 height 61
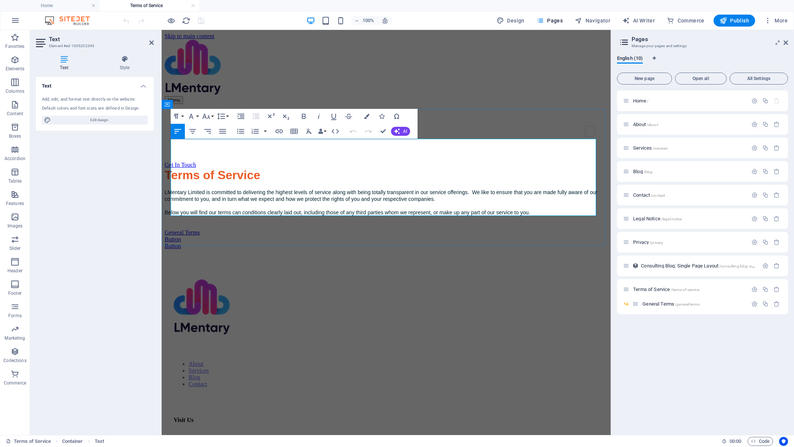
click at [570, 194] on div "Terms of Service LMentary Limited is committed to delivering the highest levels…" at bounding box center [386, 198] width 443 height 61
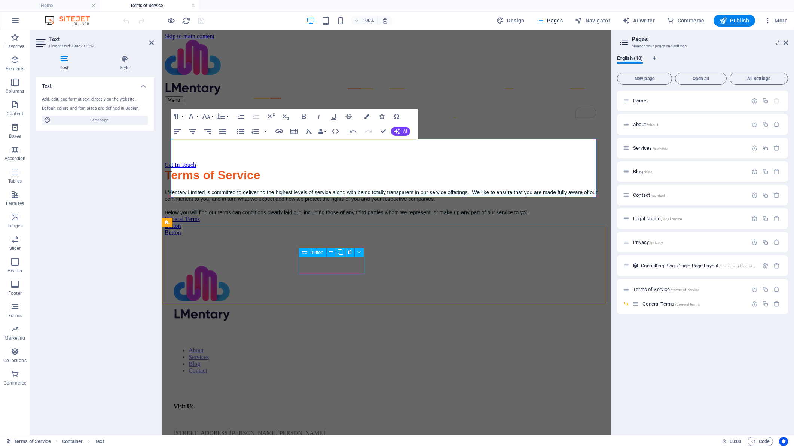
click at [349, 223] on div "General Terms" at bounding box center [386, 219] width 443 height 7
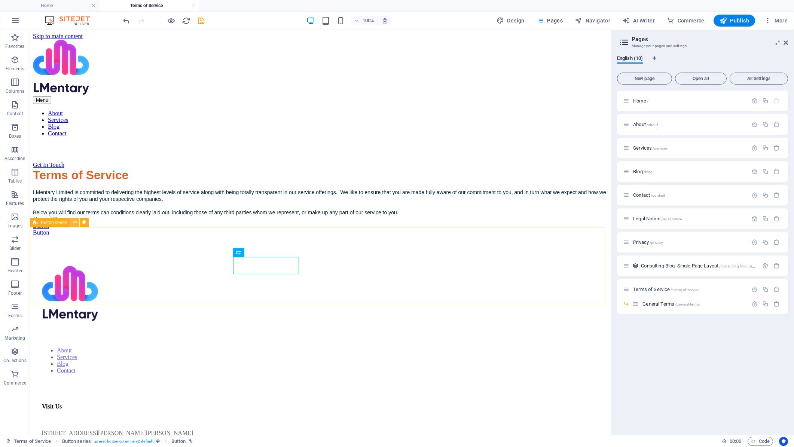
click at [75, 223] on icon at bounding box center [75, 222] width 4 height 8
click at [49, 223] on span "Button series" at bounding box center [54, 222] width 26 height 4
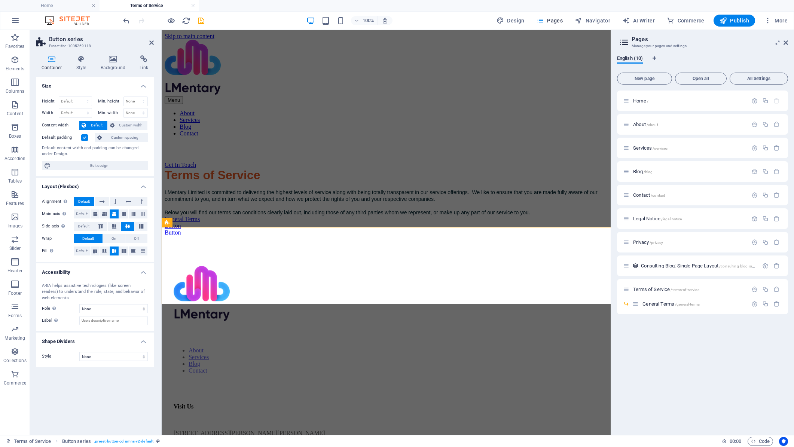
click at [49, 223] on label "Side axis Control the vertical direction of the element inside of the container…" at bounding box center [58, 226] width 32 height 9
click at [340, 223] on div "General Terms" at bounding box center [386, 219] width 443 height 7
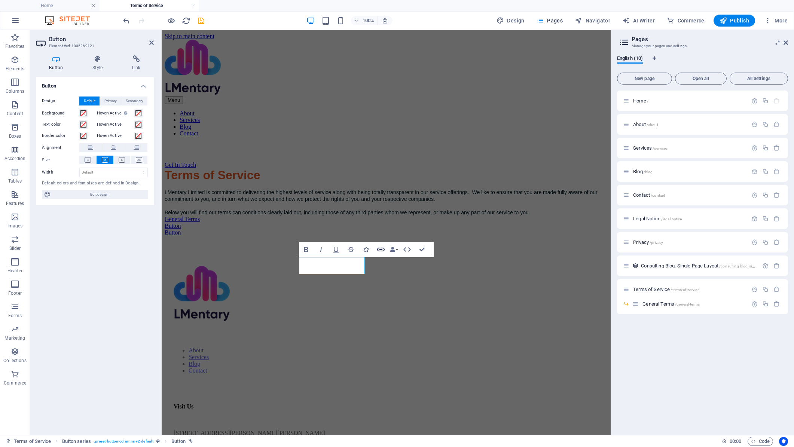
click at [383, 249] on icon "button" at bounding box center [380, 249] width 9 height 9
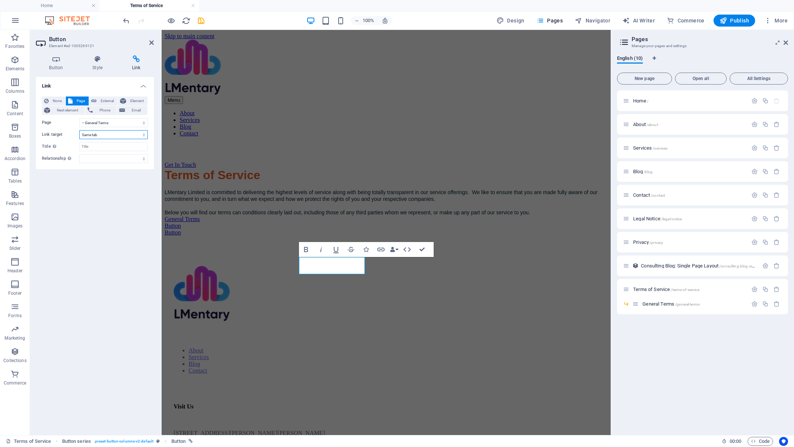
click at [95, 135] on select "New tab Same tab Overlay" at bounding box center [113, 134] width 68 height 9
select select "overlay"
click at [79, 130] on select "New tab Same tab Overlay" at bounding box center [113, 134] width 68 height 9
click at [85, 237] on div "Link None Page External Element Next element Phone Email Page Home About Servic…" at bounding box center [95, 253] width 118 height 352
click at [730, 20] on span "Publish" at bounding box center [734, 20] width 30 height 7
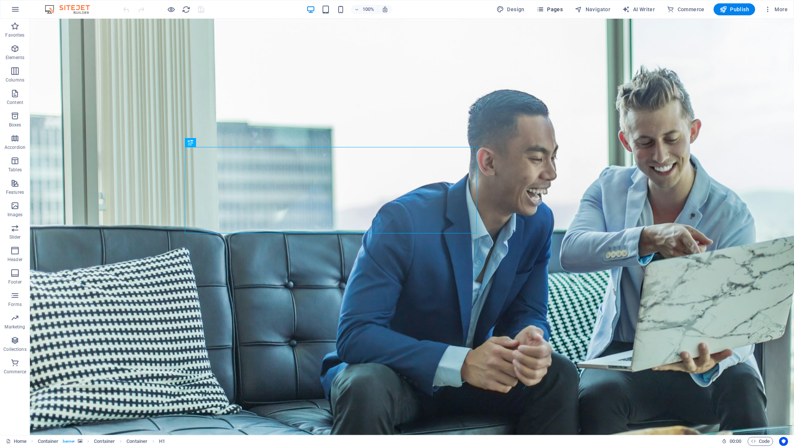
click at [552, 9] on span "Pages" at bounding box center [549, 9] width 26 height 7
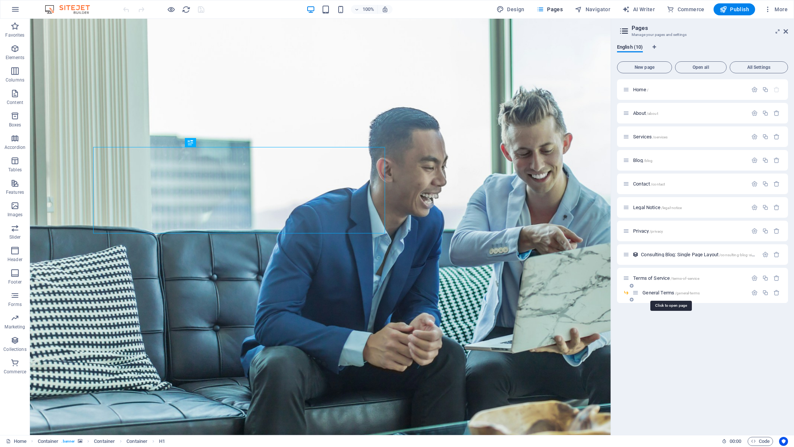
click at [671, 294] on span "General Terms /general-terms" at bounding box center [670, 293] width 57 height 6
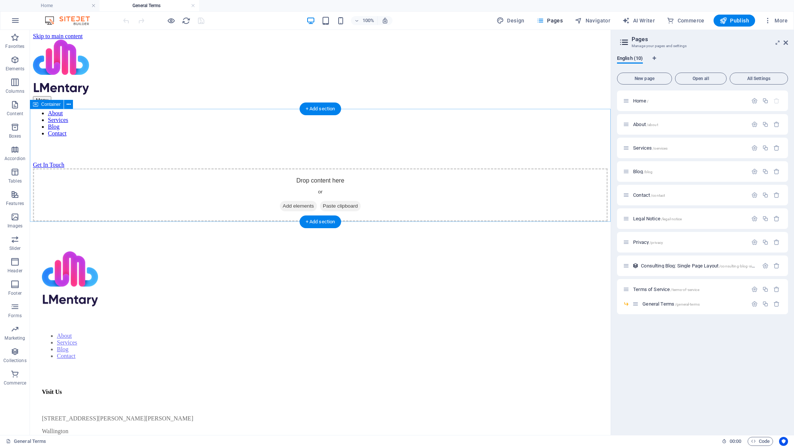
click at [345, 201] on span "Paste clipboard" at bounding box center [340, 206] width 41 height 10
click at [339, 201] on span "Paste clipboard" at bounding box center [340, 206] width 41 height 10
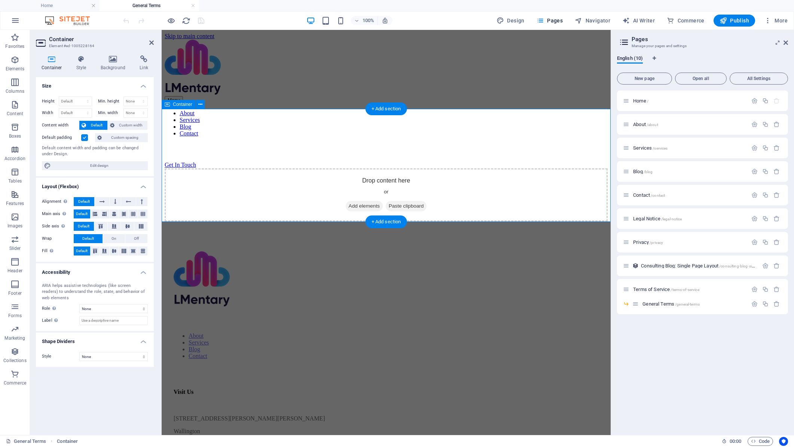
click at [414, 201] on span "Paste clipboard" at bounding box center [406, 206] width 41 height 10
click at [366, 168] on div "Drop content here or Add elements Paste clipboard" at bounding box center [386, 194] width 443 height 53
click at [369, 168] on div "Drop content here or Add elements Paste clipboard" at bounding box center [386, 194] width 443 height 53
click at [358, 201] on span "Add elements" at bounding box center [364, 206] width 37 height 10
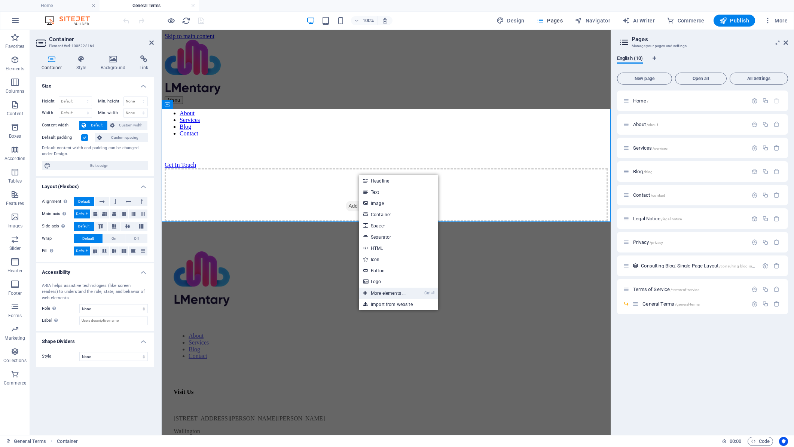
click at [393, 295] on link "Ctrl ⏎ More elements ..." at bounding box center [384, 293] width 51 height 11
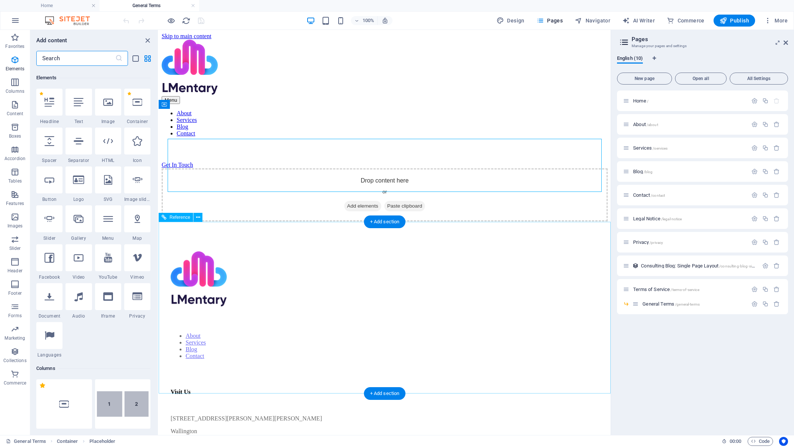
scroll to position [80, 0]
click at [75, 101] on icon at bounding box center [79, 101] width 10 height 10
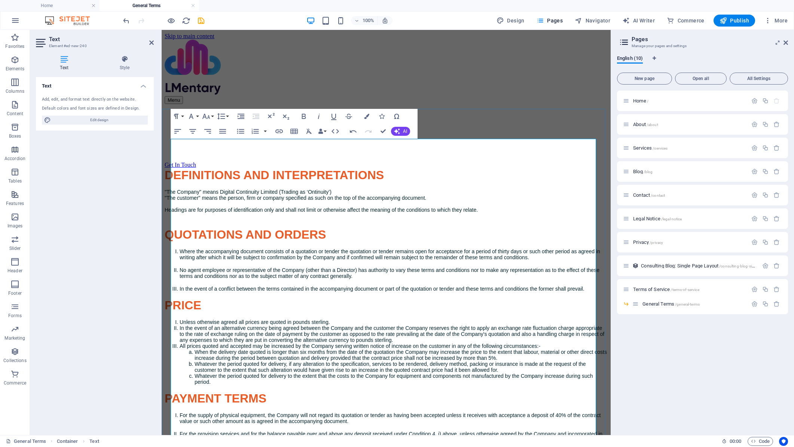
click at [364, 168] on h3 "DEFINITIONS AND INTERPRETATIONS" at bounding box center [386, 175] width 443 height 14
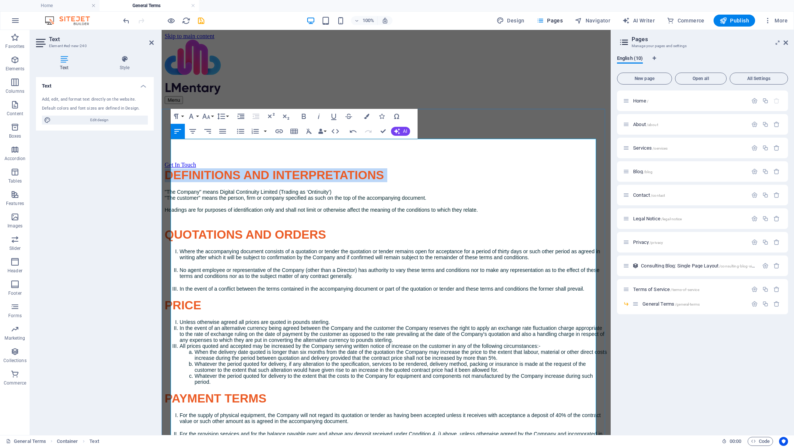
click at [364, 168] on h3 "DEFINITIONS AND INTERPRETATIONS" at bounding box center [386, 175] width 443 height 14
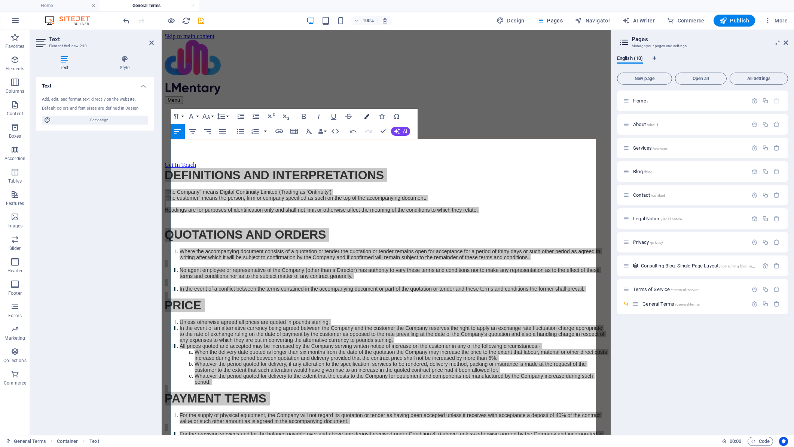
click at [368, 116] on icon "button" at bounding box center [366, 116] width 5 height 5
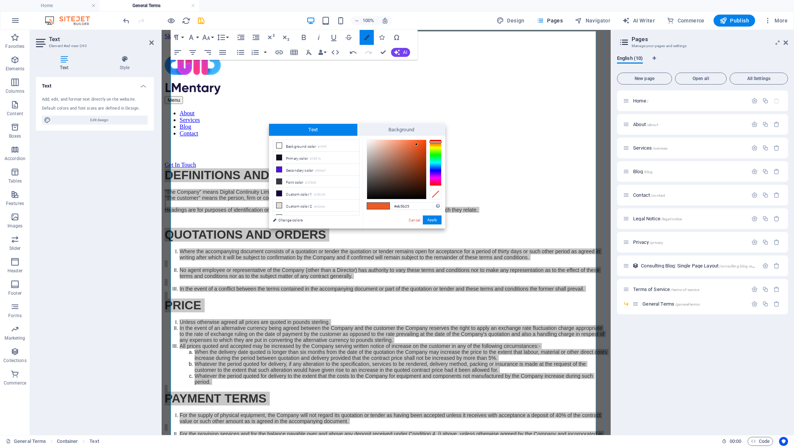
scroll to position [108, 0]
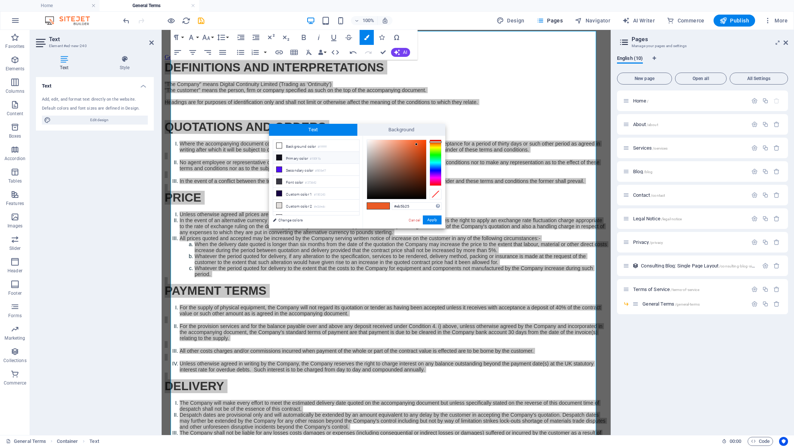
click at [305, 158] on li "Primary color #100f1b" at bounding box center [316, 158] width 86 height 12
type input "#100f1b"
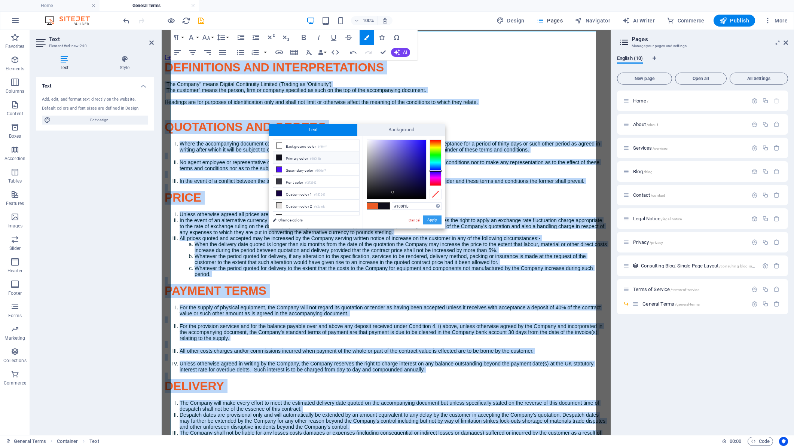
click at [432, 222] on button "Apply" at bounding box center [432, 219] width 19 height 9
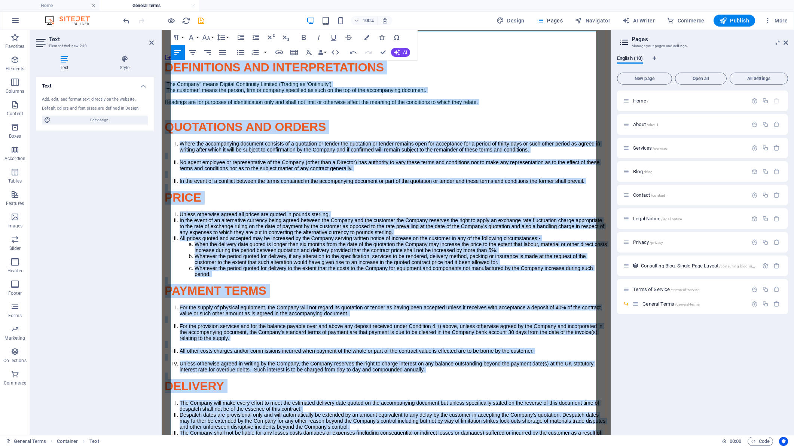
click at [304, 191] on h3 "PRICE" at bounding box center [386, 198] width 443 height 14
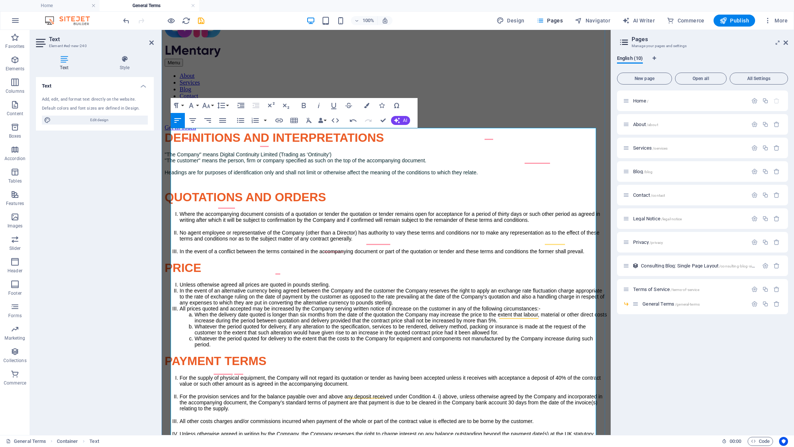
scroll to position [0, 0]
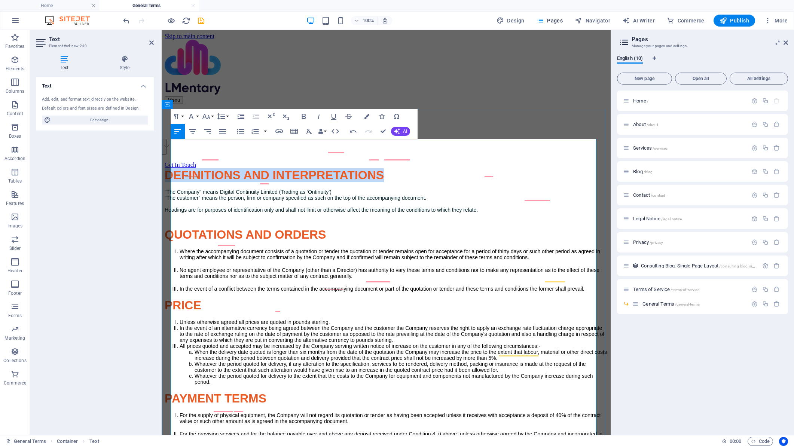
drag, startPoint x: 393, startPoint y: 147, endPoint x: 172, endPoint y: 143, distance: 220.3
click at [172, 168] on h3 "DEFINITIONS AND INTERPRETATIONS" at bounding box center [386, 175] width 443 height 14
click at [178, 116] on icon "button" at bounding box center [176, 116] width 4 height 5
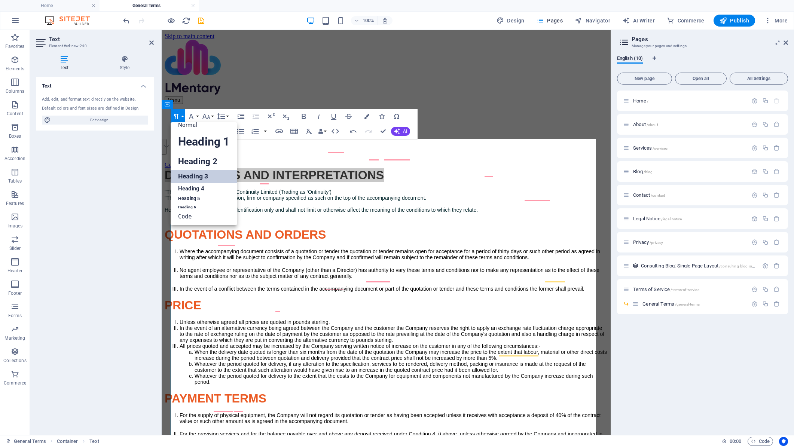
scroll to position [6, 0]
click at [187, 199] on link "Heading 5" at bounding box center [204, 198] width 66 height 9
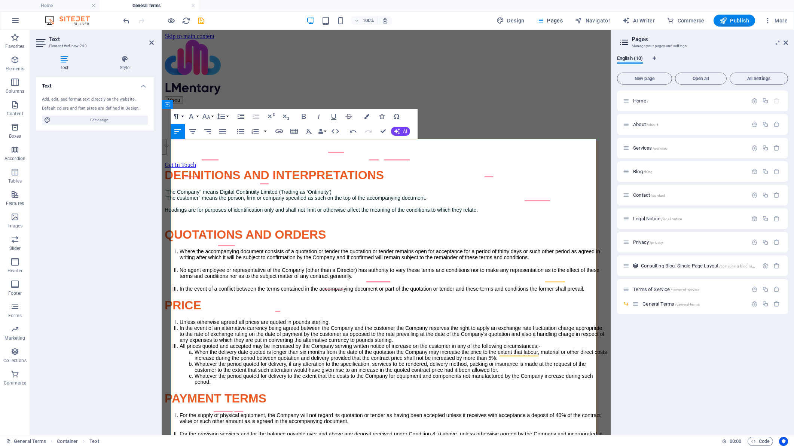
click at [179, 116] on icon "button" at bounding box center [176, 116] width 9 height 9
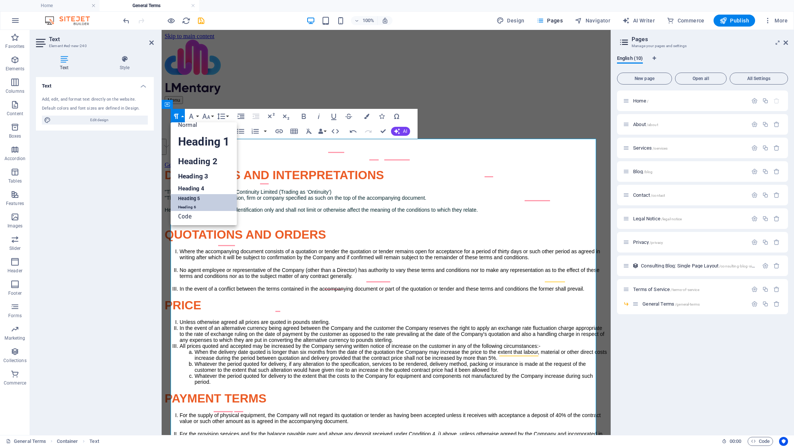
click at [190, 208] on link "Heading 6" at bounding box center [204, 206] width 66 height 7
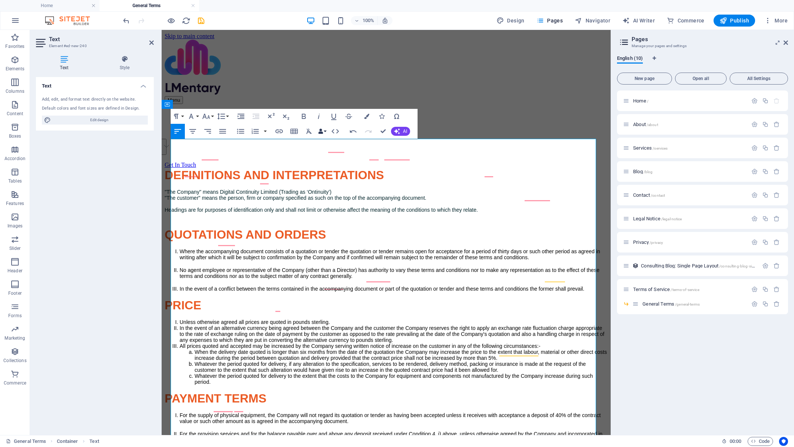
click at [323, 131] on button "Data Bindings" at bounding box center [322, 131] width 10 height 15
click at [307, 130] on icon "button" at bounding box center [309, 131] width 6 height 5
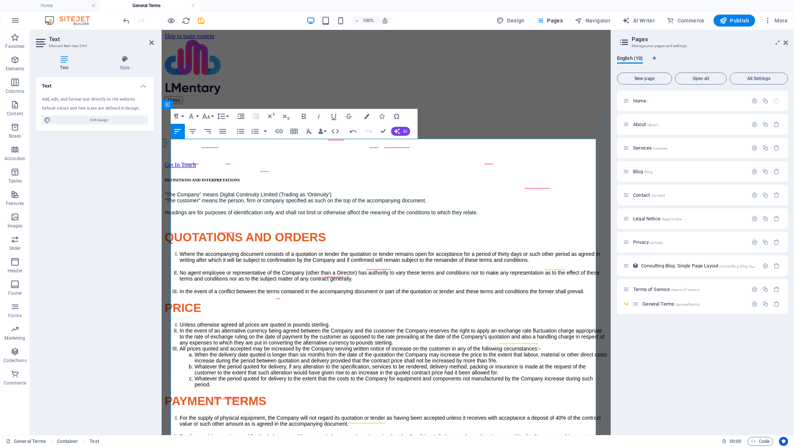
click at [312, 191] on p ""The Company" means Digital Continuity Limited (Trading as ‘Ontinuity’) "The cu…" at bounding box center [386, 210] width 443 height 39
drag, startPoint x: 334, startPoint y: 200, endPoint x: 195, endPoint y: 202, distance: 139.2
click at [195, 230] on h3 "QUOTATIONS AND ORDERS" at bounding box center [386, 237] width 443 height 14
click at [362, 230] on h3 "QUOTATIONS AND ORDERS" at bounding box center [386, 237] width 443 height 14
drag, startPoint x: 348, startPoint y: 198, endPoint x: 175, endPoint y: 199, distance: 173.2
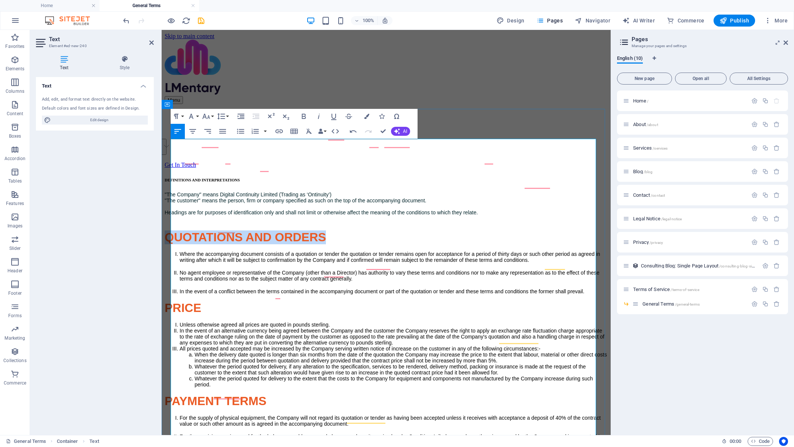
click at [175, 230] on h3 "QUOTATIONS AND ORDERS" at bounding box center [386, 237] width 443 height 14
click at [307, 133] on icon "button" at bounding box center [308, 131] width 9 height 9
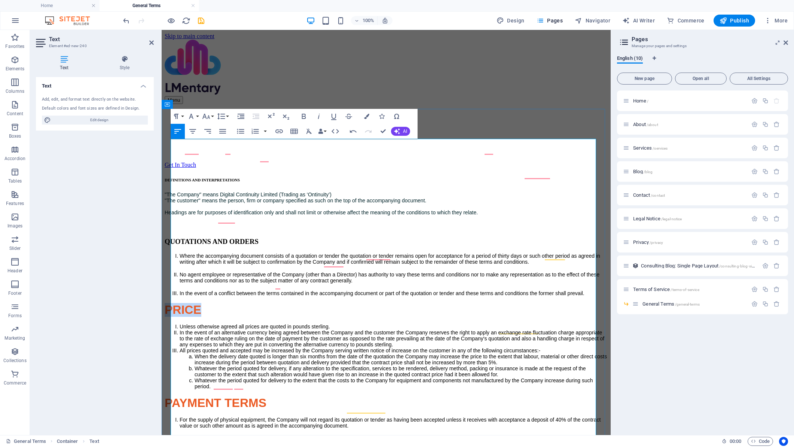
drag, startPoint x: 177, startPoint y: 281, endPoint x: 171, endPoint y: 281, distance: 6.7
click at [171, 303] on h3 "PRICE" at bounding box center [386, 310] width 443 height 14
click at [308, 130] on icon "button" at bounding box center [309, 131] width 6 height 5
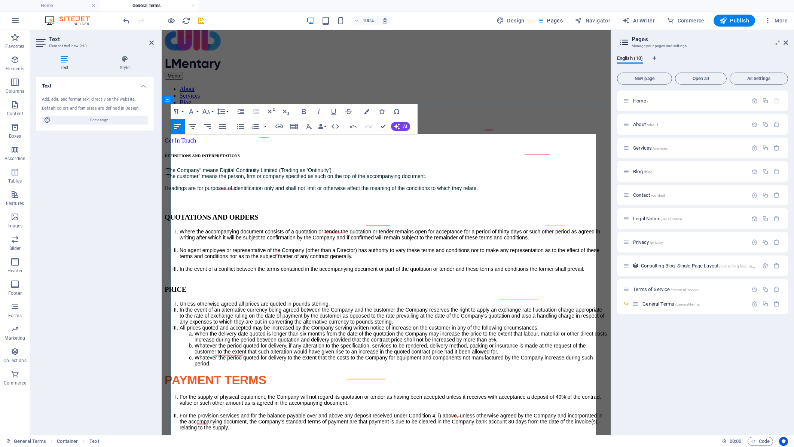
scroll to position [37, 0]
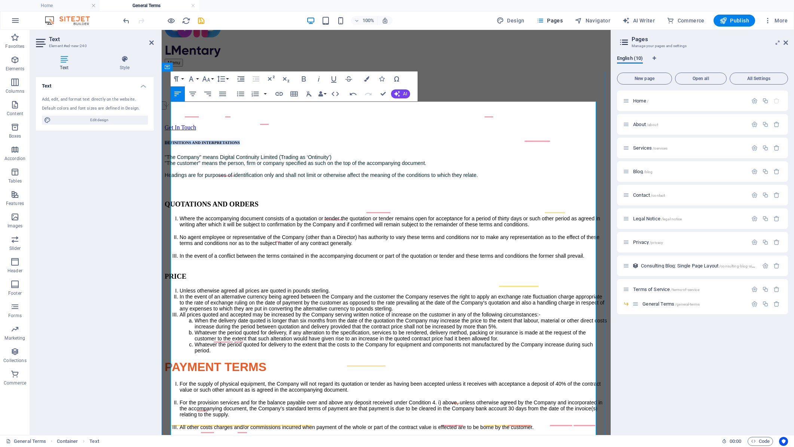
drag, startPoint x: 318, startPoint y: 104, endPoint x: 334, endPoint y: 131, distance: 31.7
click at [172, 140] on h6 "DEFINITIONS AND INTERPRETATIONS" at bounding box center [386, 142] width 443 height 4
click at [181, 76] on button "Paragraph Format" at bounding box center [178, 78] width 14 height 15
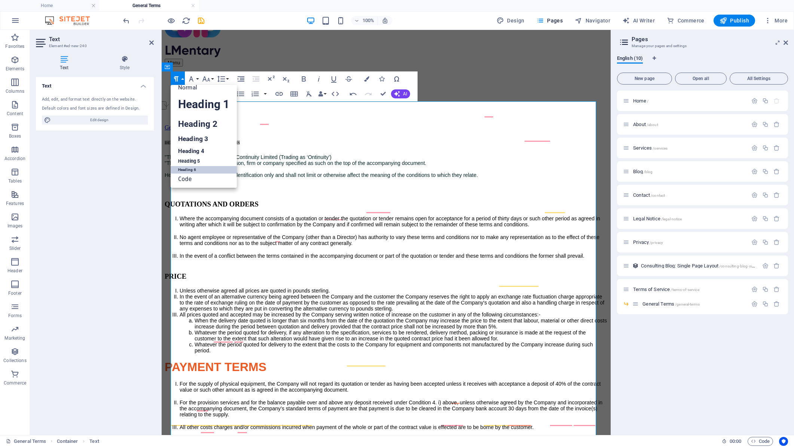
scroll to position [6, 0]
click at [194, 122] on link "Heading 2" at bounding box center [204, 124] width 66 height 17
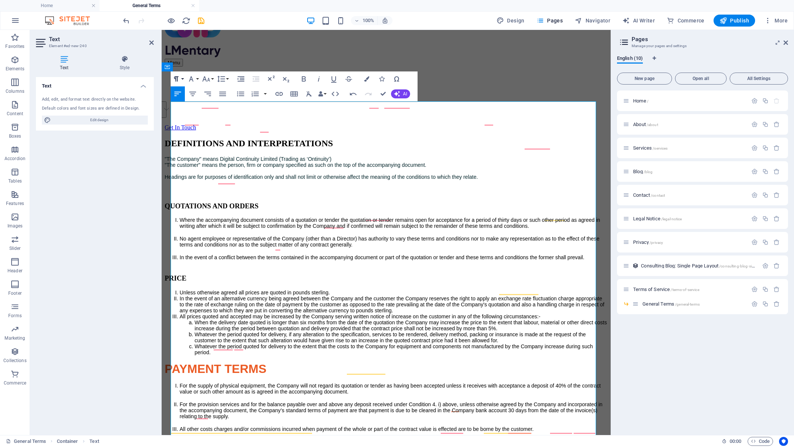
click at [178, 79] on icon "button" at bounding box center [176, 78] width 4 height 5
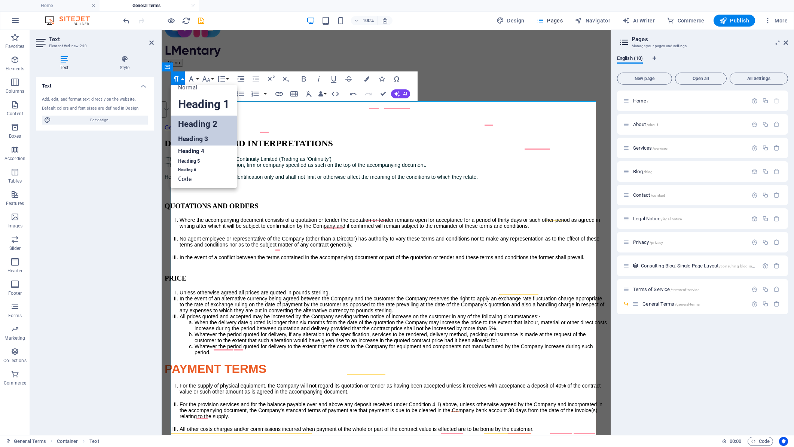
click at [191, 140] on link "Heading 3" at bounding box center [204, 138] width 66 height 13
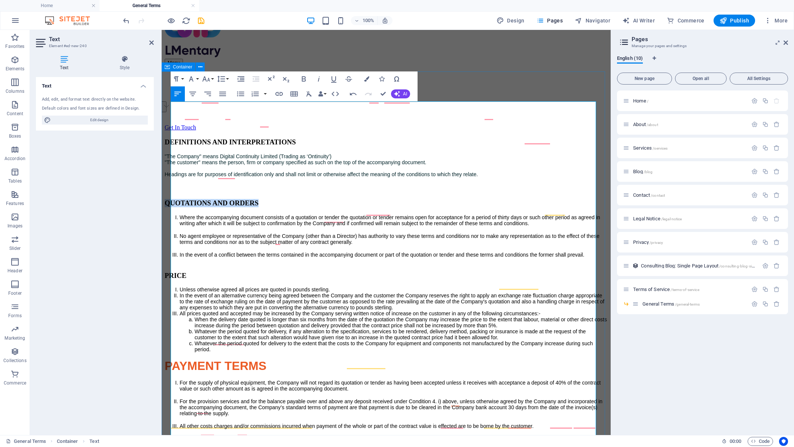
drag, startPoint x: 238, startPoint y: 162, endPoint x: 162, endPoint y: 160, distance: 76.7
click at [184, 79] on button "Paragraph Format" at bounding box center [178, 78] width 14 height 15
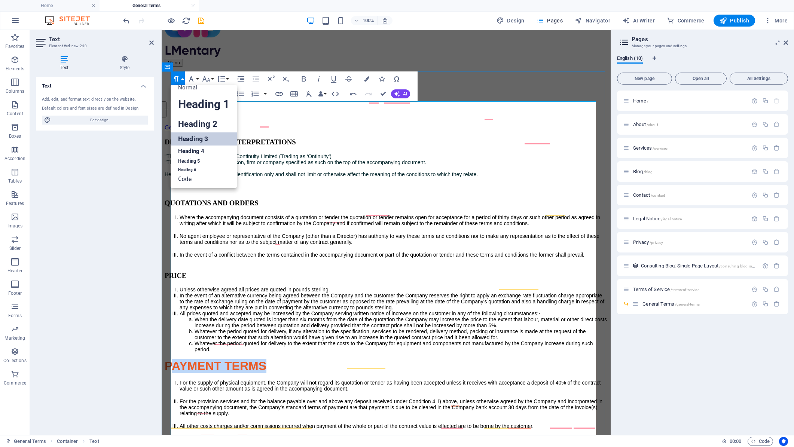
drag, startPoint x: 273, startPoint y: 354, endPoint x: 176, endPoint y: 350, distance: 97.3
click at [176, 359] on h3 "PAYMENT TERMS" at bounding box center [386, 366] width 443 height 14
click at [207, 359] on span "PAYMENT TERMS" at bounding box center [216, 365] width 102 height 13
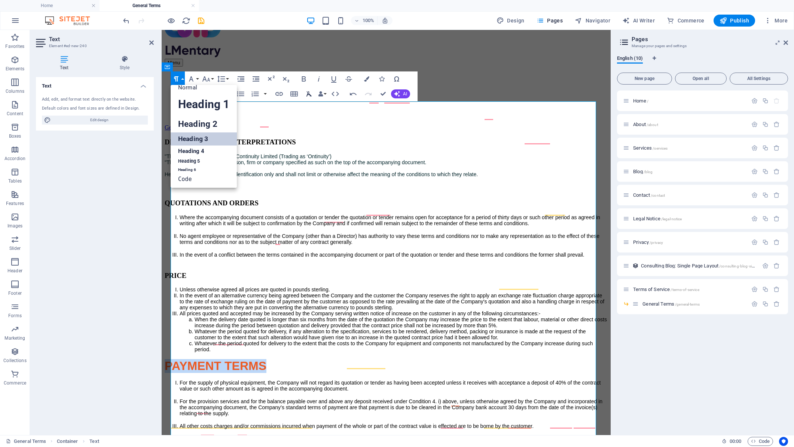
click at [309, 94] on icon "button" at bounding box center [308, 93] width 9 height 9
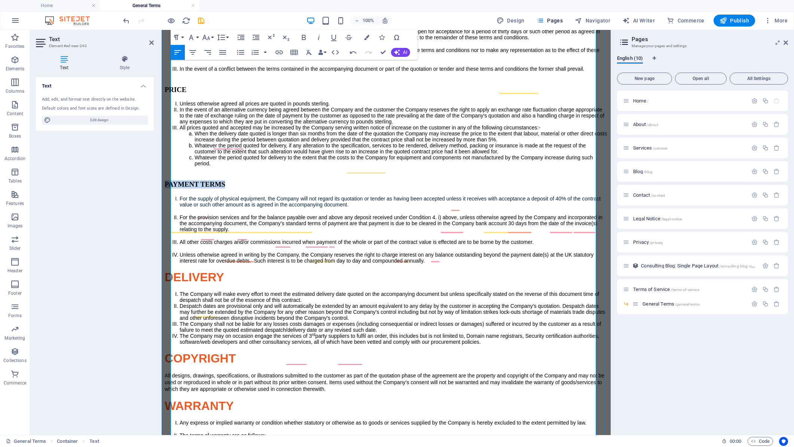
scroll to position [224, 0]
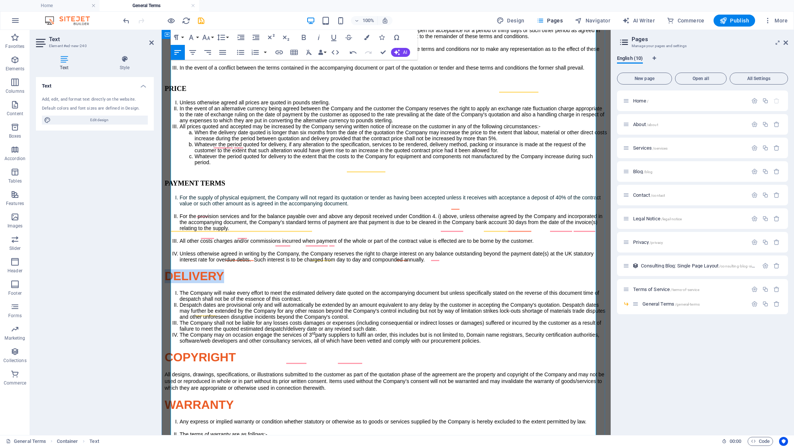
drag, startPoint x: 236, startPoint y: 269, endPoint x: 167, endPoint y: 269, distance: 68.8
click at [167, 269] on div "DEFINITIONS AND INTERPRETATIONS "The Company" means Digital Continuity Limited …" at bounding box center [386, 310] width 443 height 718
click at [307, 51] on icon "button" at bounding box center [308, 52] width 9 height 9
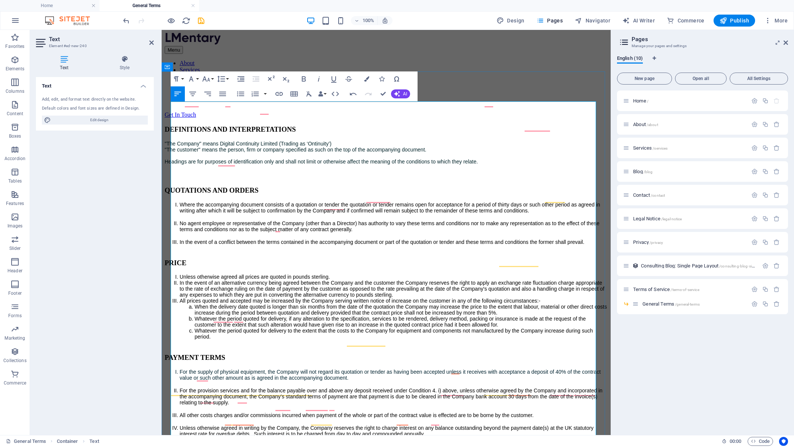
scroll to position [37, 0]
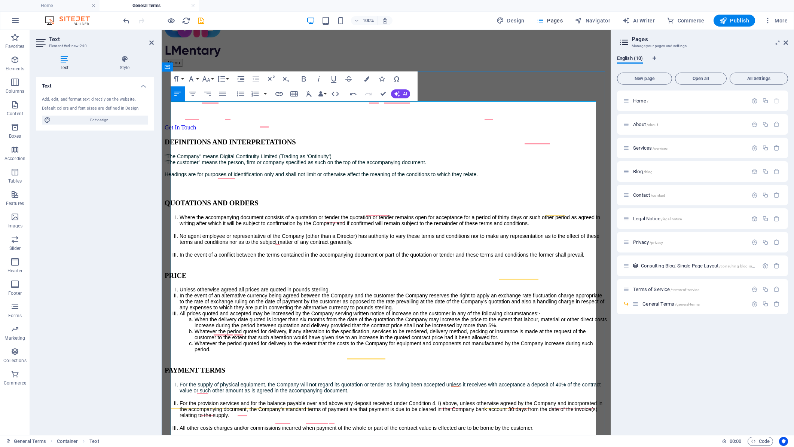
click at [315, 199] on h3 "QUOTATIONS AND ORDERS" at bounding box center [386, 203] width 443 height 8
click at [235, 272] on h3 "PRICE" at bounding box center [386, 276] width 443 height 8
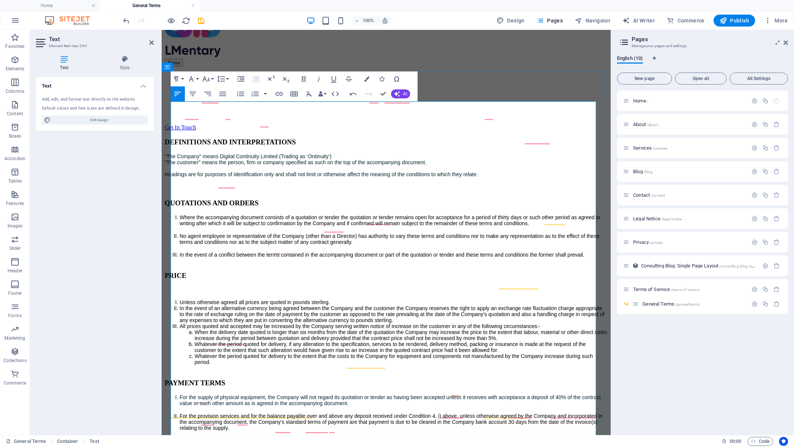
click at [312, 199] on h3 "QUOTATIONS AND ORDERS" at bounding box center [386, 203] width 443 height 8
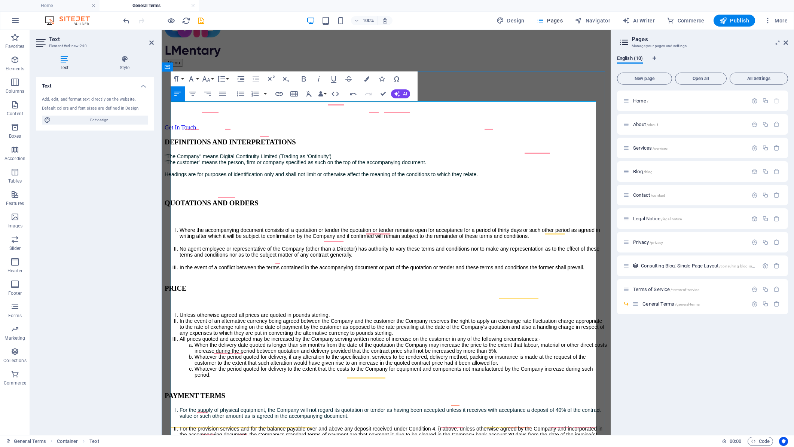
click at [363, 138] on h3 "DEFINITIONS AND INTERPRETATIONS" at bounding box center [386, 142] width 443 height 8
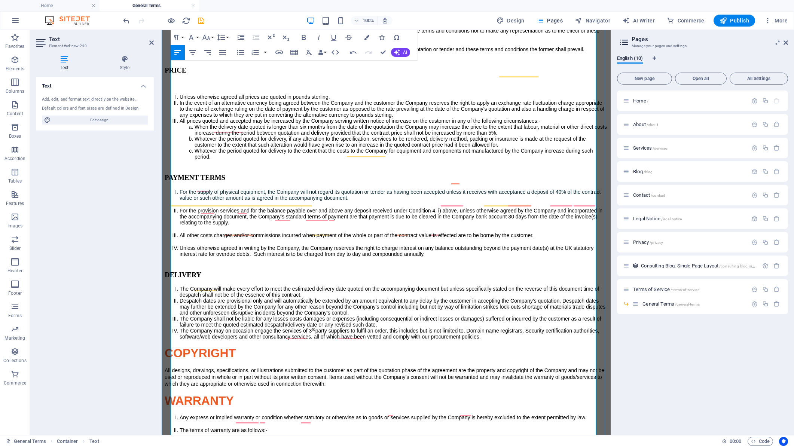
scroll to position [271, 0]
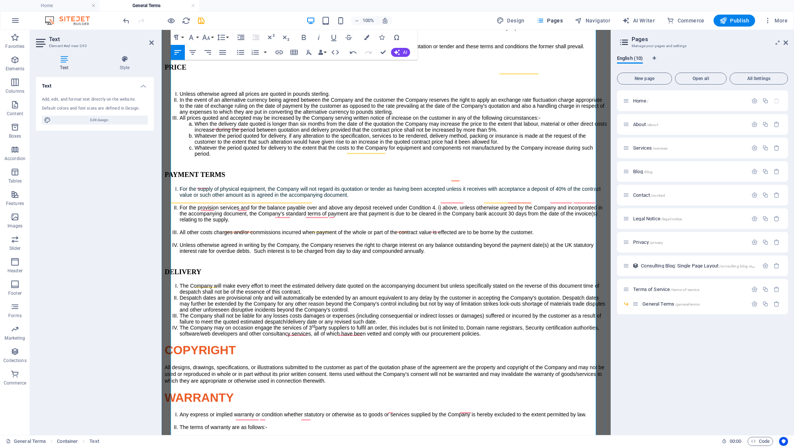
click at [260, 171] on h3 "PAYMENT TERMS" at bounding box center [386, 175] width 443 height 8
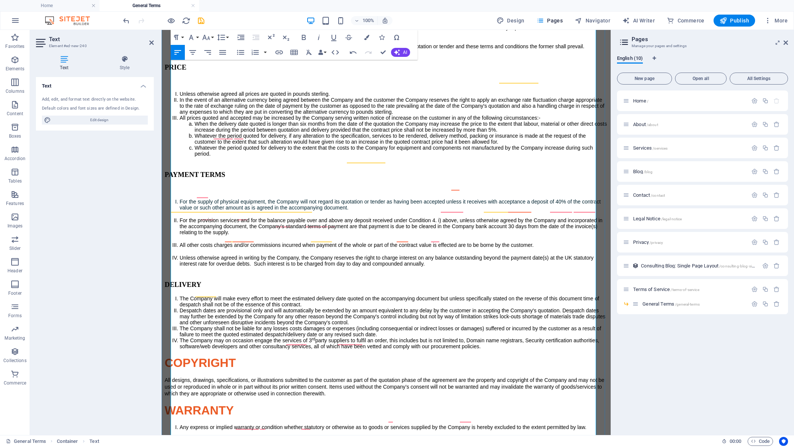
click at [235, 281] on h3 "DELIVERY" at bounding box center [386, 285] width 443 height 8
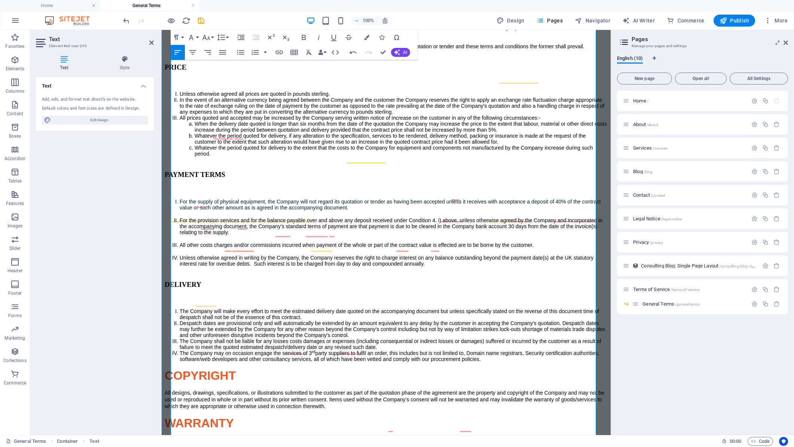
click at [351, 308] on li "The Company will make every effort to meet the estimated delivery date quoted o…" at bounding box center [394, 314] width 428 height 12
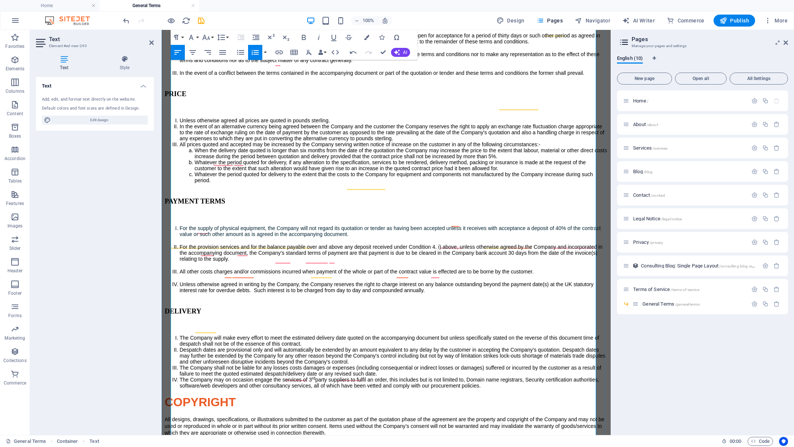
scroll to position [346, 0]
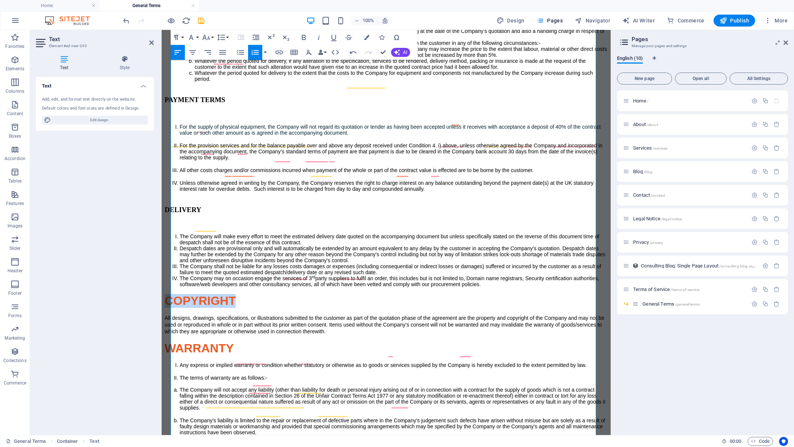
drag, startPoint x: 259, startPoint y: 280, endPoint x: 171, endPoint y: 279, distance: 88.3
click at [171, 294] on h3 "COPYRIGHT" at bounding box center [386, 301] width 443 height 14
click at [310, 52] on icon "button" at bounding box center [308, 52] width 9 height 9
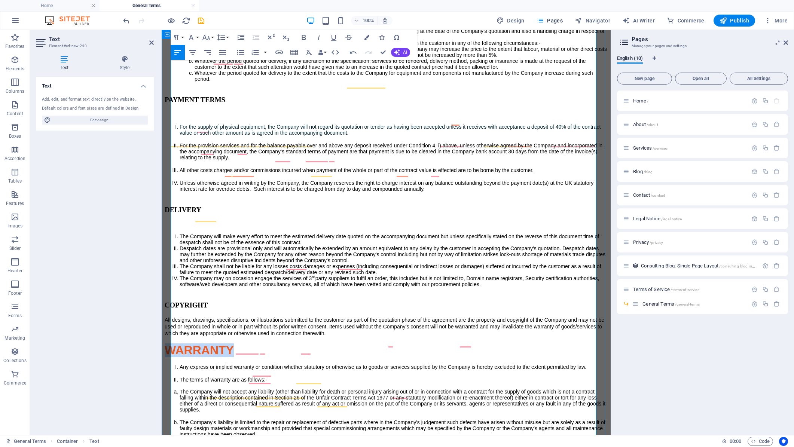
drag, startPoint x: 250, startPoint y: 329, endPoint x: 168, endPoint y: 334, distance: 82.1
click at [168, 334] on div "DEFINITIONS AND INTERPRETATIONS "The Company" means Digital Continuity Limited …" at bounding box center [386, 221] width 443 height 785
click at [307, 52] on icon "button" at bounding box center [308, 52] width 9 height 9
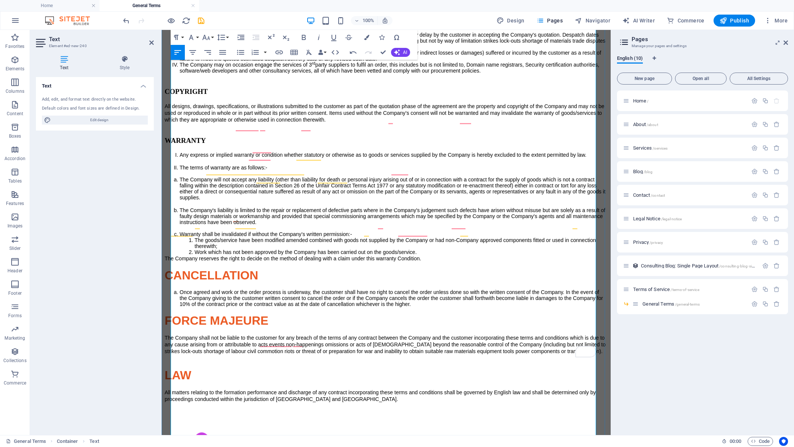
scroll to position [570, 0]
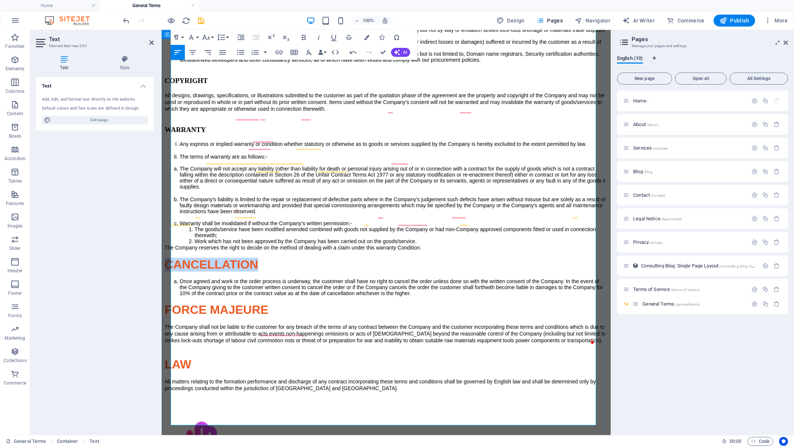
drag, startPoint x: 278, startPoint y: 263, endPoint x: 166, endPoint y: 272, distance: 112.9
click at [311, 52] on icon "button" at bounding box center [308, 52] width 9 height 9
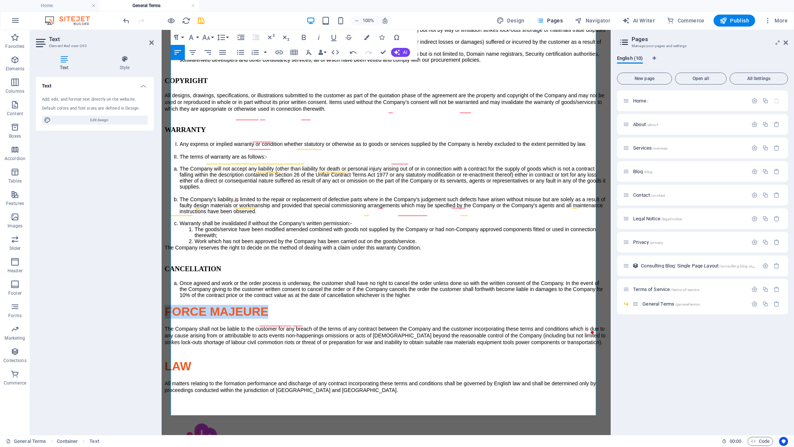
drag, startPoint x: 289, startPoint y: 312, endPoint x: 164, endPoint y: 314, distance: 125.3
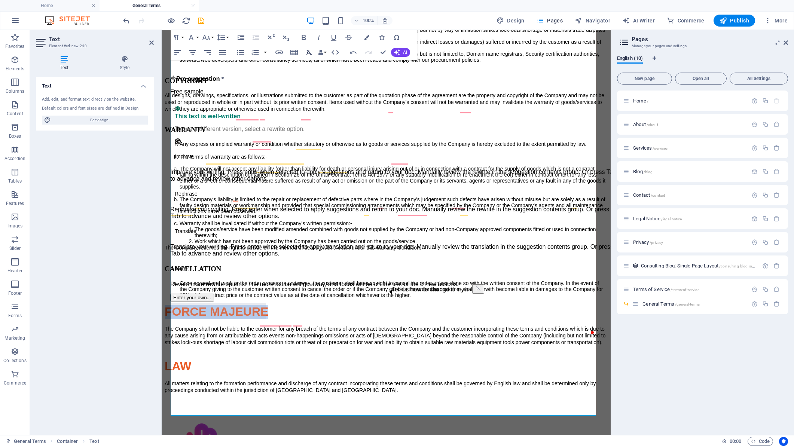
click at [307, 52] on icon "button" at bounding box center [308, 52] width 9 height 9
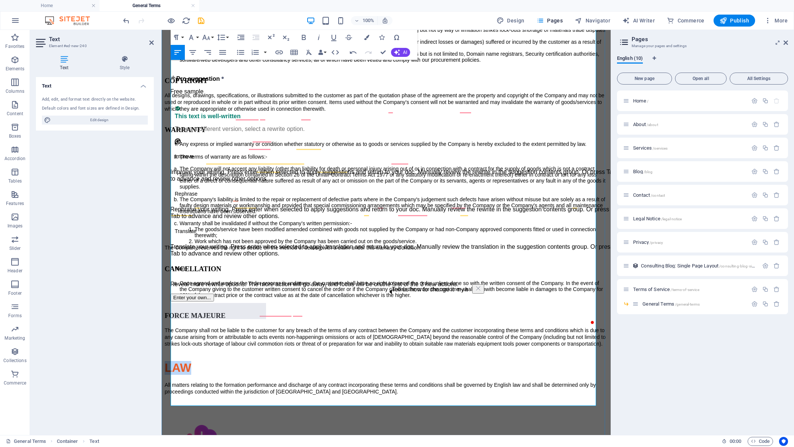
drag, startPoint x: 198, startPoint y: 374, endPoint x: 172, endPoint y: 376, distance: 25.9
click at [172, 375] on h3 "LAW" at bounding box center [386, 361] width 443 height 28
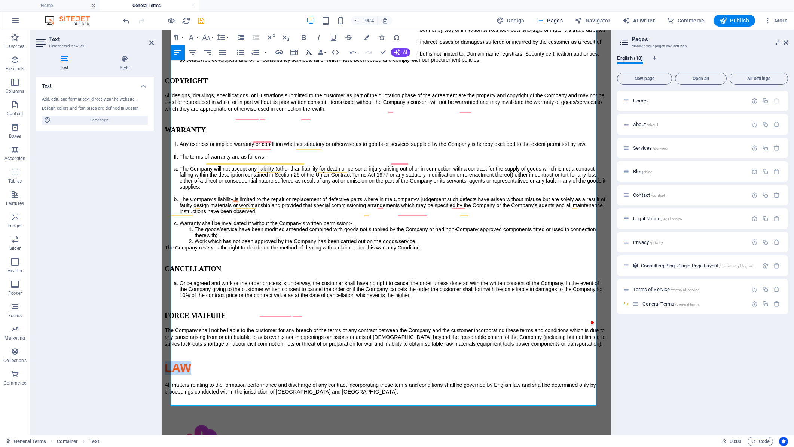
click at [308, 52] on icon "button" at bounding box center [308, 52] width 9 height 9
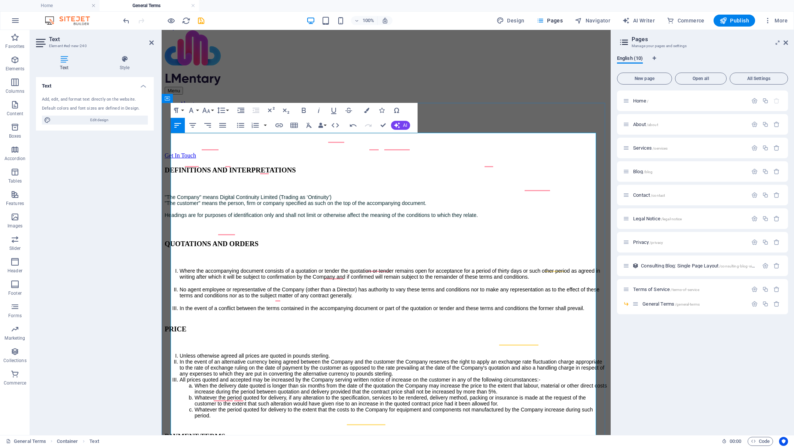
scroll to position [0, 0]
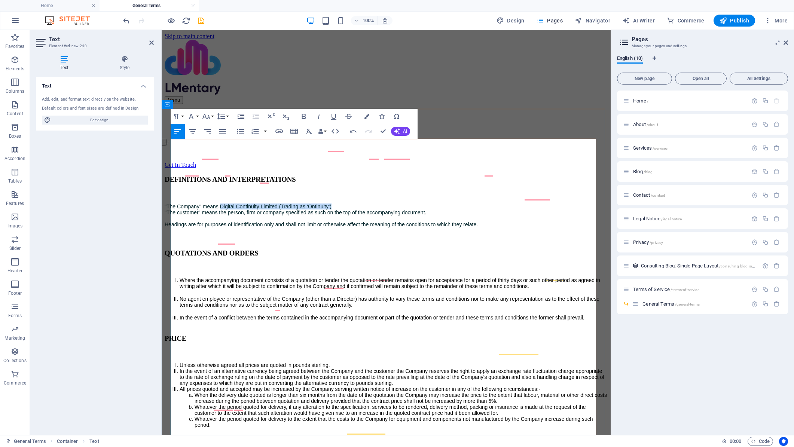
drag, startPoint x: 355, startPoint y: 162, endPoint x: 227, endPoint y: 166, distance: 127.2
click at [227, 203] on p ""The Company" means Digital Continuity Limited (Trading as ‘Ontinuity’) "The cu…" at bounding box center [386, 222] width 443 height 39
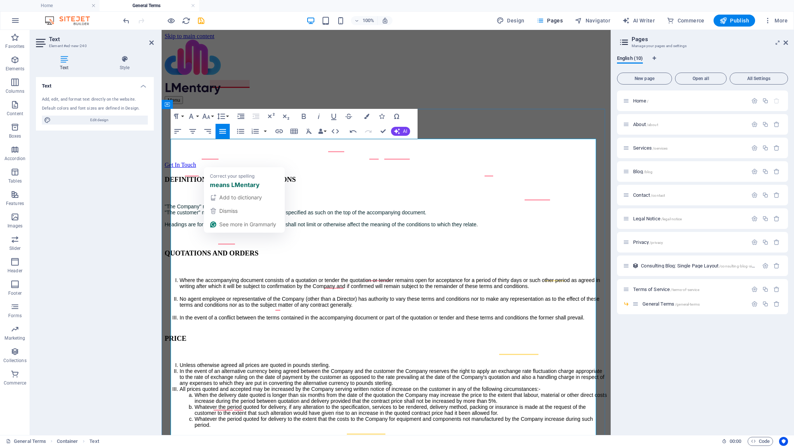
click at [225, 203] on span ""The Company" meansLMentary Limited "The customer" means the person, firm or co…" at bounding box center [321, 215] width 313 height 24
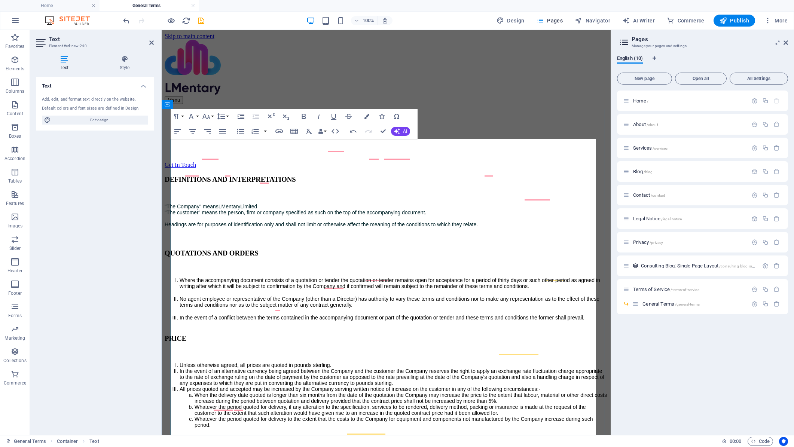
click at [180, 362] on li "Unless otherwise agreed, all prices are quoted in pounds sterling." at bounding box center [394, 365] width 428 height 6
click at [490, 368] on li "In the event of an alternative currency being agreed between the Company and th…" at bounding box center [394, 377] width 428 height 18
click at [172, 138] on button "Align Left" at bounding box center [178, 131] width 14 height 15
click at [173, 175] on h3 "DEFINITIONS AND INTERPRETATIONS" at bounding box center [386, 179] width 443 height 8
click at [171, 175] on h3 "DEFINITIONS AND INTERPRETATIONS" at bounding box center [386, 179] width 443 height 8
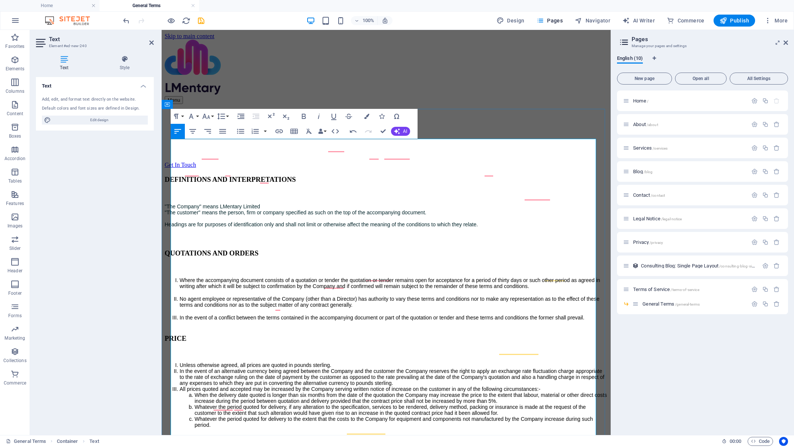
click at [171, 175] on h3 "DEFINITIONS AND INTERPRETATIONS" at bounding box center [386, 179] width 443 height 8
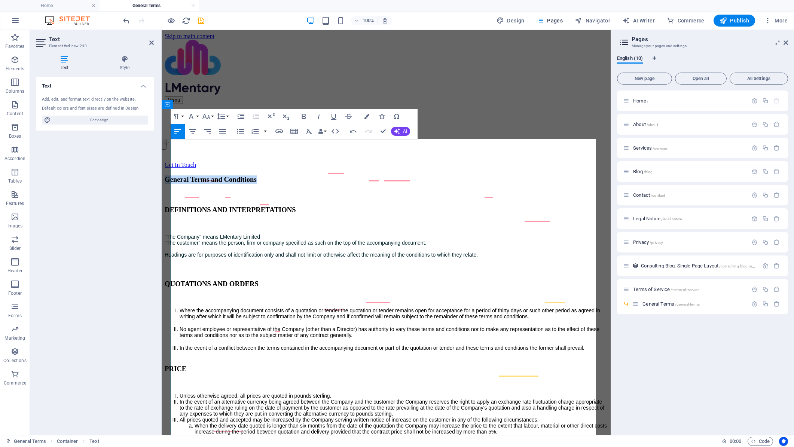
drag, startPoint x: 313, startPoint y: 144, endPoint x: 159, endPoint y: 147, distance: 154.5
click at [181, 115] on button "Paragraph Format" at bounding box center [178, 116] width 14 height 15
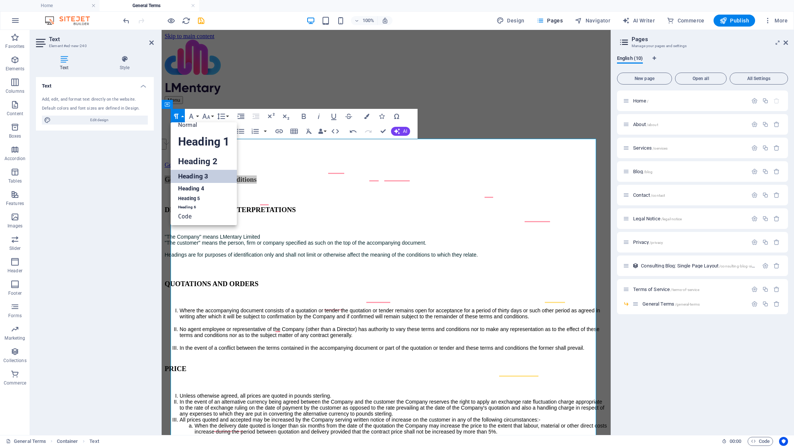
scroll to position [6, 0]
click at [197, 157] on link "Heading 2" at bounding box center [204, 161] width 66 height 17
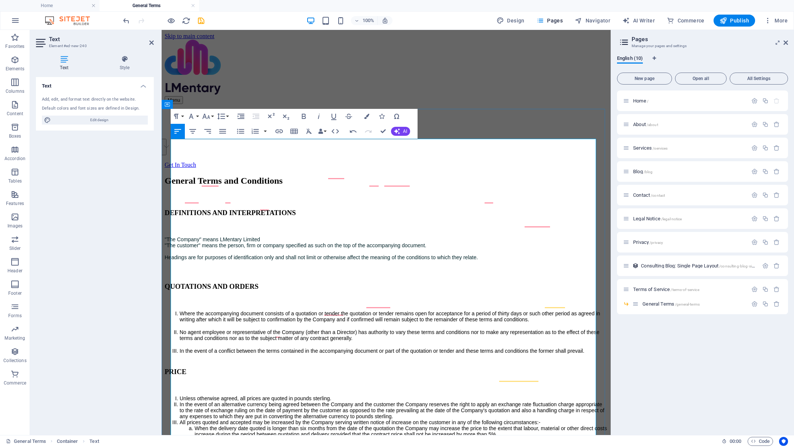
click at [420, 224] on p "To enrich screen reader interactions, please activate Accessibility in Grammarl…" at bounding box center [386, 227] width 443 height 7
click at [525, 101] on div "Menu About Services Blog Contact Get In Touch" at bounding box center [386, 104] width 443 height 129
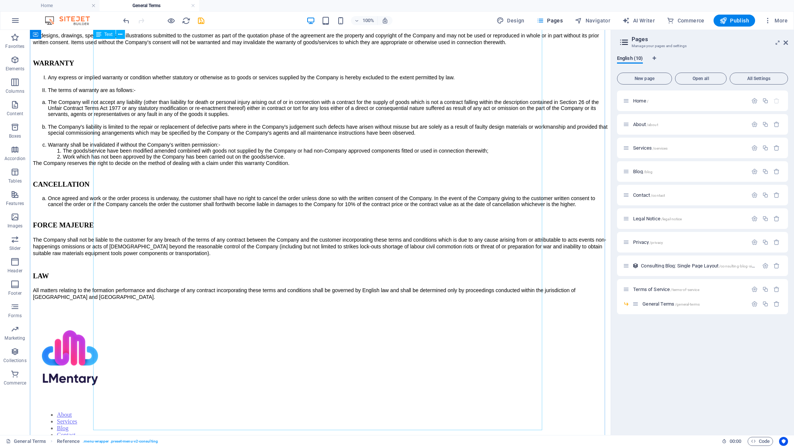
scroll to position [636, 0]
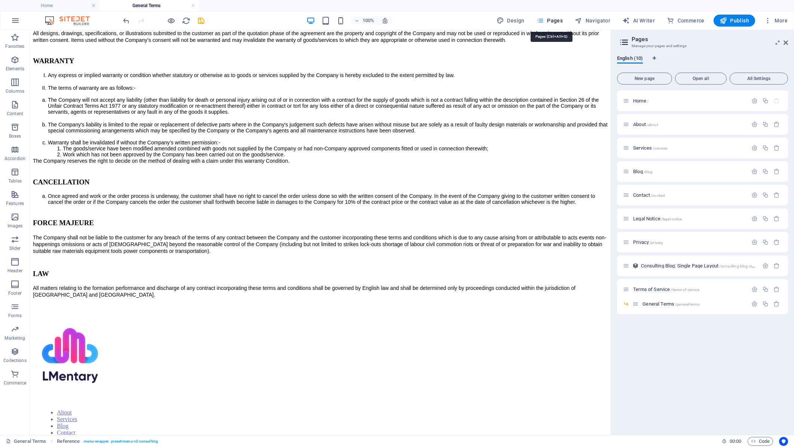
click at [556, 20] on span "Pages" at bounding box center [549, 20] width 26 height 7
click at [649, 291] on span "Terms of Service /terms-of-service" at bounding box center [666, 289] width 66 height 6
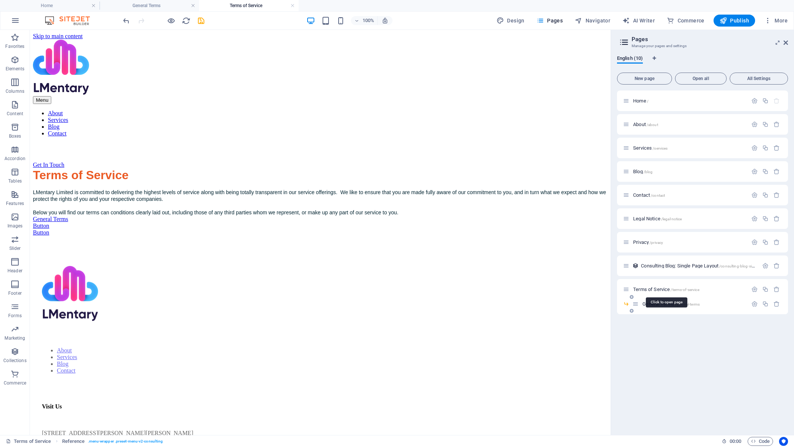
scroll to position [0, 0]
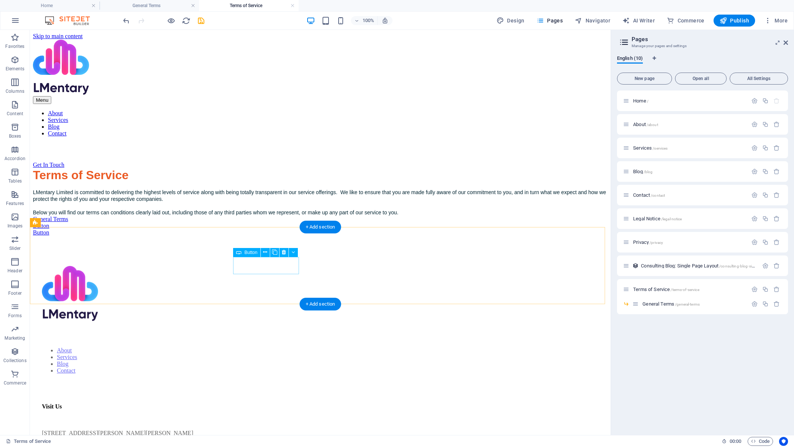
click at [269, 223] on div "General Terms" at bounding box center [320, 219] width 574 height 7
click at [291, 223] on div "General Terms" at bounding box center [320, 219] width 574 height 7
click at [290, 223] on div "General Terms" at bounding box center [320, 219] width 574 height 7
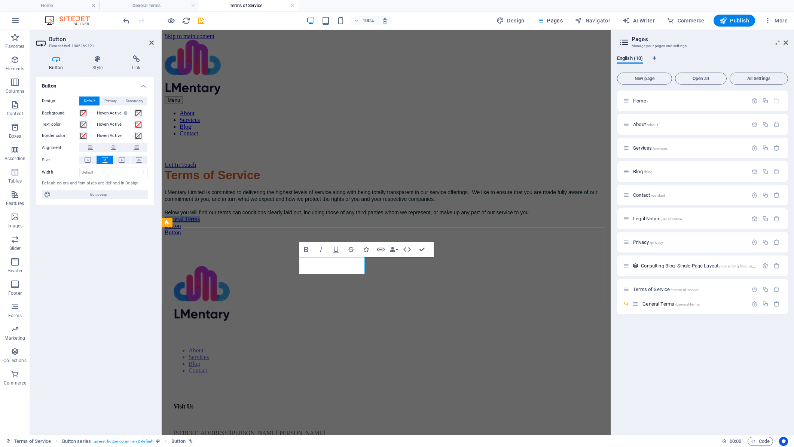
click at [200, 222] on link "General Terms" at bounding box center [182, 219] width 35 height 6
click at [362, 236] on div "General Terms & Conditions Button Button" at bounding box center [386, 226] width 443 height 20
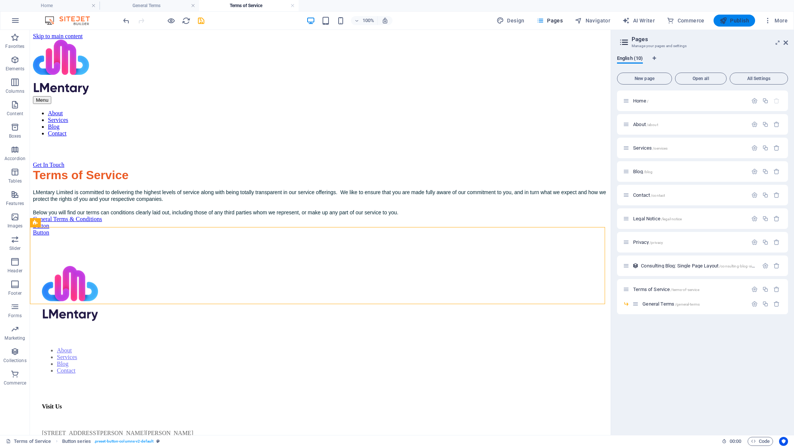
click at [747, 16] on button "Publish" at bounding box center [734, 21] width 42 height 12
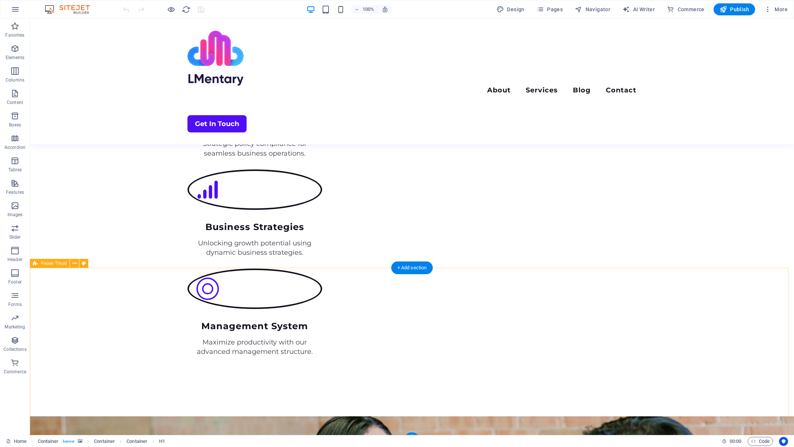
scroll to position [1760, 0]
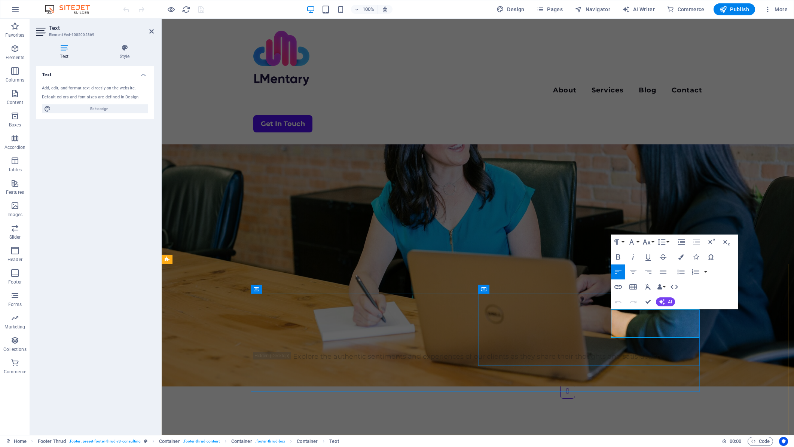
click at [637, 316] on icon "button" at bounding box center [638, 313] width 9 height 9
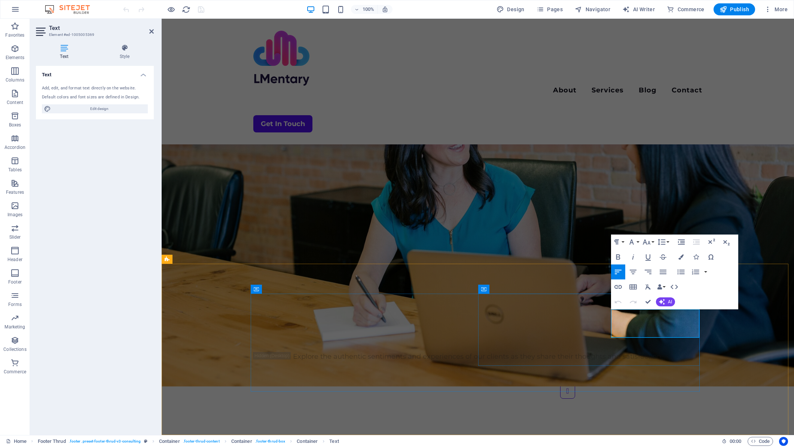
click at [637, 313] on icon "button" at bounding box center [637, 313] width 5 height 5
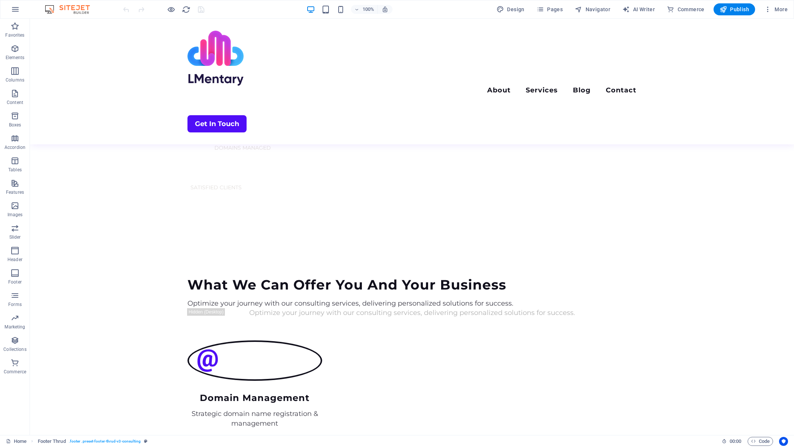
scroll to position [671, 0]
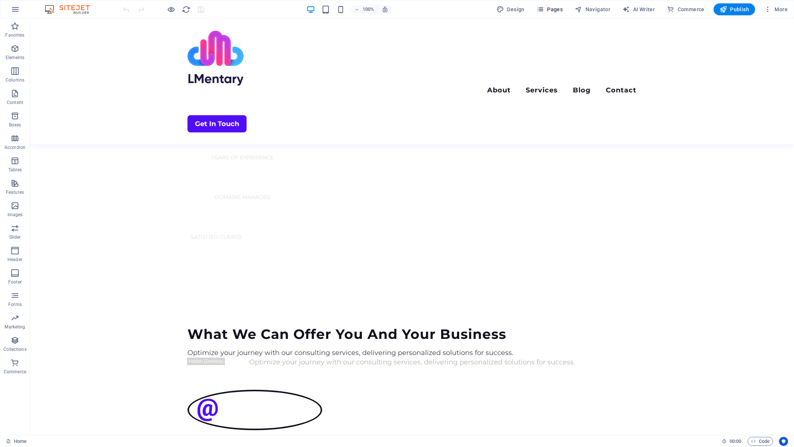
click at [560, 12] on span "Pages" at bounding box center [549, 9] width 26 height 7
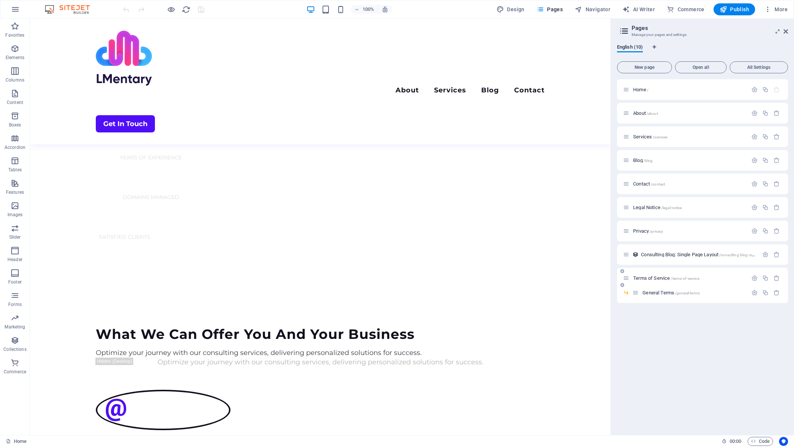
click at [647, 279] on span "Terms of Service /terms-of-service" at bounding box center [666, 278] width 66 height 6
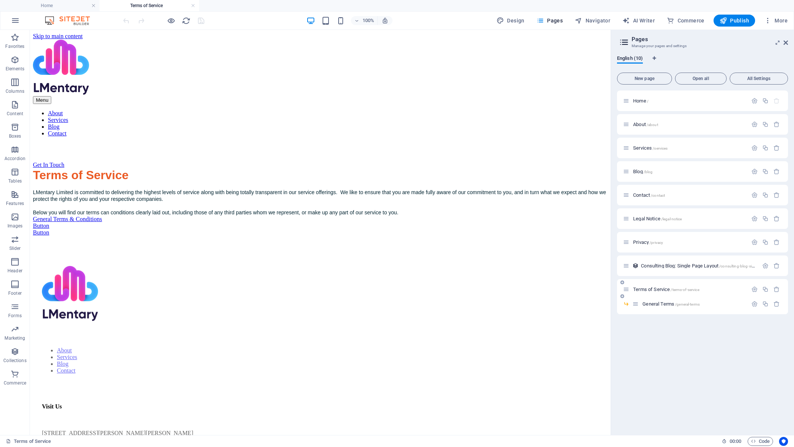
scroll to position [0, 0]
click at [296, 223] on div "General Terms & Conditions" at bounding box center [320, 219] width 574 height 7
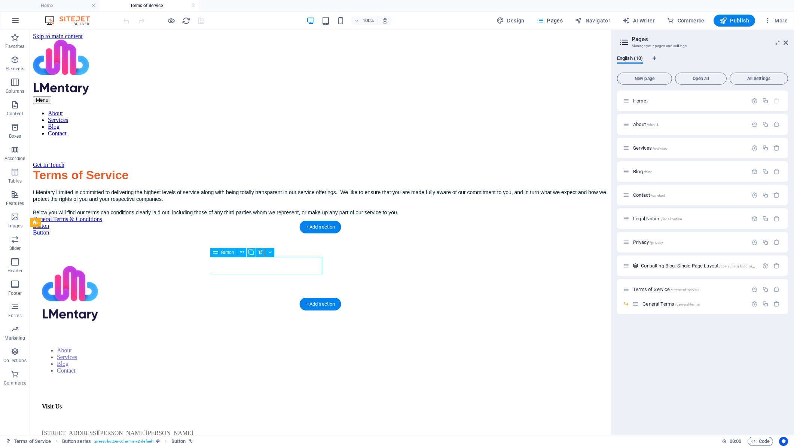
click at [235, 223] on div "General Terms & Conditions" at bounding box center [320, 219] width 574 height 7
click at [237, 223] on div "General Terms & Conditions" at bounding box center [320, 219] width 574 height 7
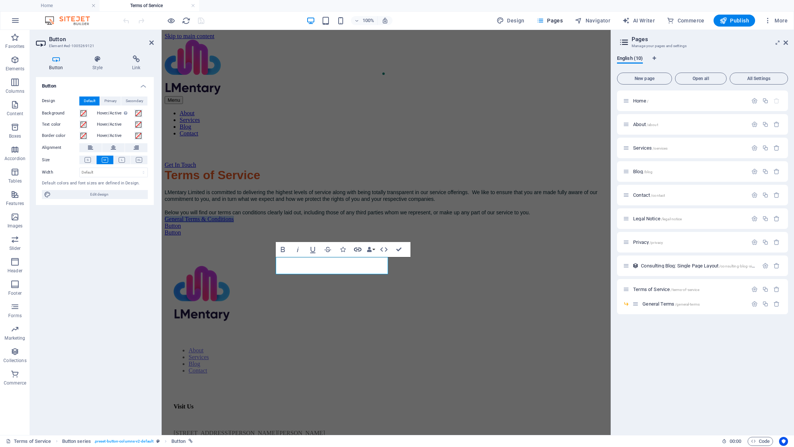
click at [357, 248] on icon "button" at bounding box center [357, 249] width 9 height 9
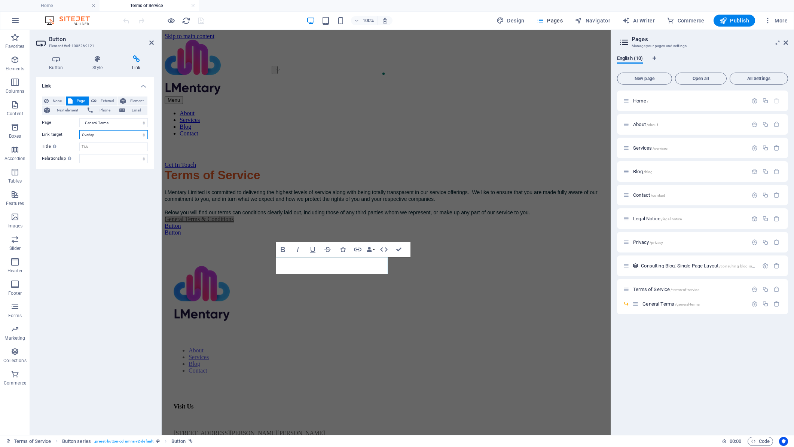
click at [108, 132] on select "New tab Same tab Overlay" at bounding box center [113, 134] width 68 height 9
select select
click at [79, 130] on select "New tab Same tab Overlay" at bounding box center [113, 134] width 68 height 9
click at [88, 161] on select "alternate author bookmark external help license next nofollow noreferrer noopen…" at bounding box center [113, 158] width 68 height 9
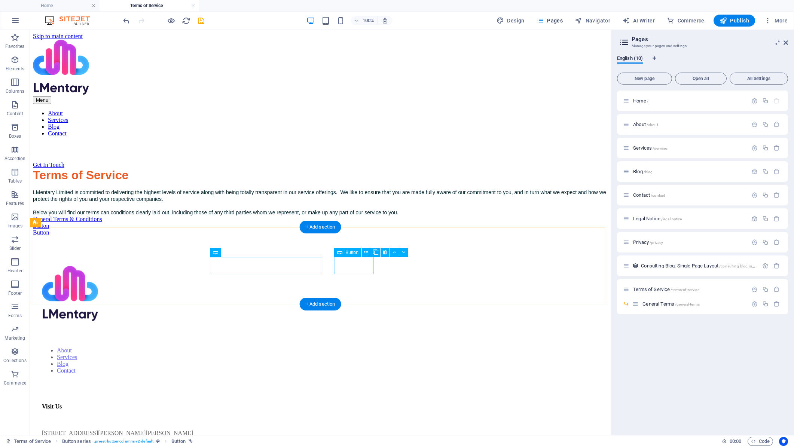
click at [355, 229] on div "Button" at bounding box center [320, 226] width 574 height 7
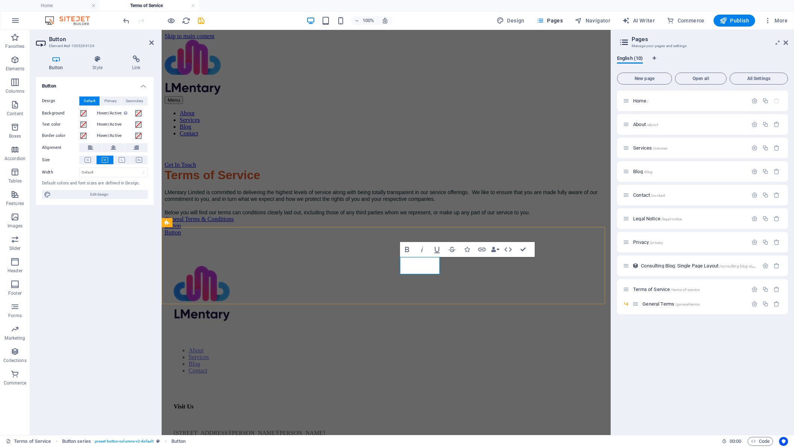
click at [181, 229] on link "Button" at bounding box center [173, 226] width 16 height 6
click at [450, 236] on div "General Terms & Conditions Domain Names Button" at bounding box center [386, 226] width 443 height 20
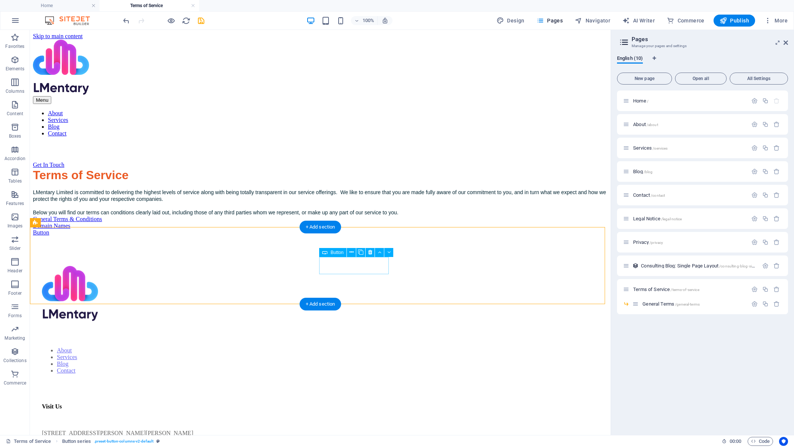
click at [366, 229] on div "Domain Names" at bounding box center [320, 226] width 574 height 7
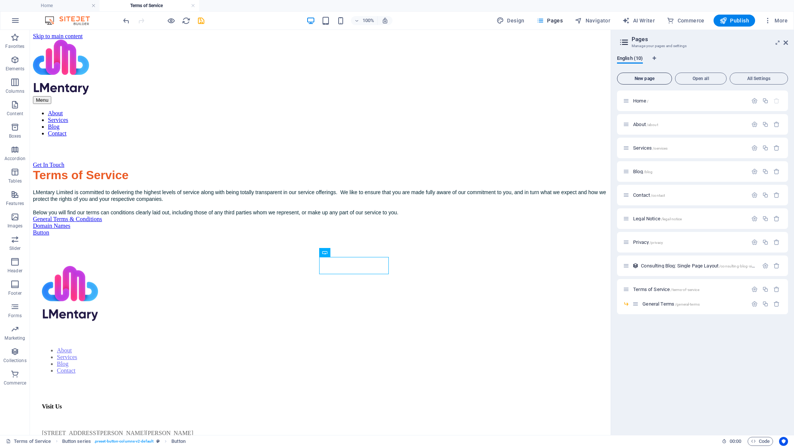
click at [655, 78] on span "New page" at bounding box center [644, 78] width 48 height 4
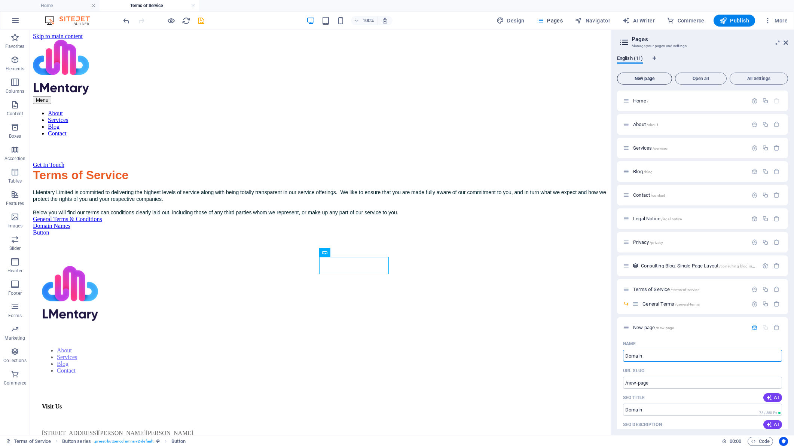
type input "Domain N"
type input "/domain"
type input "Domain Name"
type input "/domain-name"
type input "Domain Name Terms"
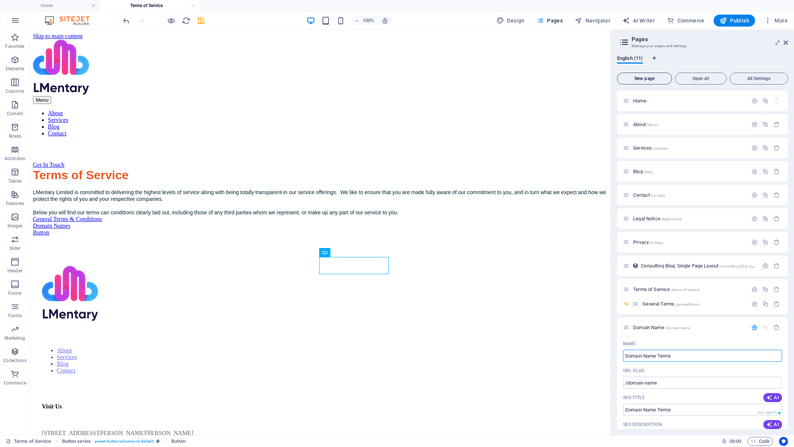
type input "/domain-name-terms"
type input "Domain Name Terms"
click at [728, 371] on div "URL SLUG" at bounding box center [702, 371] width 159 height 12
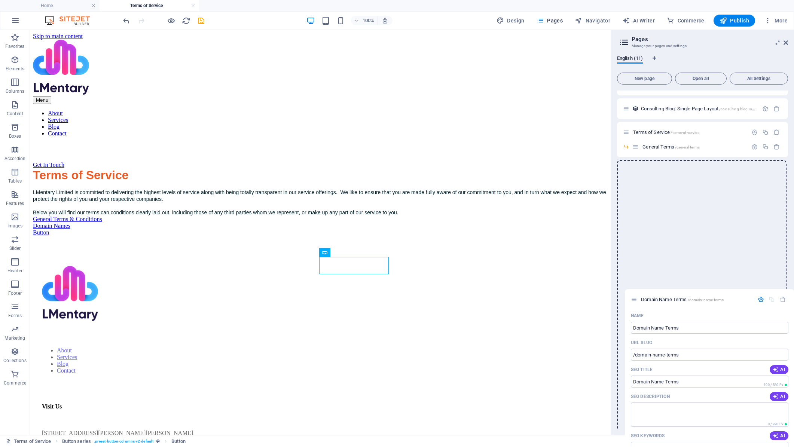
scroll to position [172, 0]
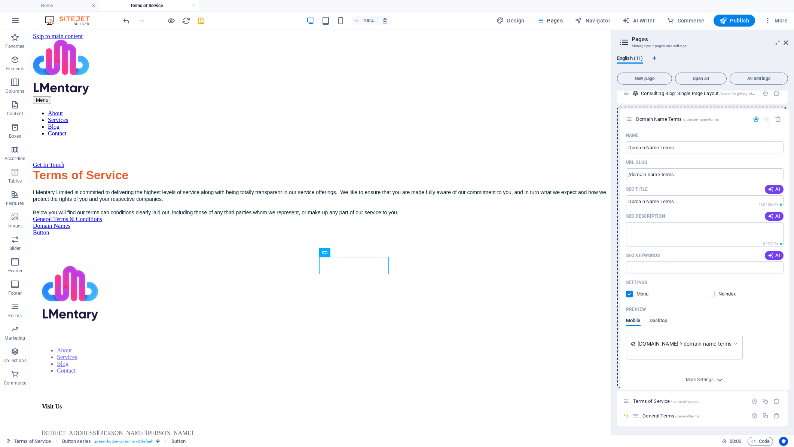
drag, startPoint x: 625, startPoint y: 328, endPoint x: 628, endPoint y: 117, distance: 210.2
click at [628, 117] on div "Home / About /about Services /services Blog /blog Contact /contact Legal Notice…" at bounding box center [702, 172] width 171 height 508
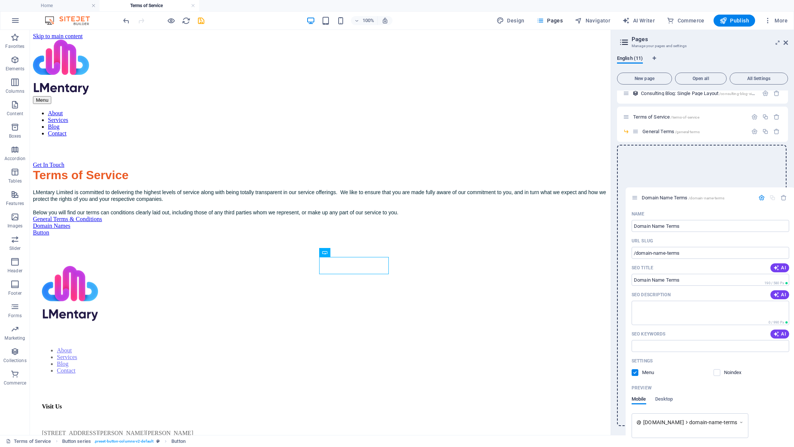
drag, startPoint x: 625, startPoint y: 116, endPoint x: 634, endPoint y: 199, distance: 83.1
click at [634, 199] on div "Home / About /about Services /services Blog /blog Contact /contact Legal Notice…" at bounding box center [702, 172] width 171 height 508
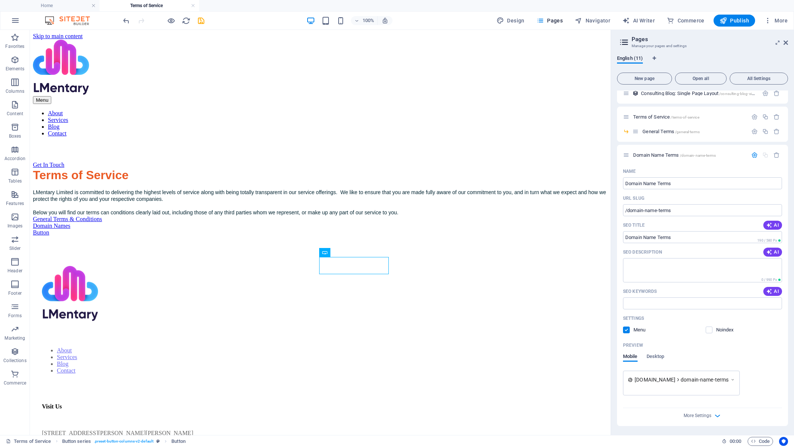
click at [729, 50] on div "English (11) New page Open all All Settings Home / About /about Services /servi…" at bounding box center [702, 242] width 183 height 386
click at [735, 16] on button "Publish" at bounding box center [734, 21] width 42 height 12
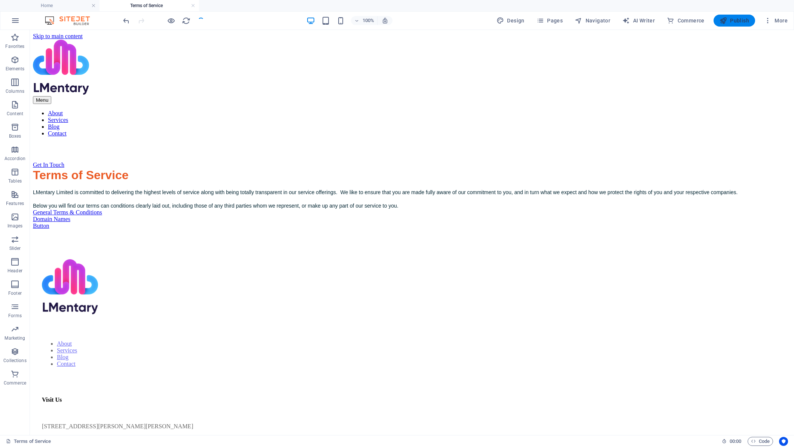
click at [733, 21] on span "Publish" at bounding box center [734, 20] width 30 height 7
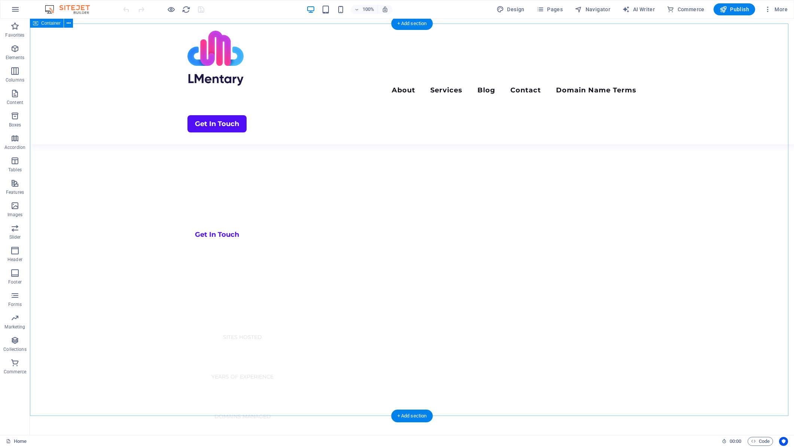
scroll to position [411, 0]
click at [557, 8] on span "Pages" at bounding box center [549, 9] width 26 height 7
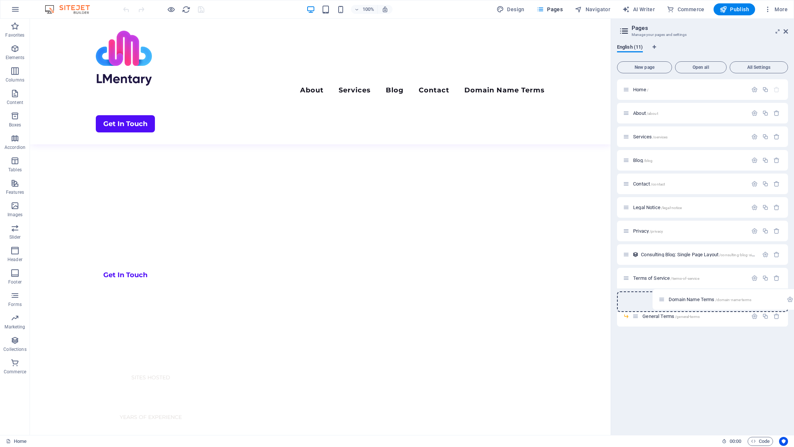
drag, startPoint x: 627, startPoint y: 318, endPoint x: 663, endPoint y: 299, distance: 40.2
click at [663, 299] on div "Home / About /about Services /services Blog /blog Contact /contact Legal Notice…" at bounding box center [702, 202] width 171 height 247
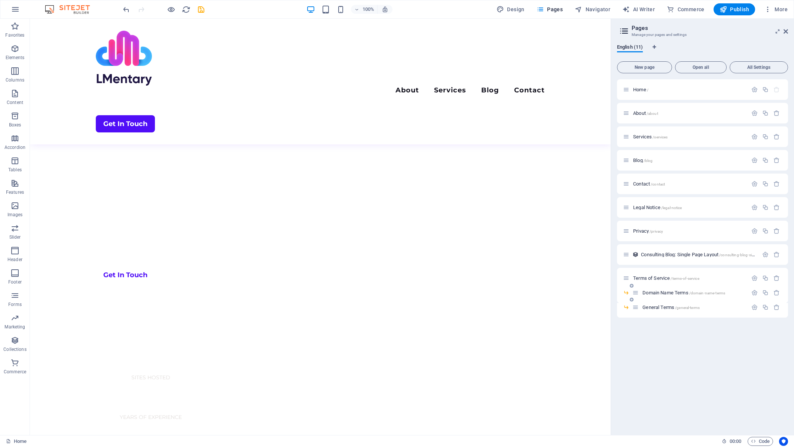
click at [655, 294] on span "Domain Name Terms /domain-name-terms" at bounding box center [683, 293] width 83 height 6
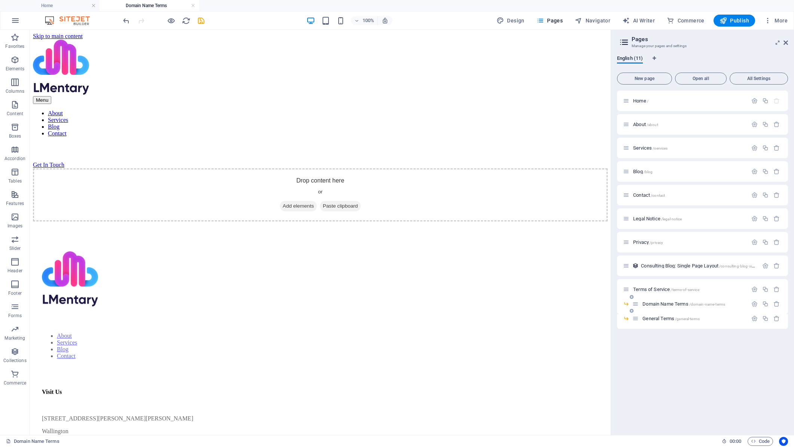
scroll to position [0, 0]
click at [295, 201] on span "Add elements" at bounding box center [298, 206] width 37 height 10
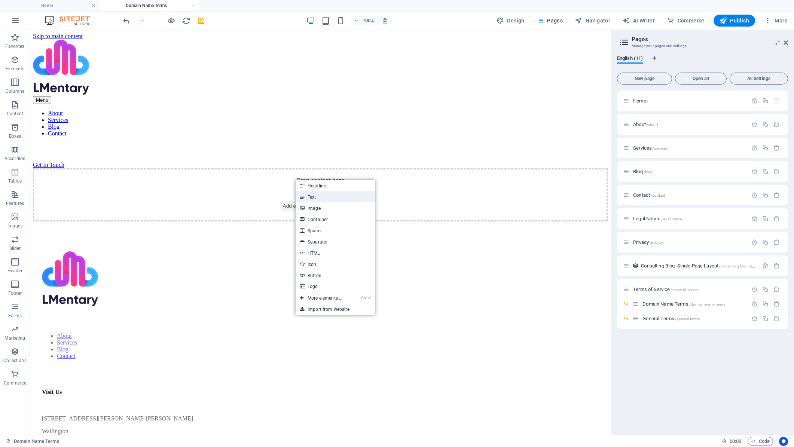
click at [317, 197] on link "Text" at bounding box center [334, 196] width 79 height 11
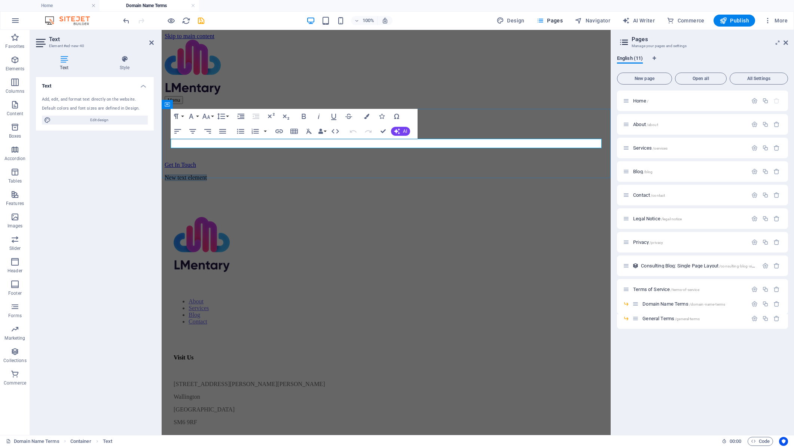
click at [241, 174] on p "New text element" at bounding box center [386, 177] width 443 height 7
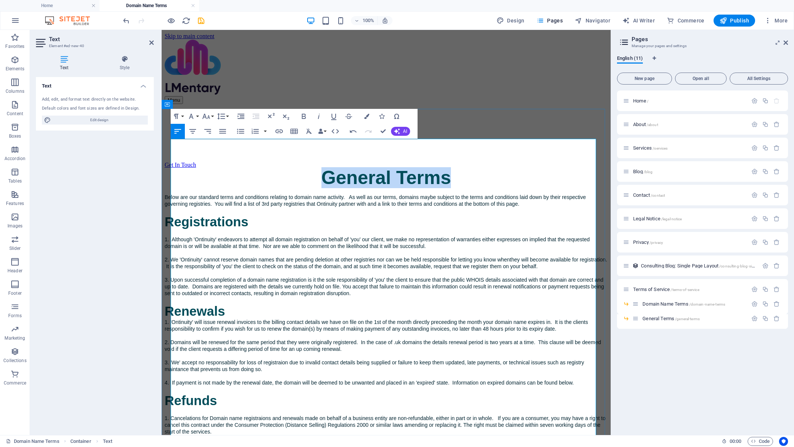
drag, startPoint x: 456, startPoint y: 150, endPoint x: 314, endPoint y: 147, distance: 142.2
click at [314, 168] on h2 "General Terms" at bounding box center [386, 177] width 443 height 19
drag, startPoint x: 383, startPoint y: 150, endPoint x: 287, endPoint y: 150, distance: 96.1
click at [287, 168] on h2 "Domain Name Terms" at bounding box center [386, 177] width 443 height 19
click at [178, 130] on icon "button" at bounding box center [177, 131] width 7 height 4
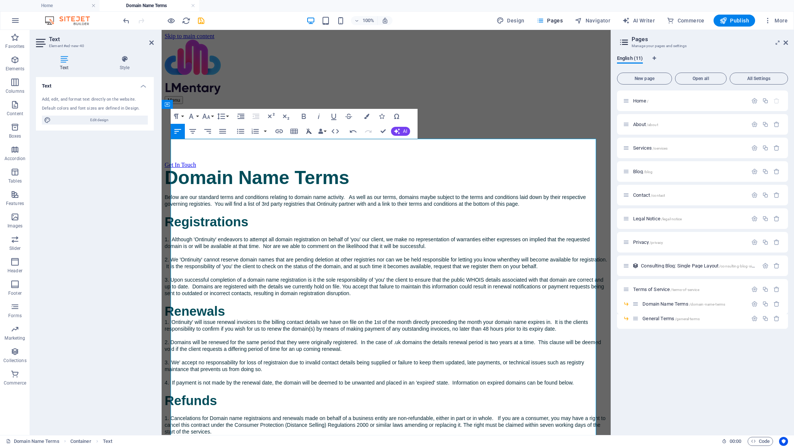
click at [306, 132] on icon "button" at bounding box center [308, 131] width 9 height 9
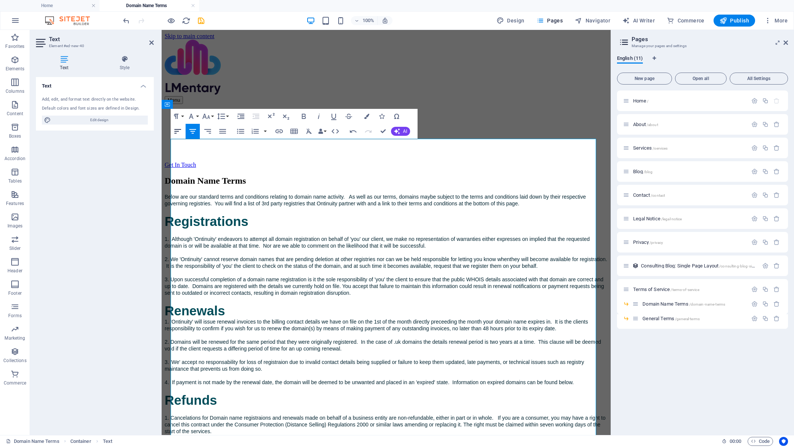
click at [178, 130] on icon "button" at bounding box center [177, 131] width 9 height 9
click at [180, 116] on icon "button" at bounding box center [176, 116] width 9 height 9
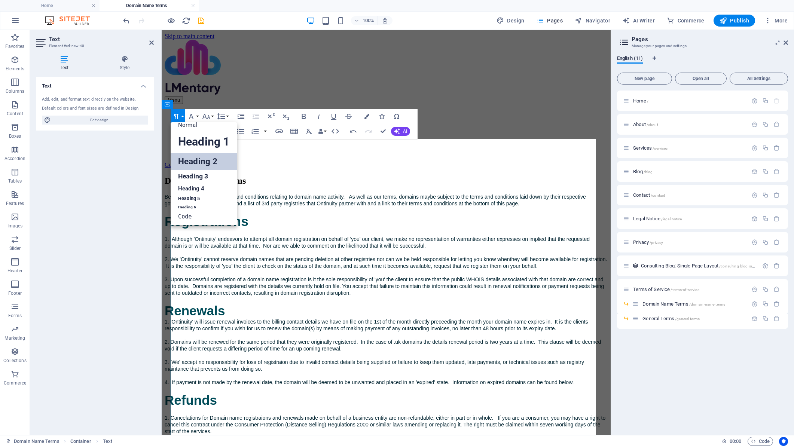
scroll to position [6, 0]
click at [194, 163] on link "Heading 2" at bounding box center [204, 161] width 66 height 17
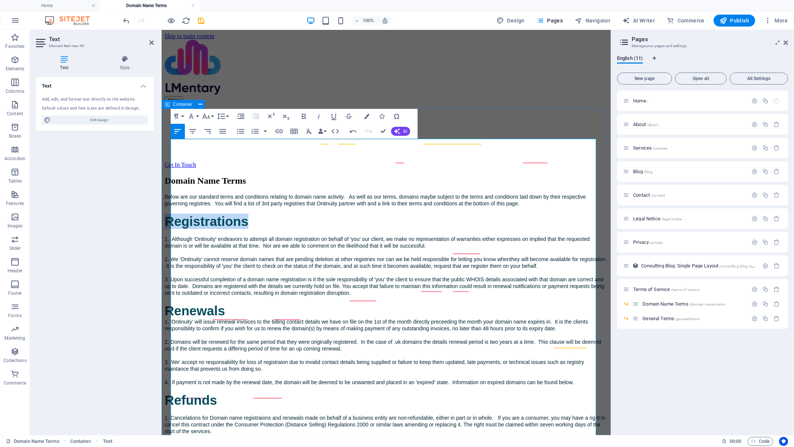
drag, startPoint x: 270, startPoint y: 194, endPoint x: 169, endPoint y: 196, distance: 101.0
click at [169, 196] on div "Domain Name Terms Below are our standard terms and conditions relating to domai…" at bounding box center [386, 444] width 443 height 536
click at [311, 133] on icon "button" at bounding box center [309, 131] width 6 height 5
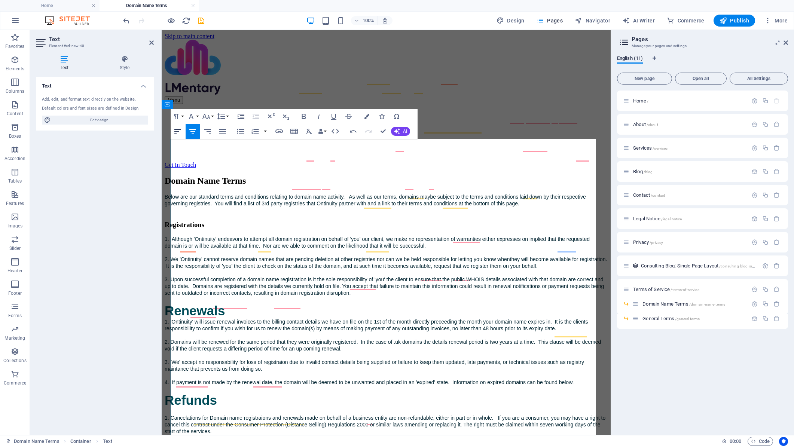
click at [177, 131] on icon "button" at bounding box center [177, 131] width 9 height 9
drag, startPoint x: 240, startPoint y: 305, endPoint x: 174, endPoint y: 304, distance: 65.8
click at [174, 304] on div "Domain Name Terms Below are our standard terms and conditions relating to domai…" at bounding box center [386, 444] width 443 height 536
click at [308, 131] on icon "button" at bounding box center [309, 131] width 6 height 5
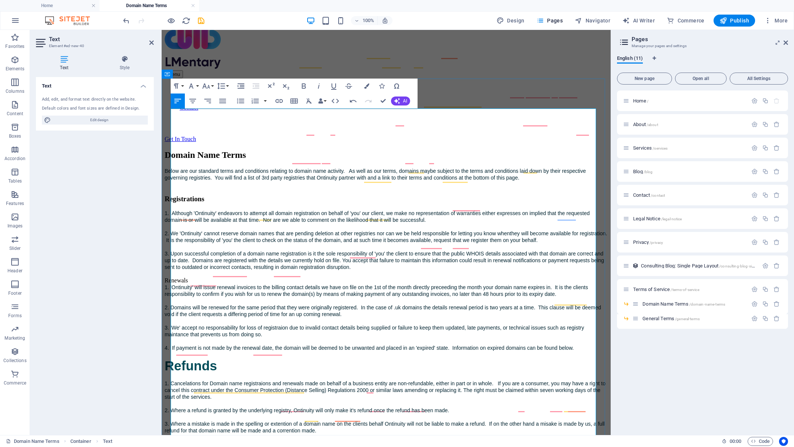
scroll to position [37, 0]
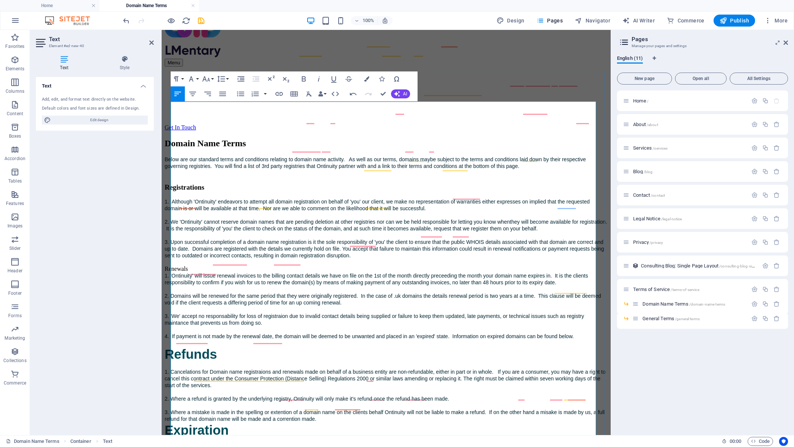
click at [203, 183] on h3 "Registrations" at bounding box center [386, 187] width 443 height 8
click at [200, 183] on h3 "Registrations" at bounding box center [386, 187] width 443 height 8
click at [184, 76] on button "Paragraph Format" at bounding box center [178, 78] width 14 height 15
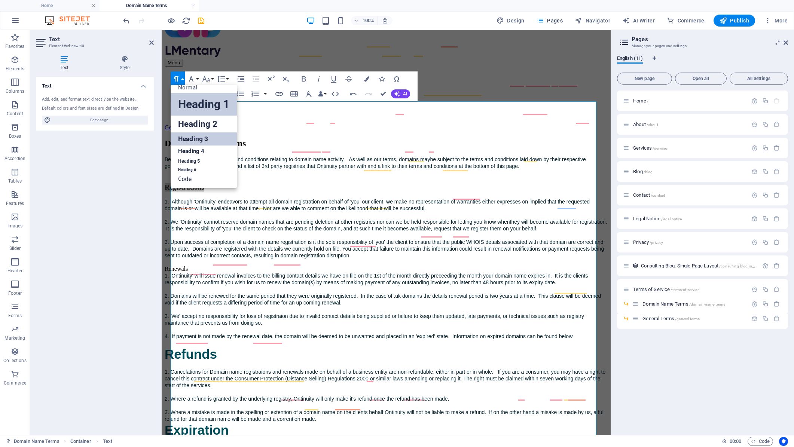
scroll to position [6, 0]
click at [210, 141] on link "Heading 3" at bounding box center [204, 138] width 66 height 13
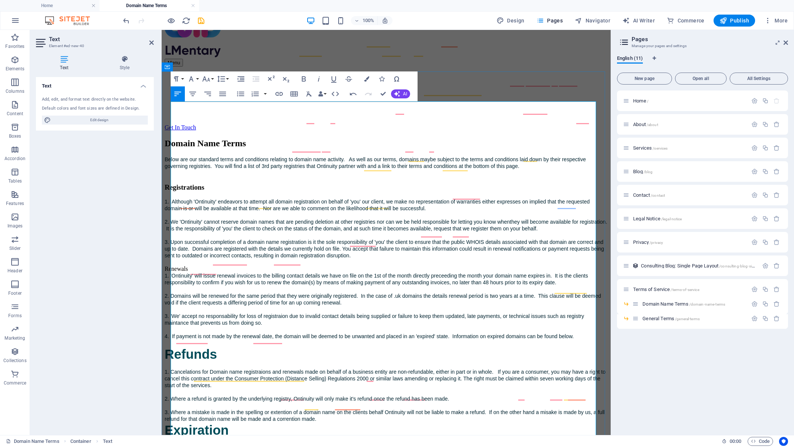
click at [253, 306] on span "2. Domains will be renewed for the same period that they were originally regist…" at bounding box center [383, 299] width 436 height 13
drag, startPoint x: 229, startPoint y: 401, endPoint x: 171, endPoint y: 401, distance: 58.0
click at [171, 362] on h3 "Refunds" at bounding box center [386, 353] width 443 height 15
click at [307, 92] on icon "button" at bounding box center [309, 93] width 6 height 5
click at [178, 92] on icon "button" at bounding box center [177, 94] width 7 height 4
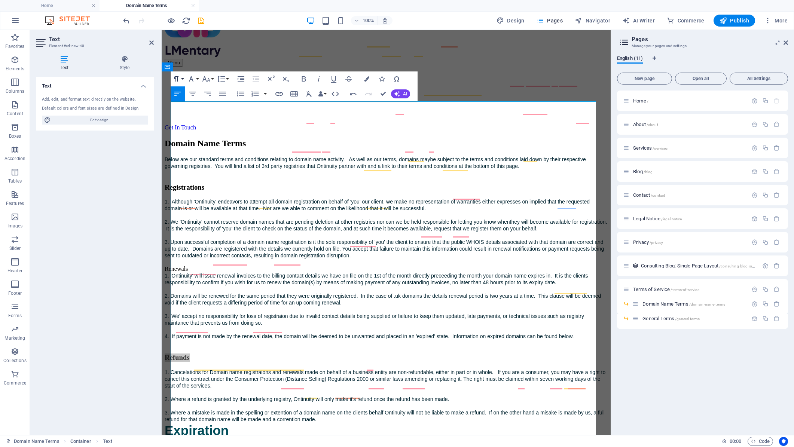
click at [183, 78] on button "Paragraph Format" at bounding box center [178, 78] width 14 height 15
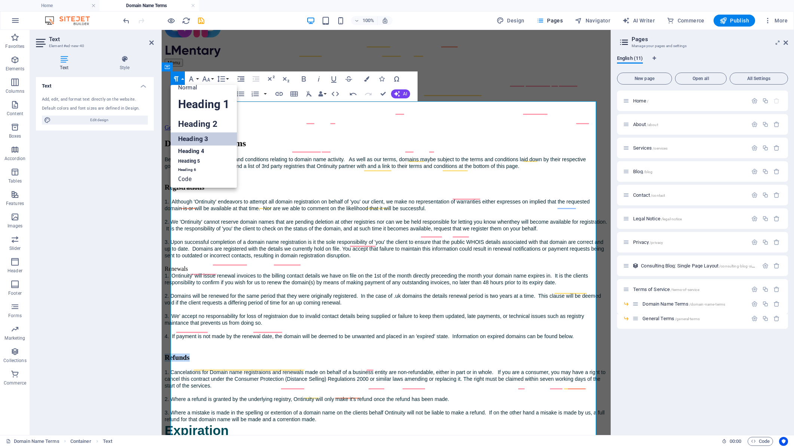
click at [192, 138] on link "Heading 3" at bounding box center [204, 138] width 66 height 13
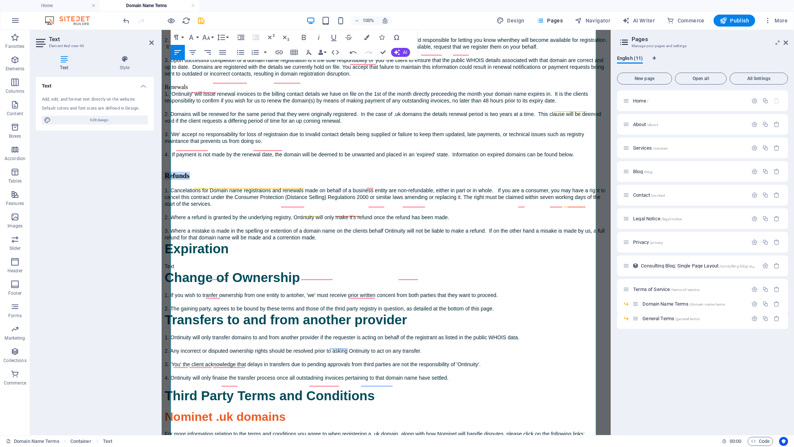
scroll to position [224, 0]
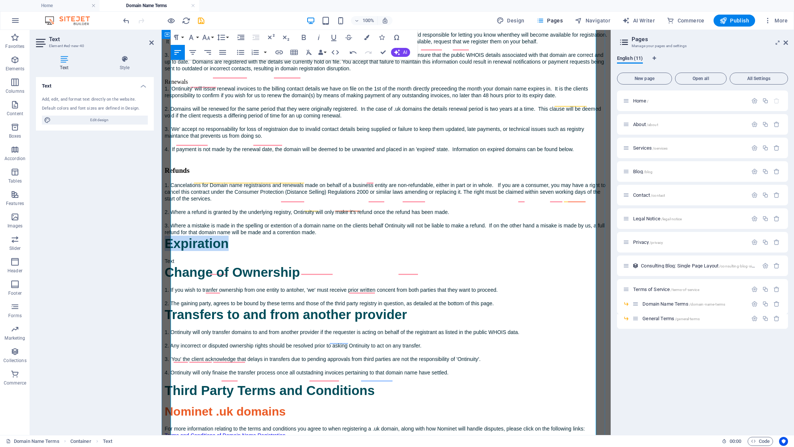
drag, startPoint x: 247, startPoint y: 297, endPoint x: 162, endPoint y: 298, distance: 84.5
click at [165, 298] on div "Domain Name Terms Below are our standard terms and conditions relating to domai…" at bounding box center [386, 215] width 443 height 528
click at [308, 52] on icon "button" at bounding box center [309, 52] width 6 height 5
click at [178, 55] on icon "button" at bounding box center [177, 52] width 9 height 9
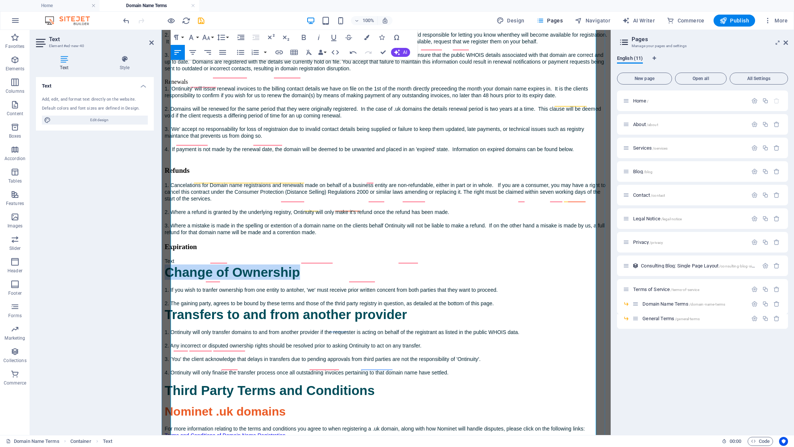
drag, startPoint x: 319, startPoint y: 324, endPoint x: 174, endPoint y: 325, distance: 145.5
click at [174, 280] on h3 "Change of Ownership" at bounding box center [386, 271] width 443 height 15
click at [308, 51] on icon "button" at bounding box center [309, 52] width 6 height 5
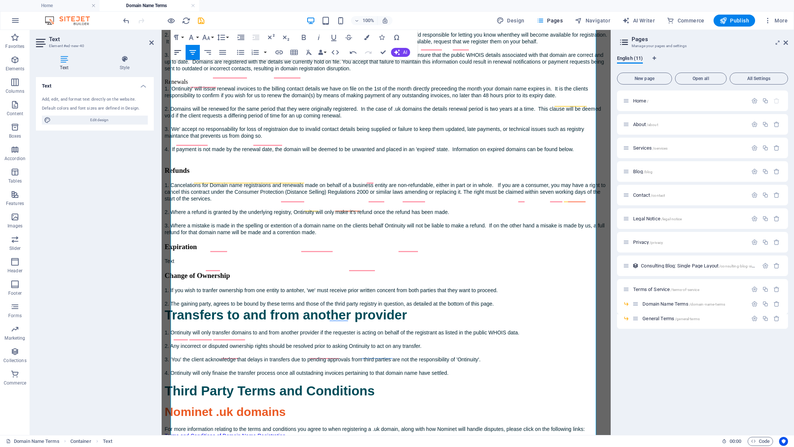
click at [177, 54] on icon "button" at bounding box center [177, 52] width 7 height 4
drag, startPoint x: 405, startPoint y: 361, endPoint x: 166, endPoint y: 359, distance: 239.4
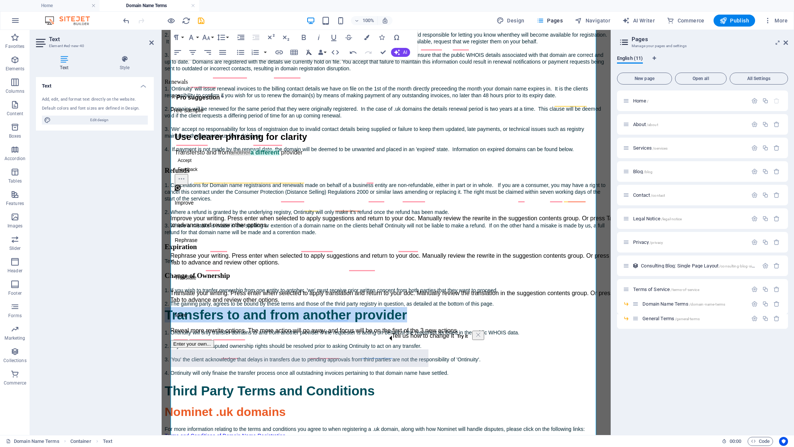
click at [309, 49] on icon "button" at bounding box center [308, 52] width 9 height 9
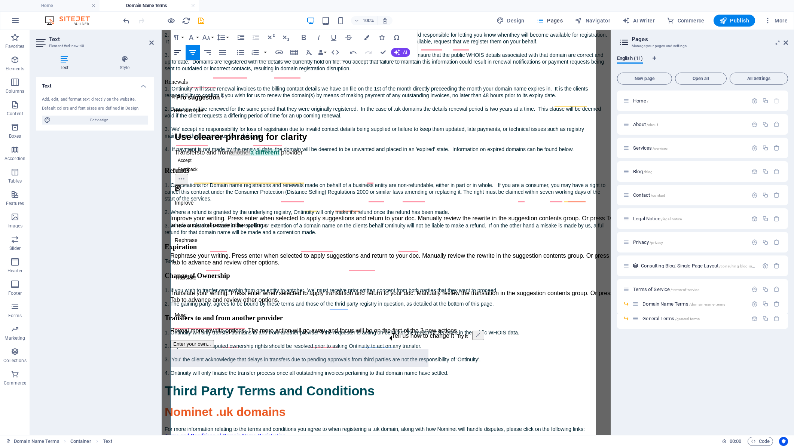
click at [178, 52] on icon "button" at bounding box center [177, 52] width 7 height 4
click at [445, 303] on div "Domain Name Terms Below are our standard terms and conditions relating to domai…" at bounding box center [386, 215] width 443 height 528
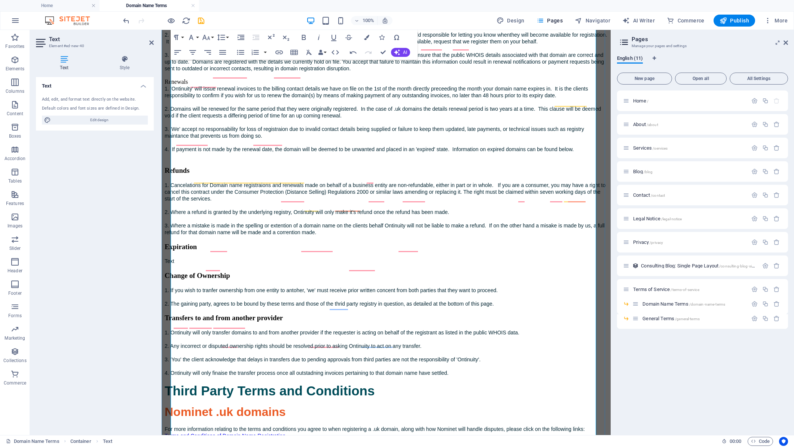
click at [389, 286] on div "Domain Name Terms Below are our standard terms and conditions relating to domai…" at bounding box center [386, 215] width 443 height 528
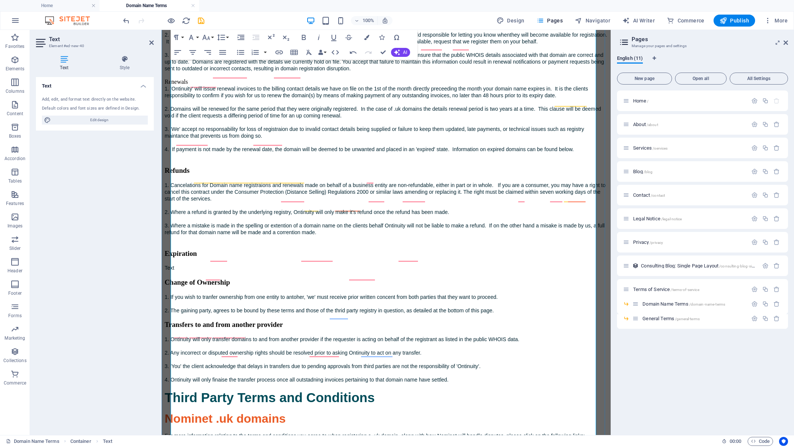
click at [363, 315] on div "Domain Name Terms Below are our standard terms and conditions relating to domai…" at bounding box center [386, 218] width 443 height 535
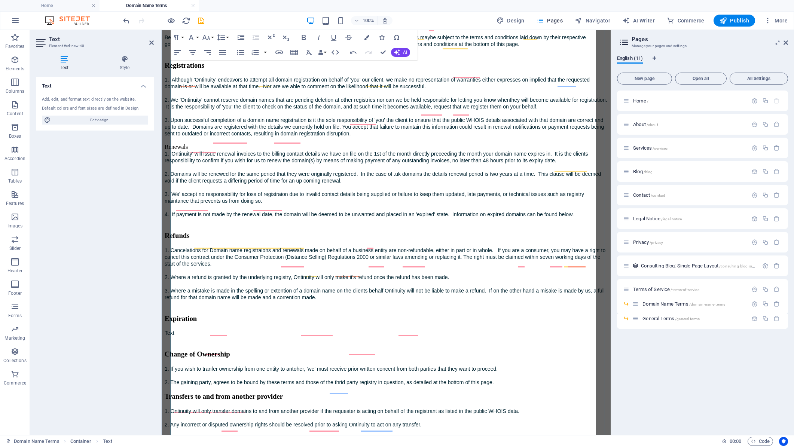
scroll to position [75, 0]
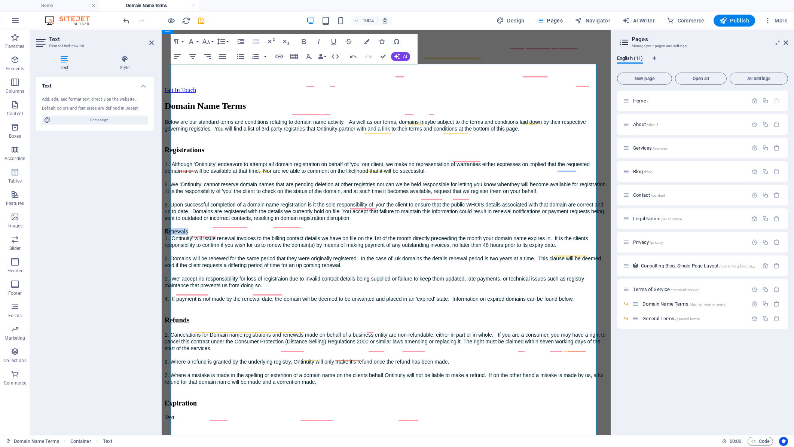
drag, startPoint x: 208, startPoint y: 226, endPoint x: 156, endPoint y: 229, distance: 52.1
click at [185, 42] on div "Paragraph Format Normal Heading 1 Heading 2 Heading 3 Heading 4 Heading 5 Headi…" at bounding box center [200, 41] width 59 height 15
click at [182, 42] on button "Paragraph Format" at bounding box center [178, 41] width 14 height 15
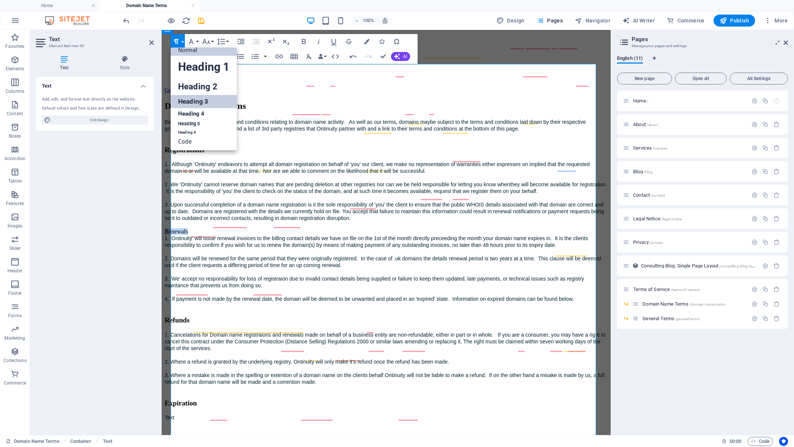
click at [202, 100] on link "Heading 3" at bounding box center [204, 101] width 66 height 13
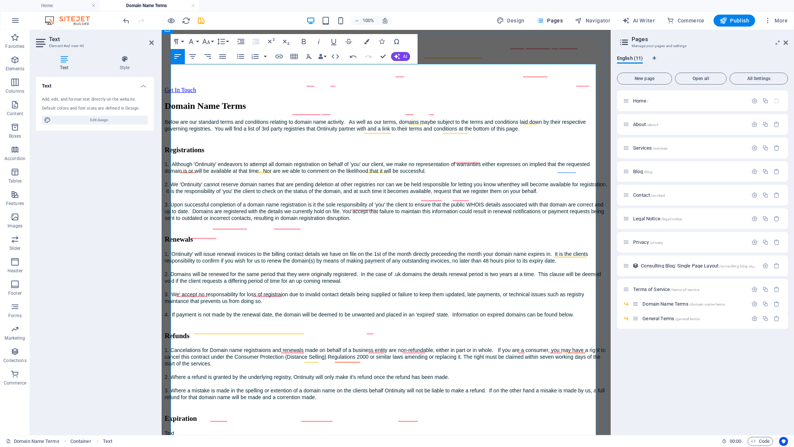
click at [275, 252] on div "Domain Name Terms Below are our standard terms and conditions relating to domai…" at bounding box center [386, 380] width 443 height 558
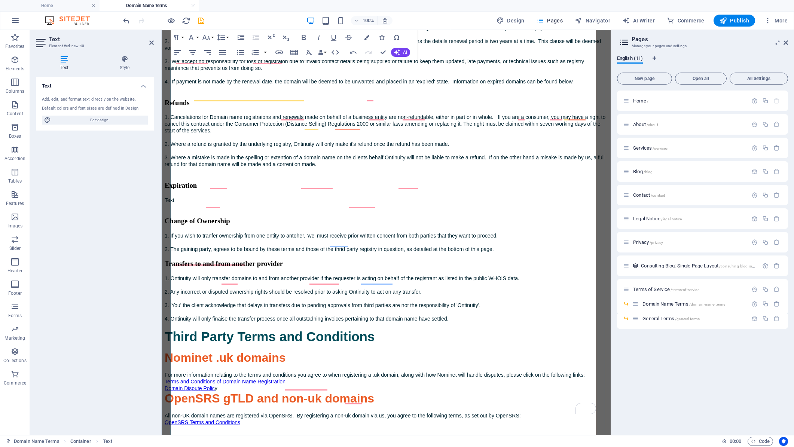
scroll to position [374, 0]
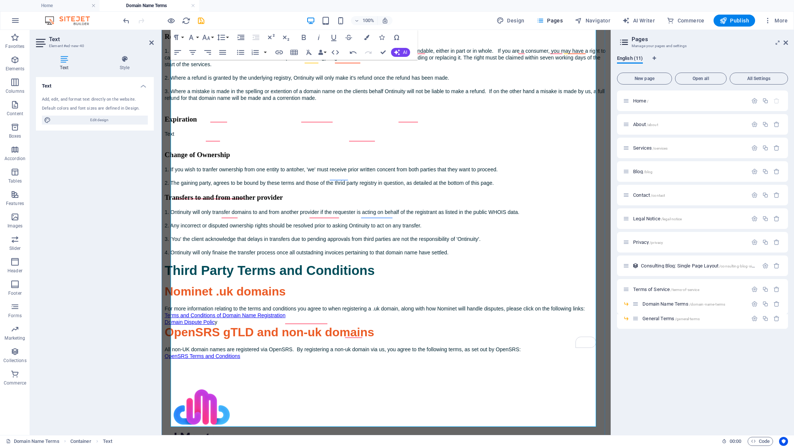
click at [531, 217] on div "Domain Name Terms Below are our standard terms and conditions relating to domai…" at bounding box center [386, 81] width 443 height 558
click at [171, 202] on h3 "Transfers to and from another provider" at bounding box center [386, 197] width 443 height 8
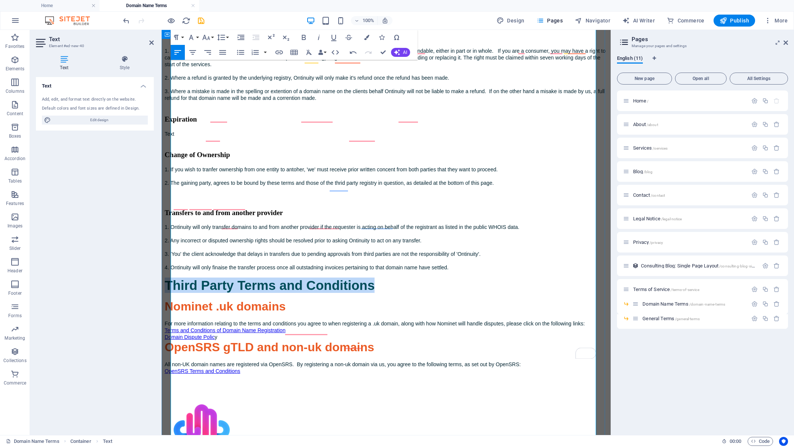
drag, startPoint x: 392, startPoint y: 324, endPoint x: 170, endPoint y: 331, distance: 222.6
click at [170, 331] on div "Domain Name Terms Below are our standard terms and conditions relating to domai…" at bounding box center [386, 88] width 443 height 573
click at [309, 52] on icon "button" at bounding box center [309, 52] width 6 height 5
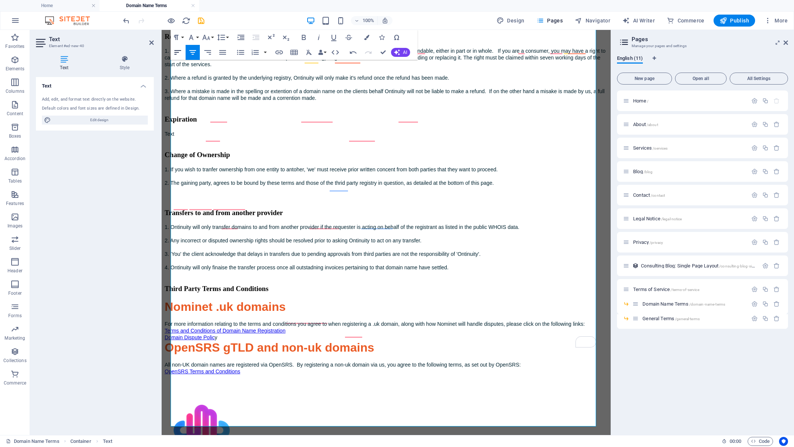
click at [179, 52] on icon "button" at bounding box center [177, 52] width 7 height 4
drag, startPoint x: 304, startPoint y: 339, endPoint x: 174, endPoint y: 340, distance: 130.2
click at [174, 314] on h3 "Nominet .uk domains" at bounding box center [386, 307] width 443 height 14
click at [181, 37] on button "Paragraph Format" at bounding box center [178, 37] width 14 height 15
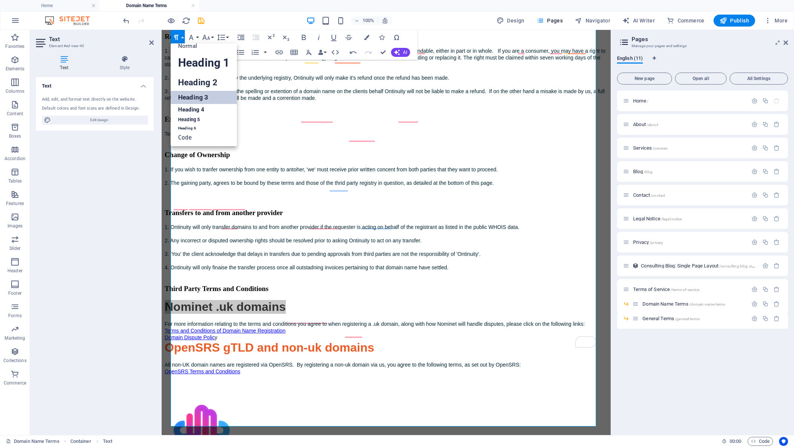
scroll to position [6, 0]
click at [203, 110] on link "Heading 4" at bounding box center [204, 109] width 66 height 11
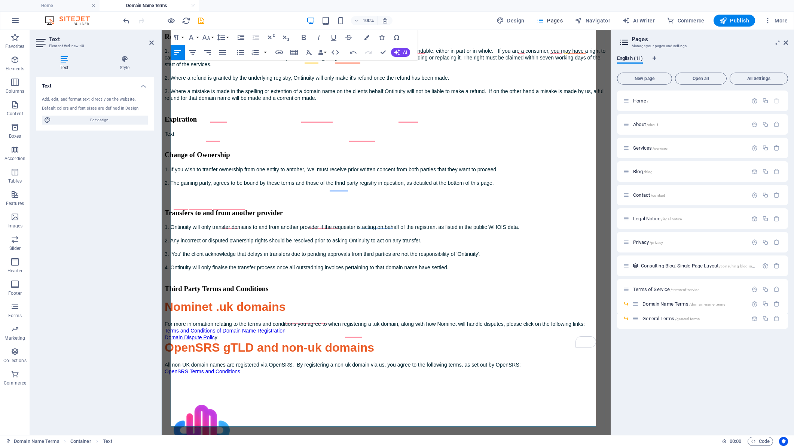
click at [343, 293] on h3 "Third Party Terms and Conditions" at bounding box center [386, 289] width 443 height 8
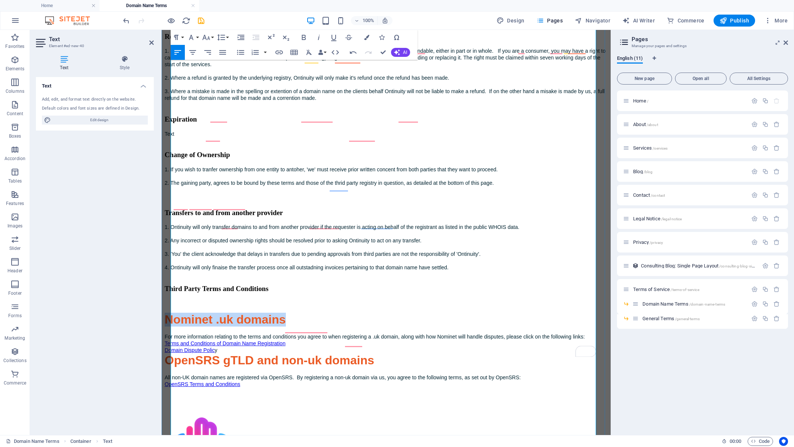
drag, startPoint x: 326, startPoint y: 347, endPoint x: 173, endPoint y: 344, distance: 153.0
click at [173, 327] on h4 "Nominet .uk domains" at bounding box center [386, 320] width 443 height 14
click at [311, 51] on icon "button" at bounding box center [308, 52] width 9 height 9
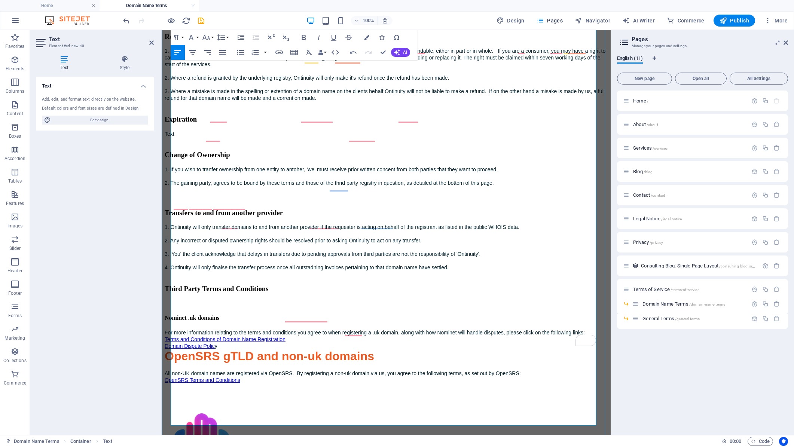
click at [286, 321] on h4 "Nominet .uk domains" at bounding box center [386, 318] width 443 height 7
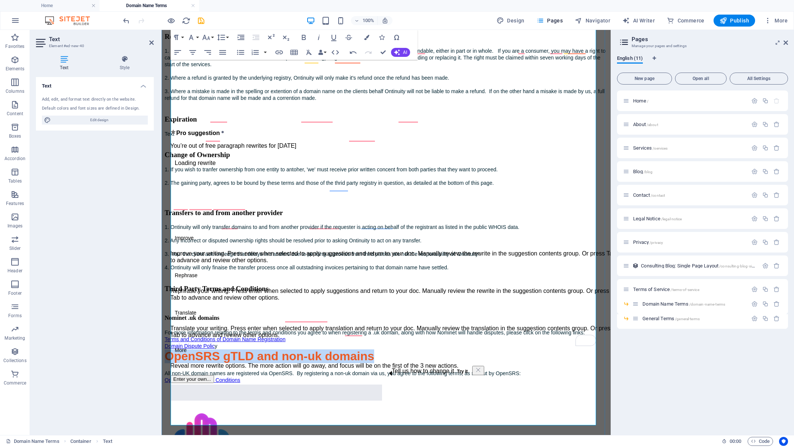
drag, startPoint x: 387, startPoint y: 394, endPoint x: 172, endPoint y: 396, distance: 215.4
click at [172, 363] on h3 "OpenSRS gTLD and non-uk domains" at bounding box center [386, 356] width 443 height 14
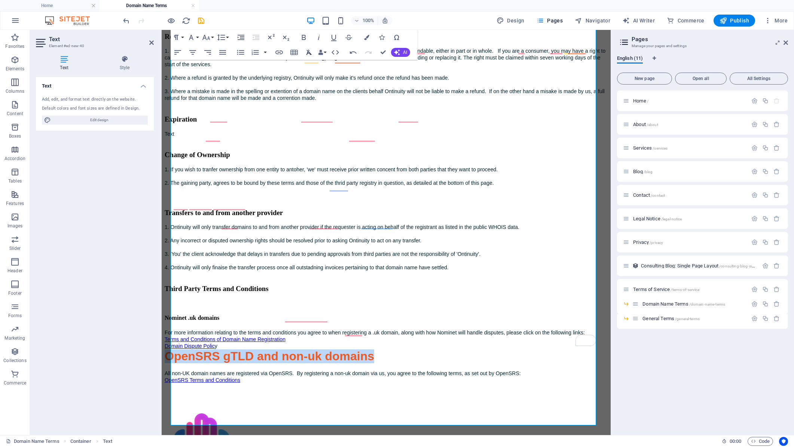
click at [308, 54] on icon "button" at bounding box center [308, 52] width 9 height 9
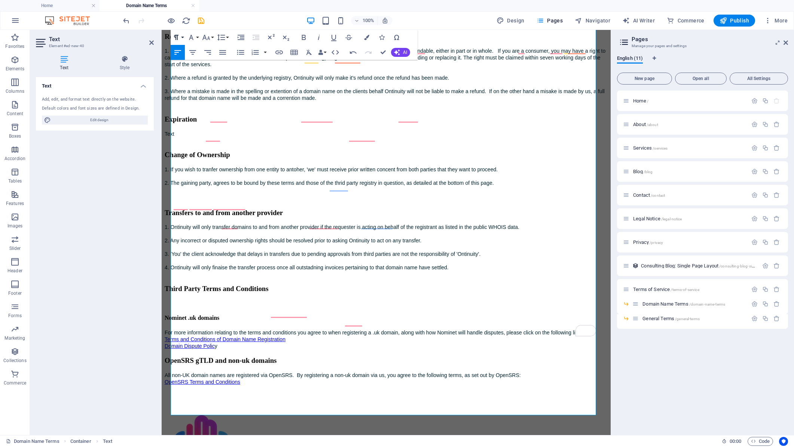
click at [181, 38] on button "Paragraph Format" at bounding box center [178, 37] width 14 height 15
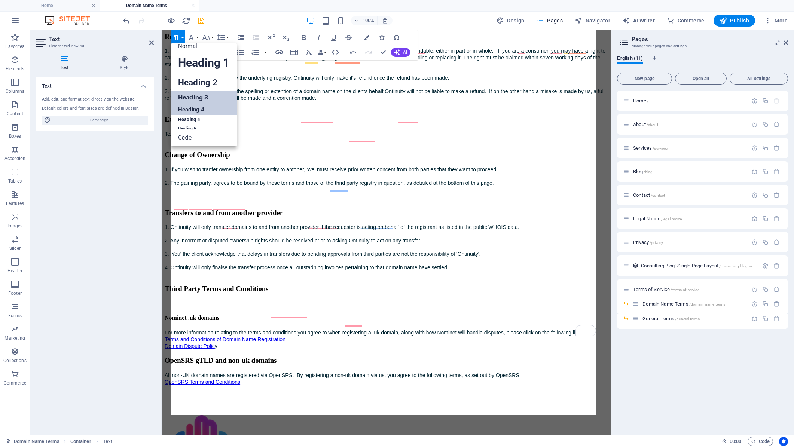
click at [212, 107] on link "Heading 4" at bounding box center [204, 109] width 66 height 11
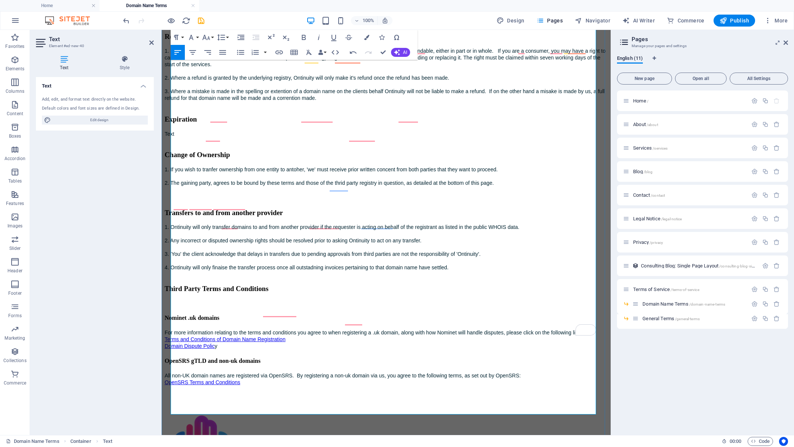
click at [352, 375] on div "Domain Name Terms Below are our standard terms and conditions relating to domai…" at bounding box center [386, 94] width 443 height 584
click at [238, 380] on div "Domain Name Terms Below are our standard terms and conditions relating to domai…" at bounding box center [386, 94] width 443 height 584
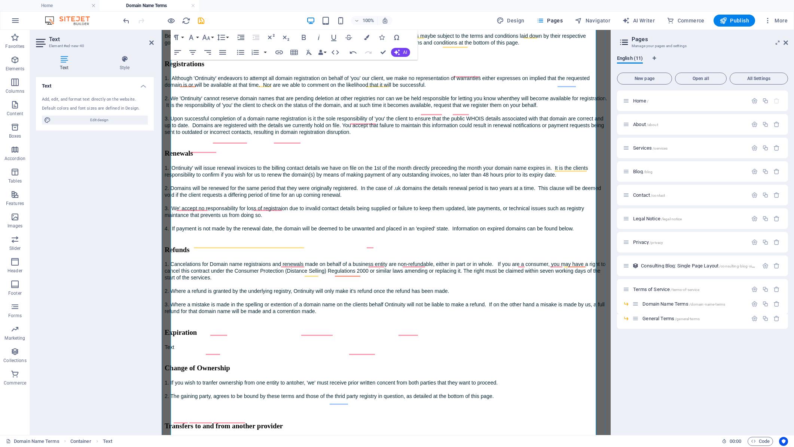
scroll to position [112, 0]
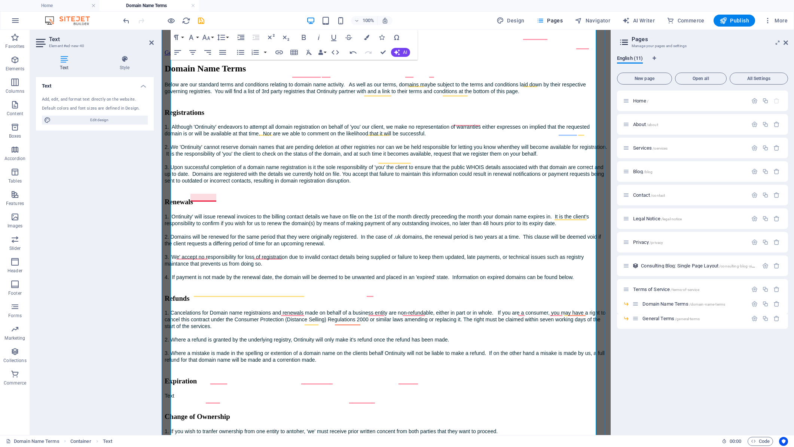
drag, startPoint x: 199, startPoint y: 275, endPoint x: 193, endPoint y: 278, distance: 5.7
click at [187, 281] on div "Domain Name Terms Below are our standard terms and conditions relating to domai…" at bounding box center [386, 359] width 443 height 591
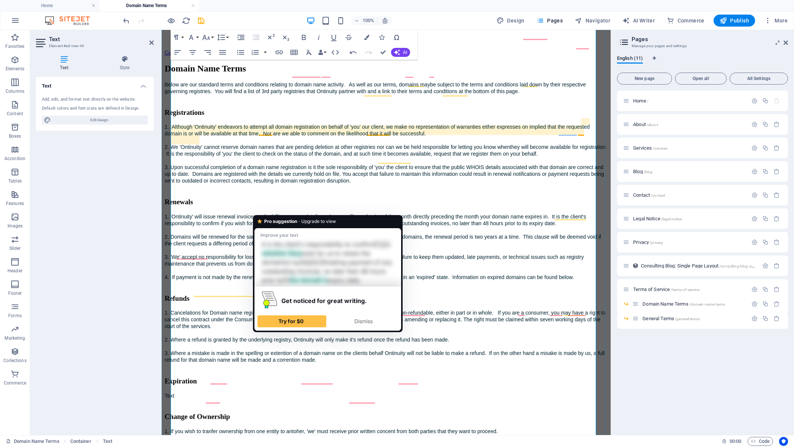
click at [262, 214] on span "1. 'Ontinuity' will issue renewal invoices to the billing contact details we ha…" at bounding box center [375, 220] width 421 height 13
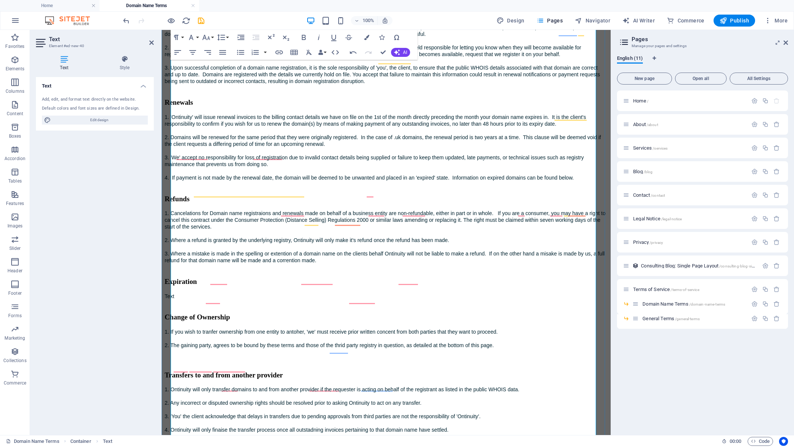
scroll to position [299, 0]
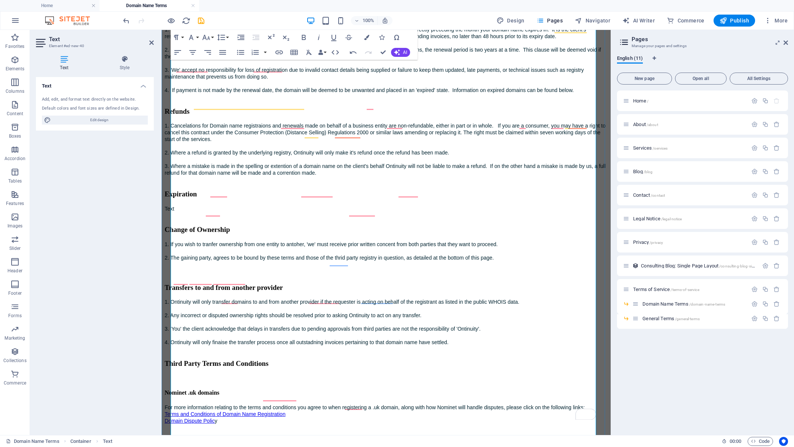
click at [411, 176] on span "3. Where a mistake is made in the spelling or extention of a domain name on the…" at bounding box center [385, 169] width 441 height 13
click at [415, 176] on span "3. Where a mistake is made in the spelling or extention of a domain name on the…" at bounding box center [386, 169] width 442 height 13
click at [396, 213] on div "Domain Name Terms Below are our standard terms and conditions relating to domai…" at bounding box center [386, 172] width 443 height 591
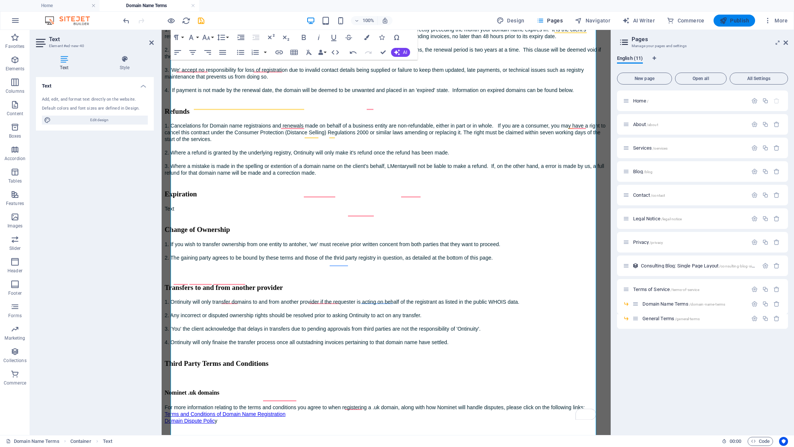
click at [734, 20] on span "Publish" at bounding box center [734, 20] width 30 height 7
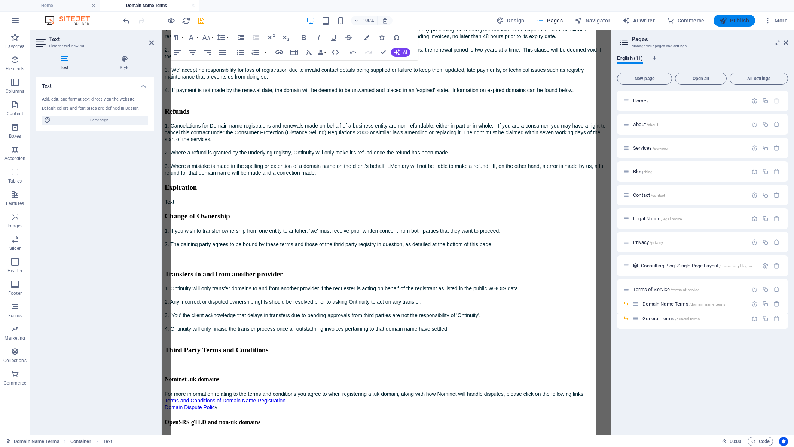
scroll to position [289, 0]
